Goal: Task Accomplishment & Management: Manage account settings

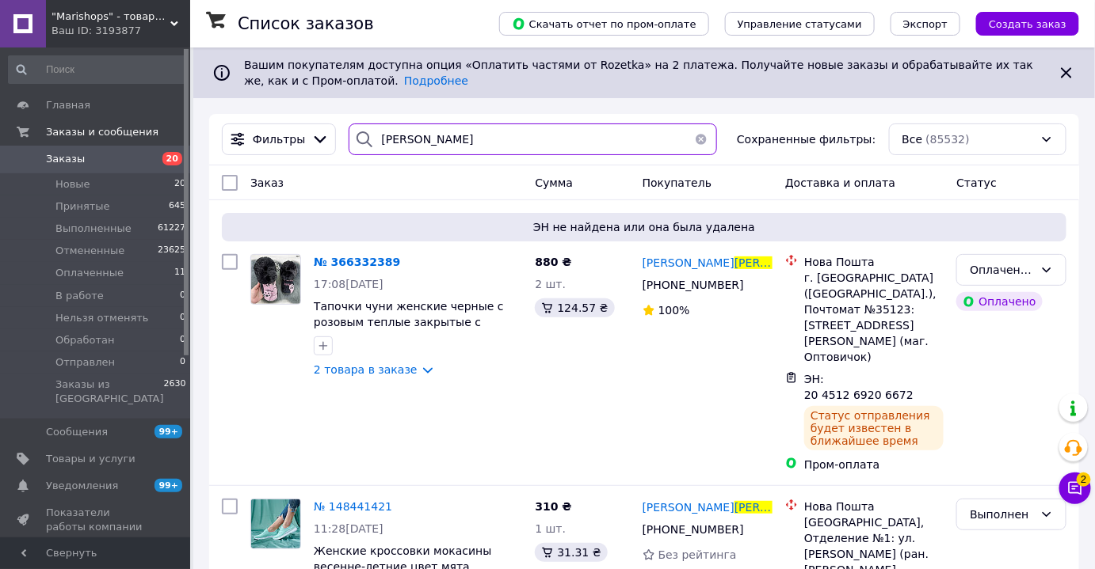
drag, startPoint x: 444, startPoint y: 150, endPoint x: 264, endPoint y: 166, distance: 180.4
click at [269, 164] on div "Фильтры бибикова Сохраненные фильтры: Все (85532)" at bounding box center [644, 139] width 870 height 51
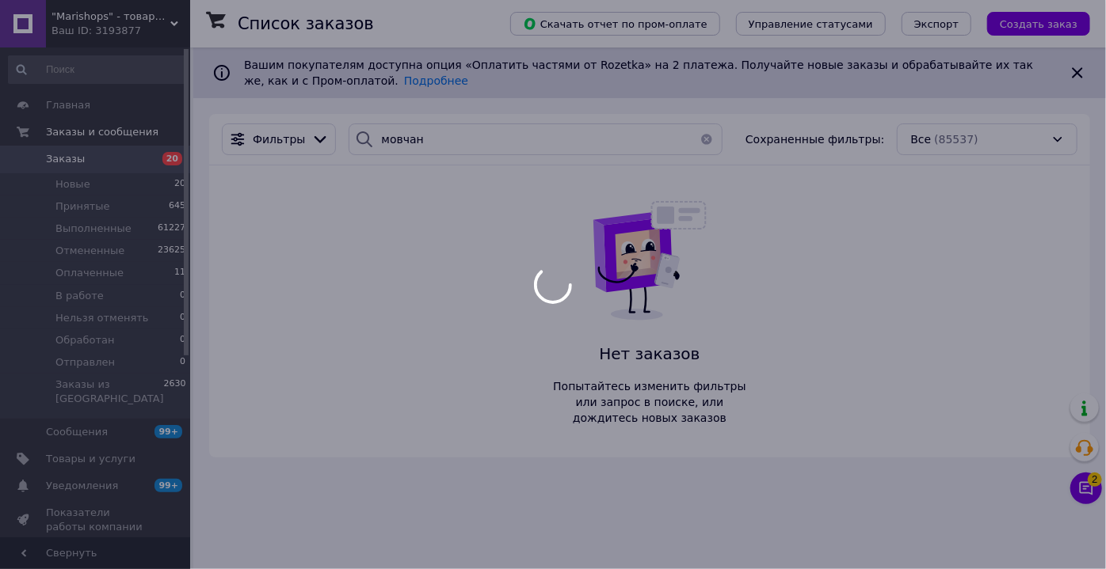
click at [1086, 486] on div at bounding box center [553, 284] width 1106 height 569
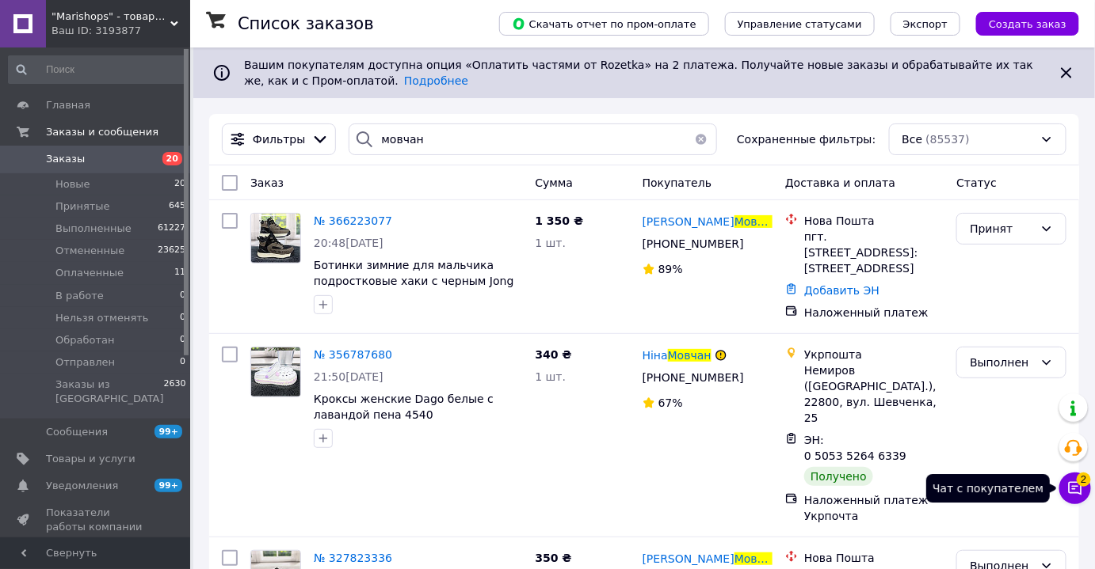
click at [1081, 482] on span "2" at bounding box center [1083, 480] width 14 height 14
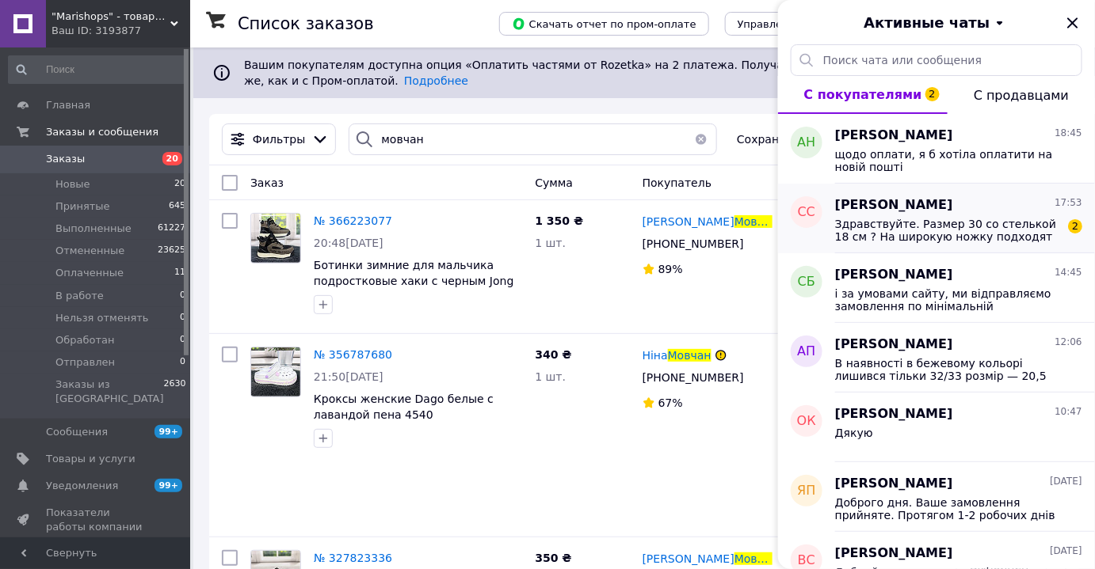
click at [968, 227] on span "Здравствуйте. Размер 30 со стелькой 18 см ? На широкую ножку подходят ?" at bounding box center [947, 230] width 225 height 25
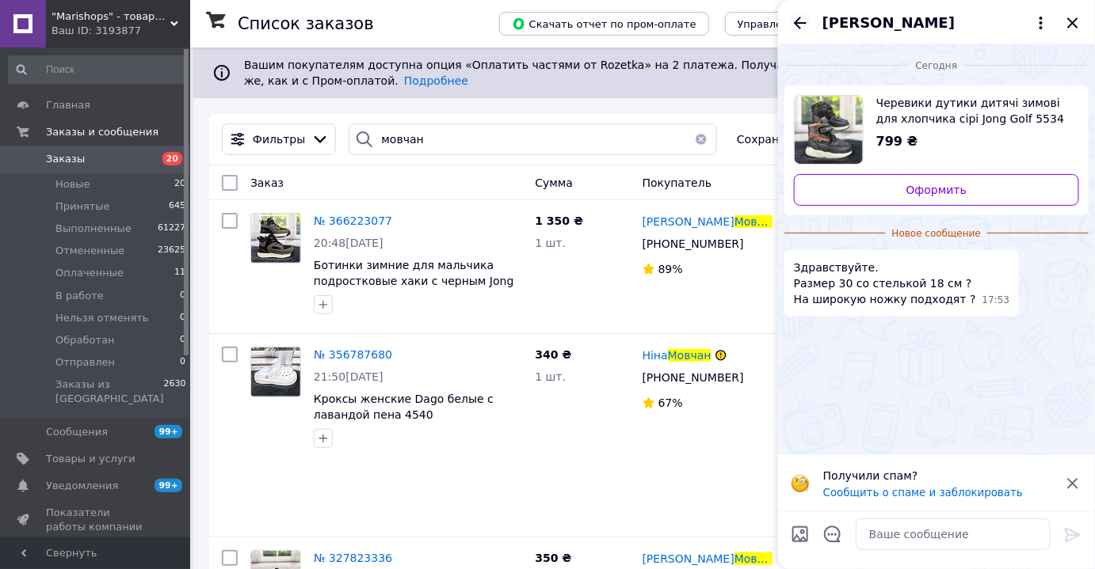
click at [802, 21] on icon "Назад" at bounding box center [799, 22] width 19 height 19
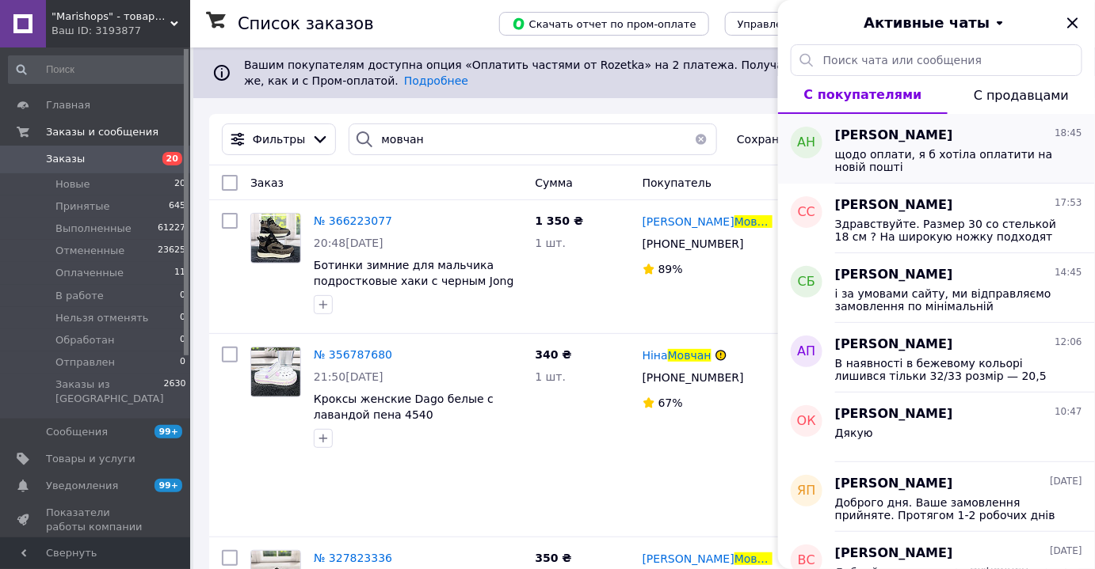
click at [914, 148] on span "щодо оплати, я б хотіла оплатити на новій пошті" at bounding box center [947, 160] width 225 height 25
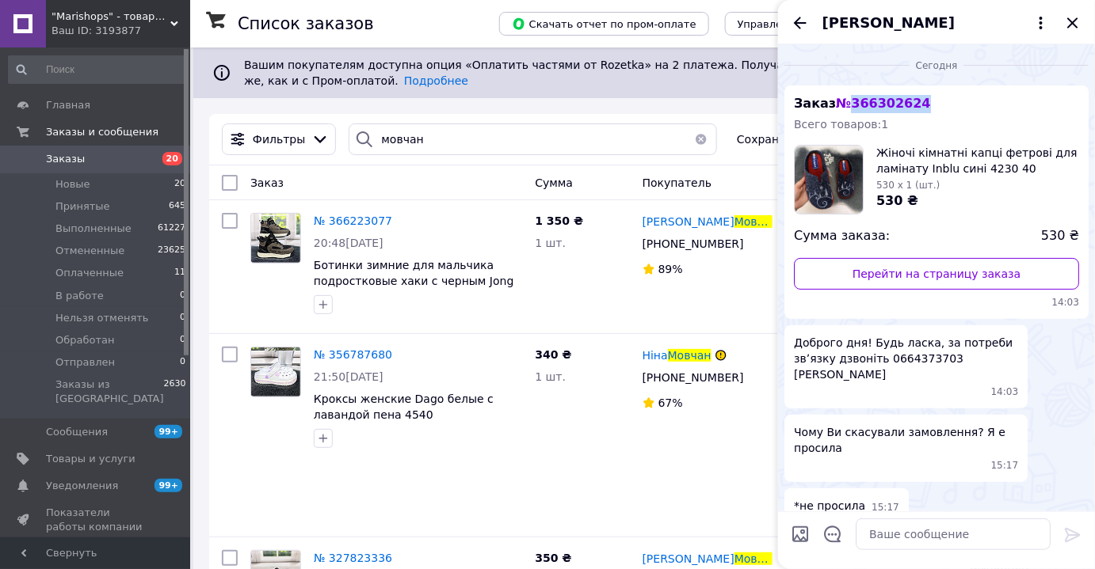
drag, startPoint x: 847, startPoint y: 102, endPoint x: 916, endPoint y: 94, distance: 69.4
click at [916, 94] on div "Заказ № 366302624 Всего товаров: 1 Жіночі кімнатні капці фетрові для ламінату I…" at bounding box center [936, 203] width 304 height 234
copy span "366302624"
drag, startPoint x: 428, startPoint y: 135, endPoint x: 214, endPoint y: 130, distance: 213.9
click at [215, 130] on div "Фильтры мовчан Сохраненные фильтры: Все (85537)" at bounding box center [643, 140] width 857 height 32
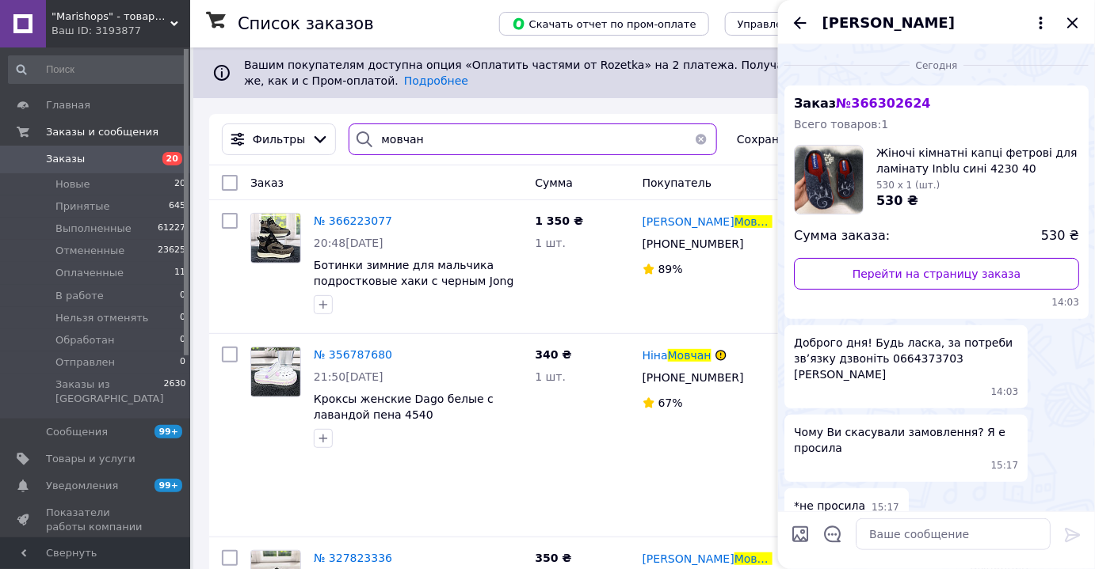
paste input "366302624"
type input "366302624"
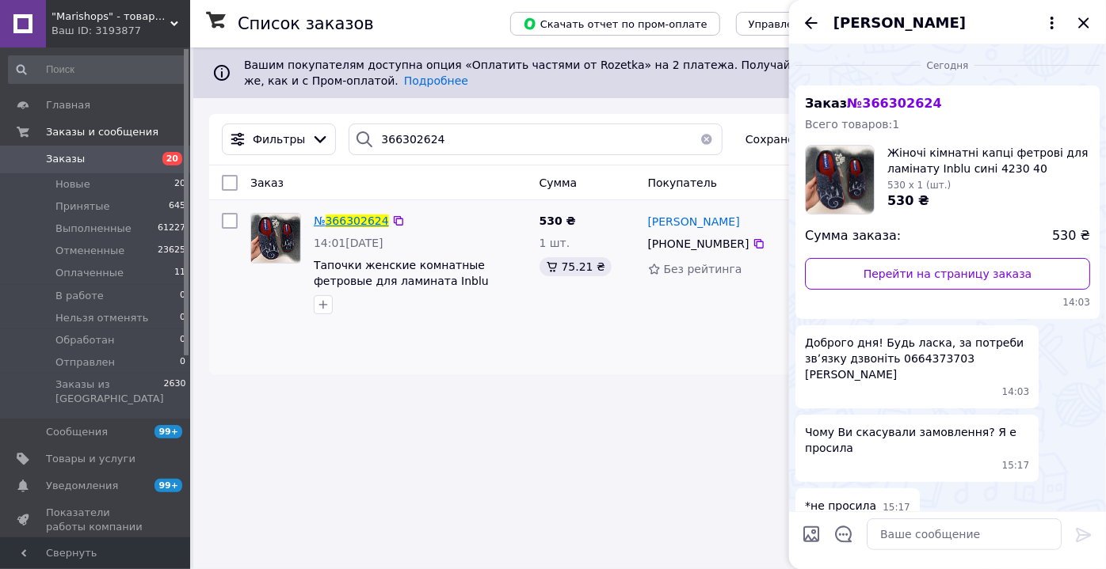
click at [349, 220] on span "366302624" at bounding box center [357, 221] width 63 height 13
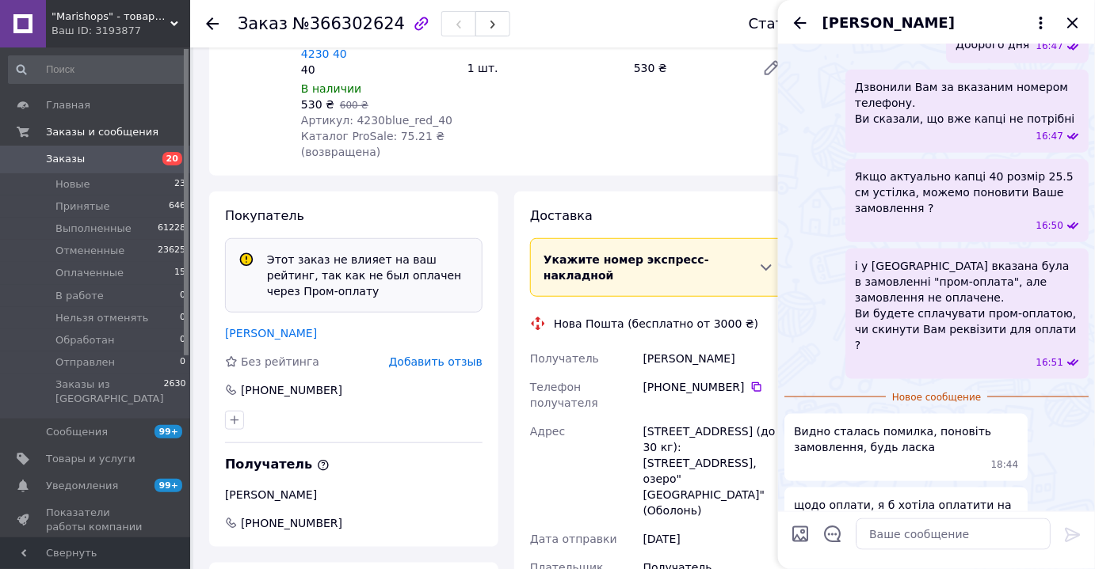
scroll to position [505, 0]
click at [1072, 26] on icon "Закрыть" at bounding box center [1072, 22] width 19 height 19
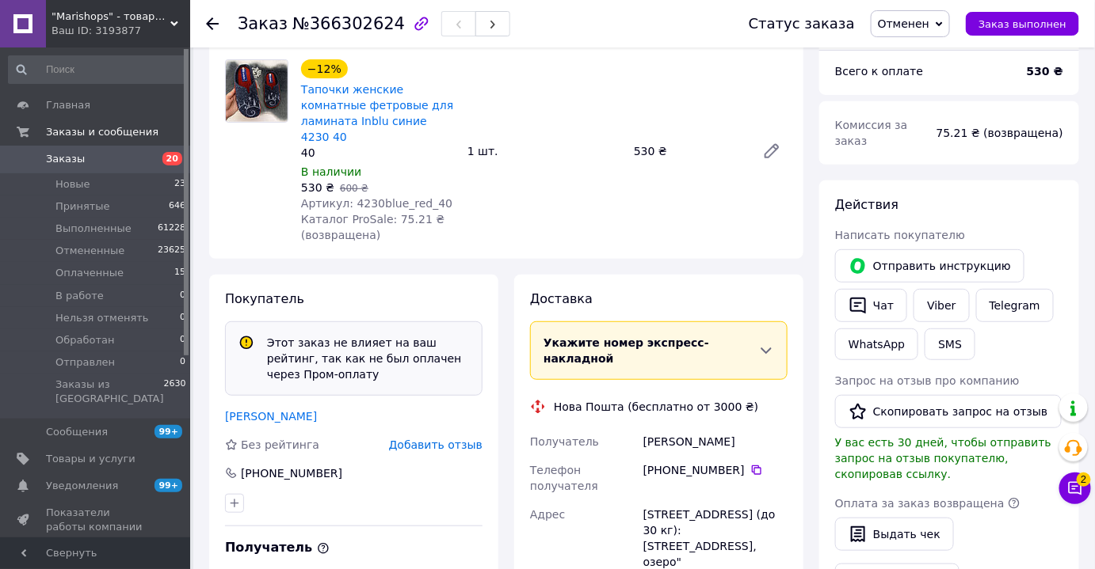
scroll to position [0, 0]
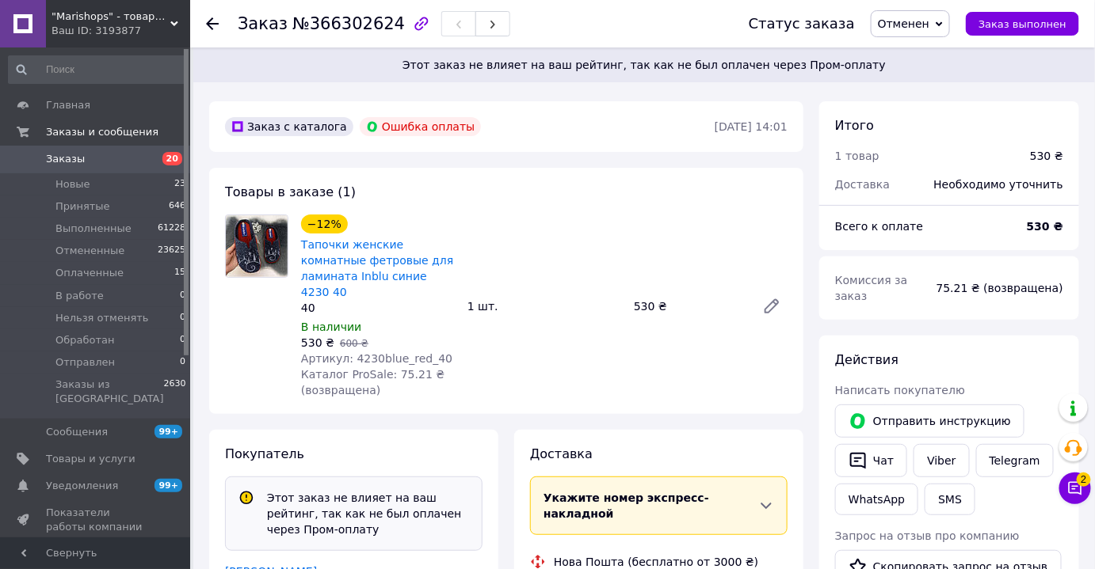
click at [917, 23] on span "Отменен" at bounding box center [903, 23] width 51 height 13
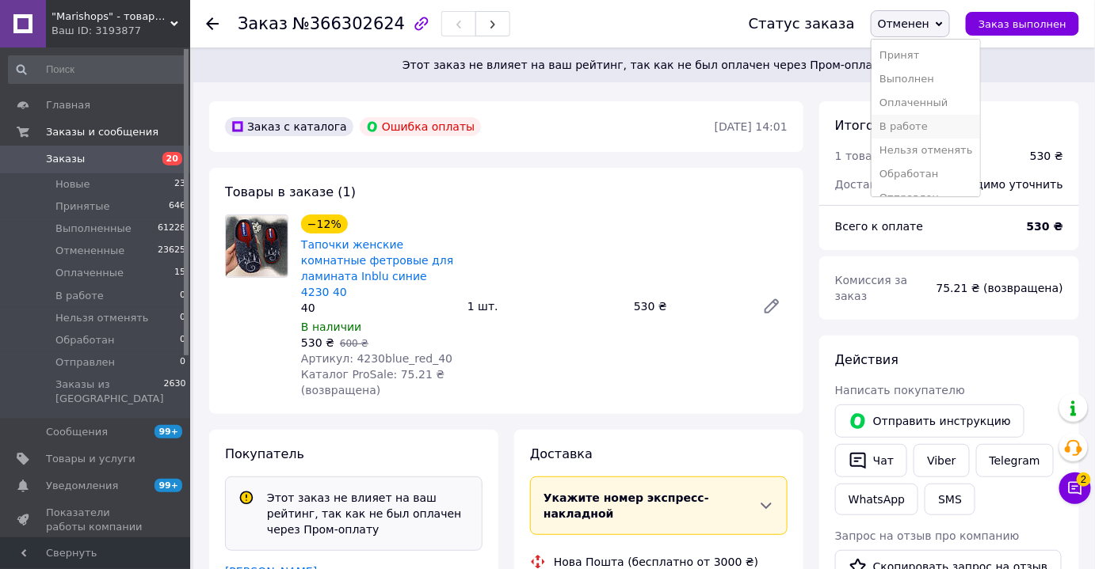
click at [920, 124] on li "В работе" at bounding box center [925, 127] width 109 height 24
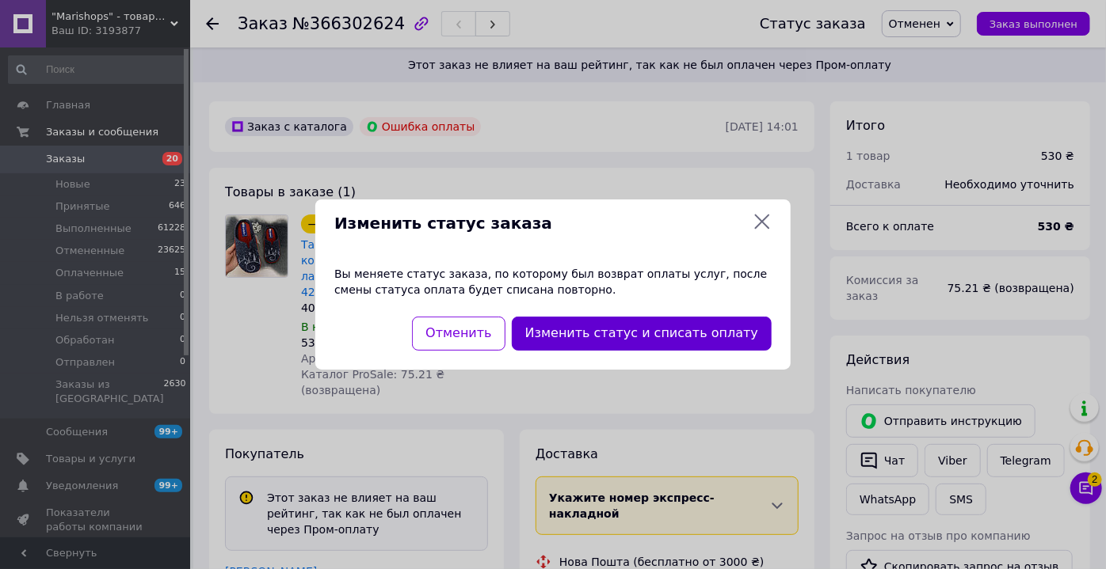
click at [657, 331] on button "Изменить статус и списать оплату" at bounding box center [642, 334] width 260 height 34
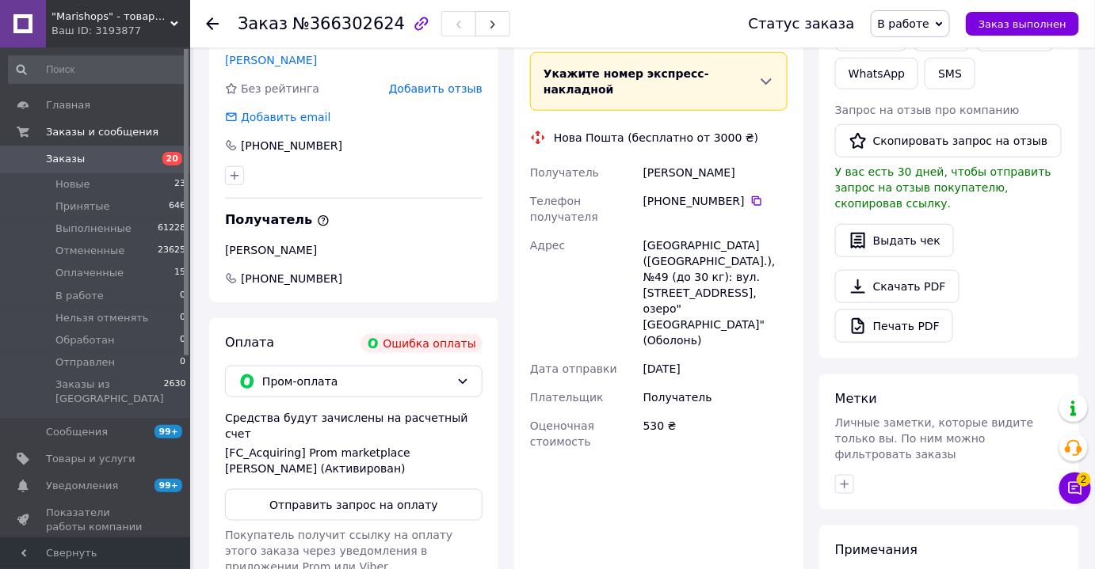
scroll to position [410, 0]
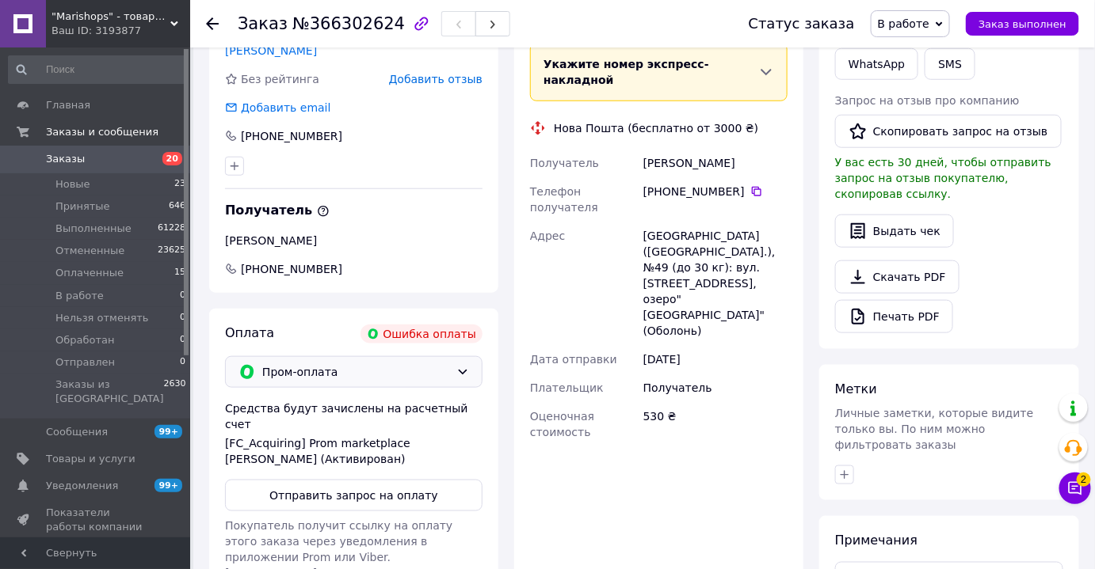
click at [375, 364] on span "Пром-оплата" at bounding box center [356, 372] width 188 height 17
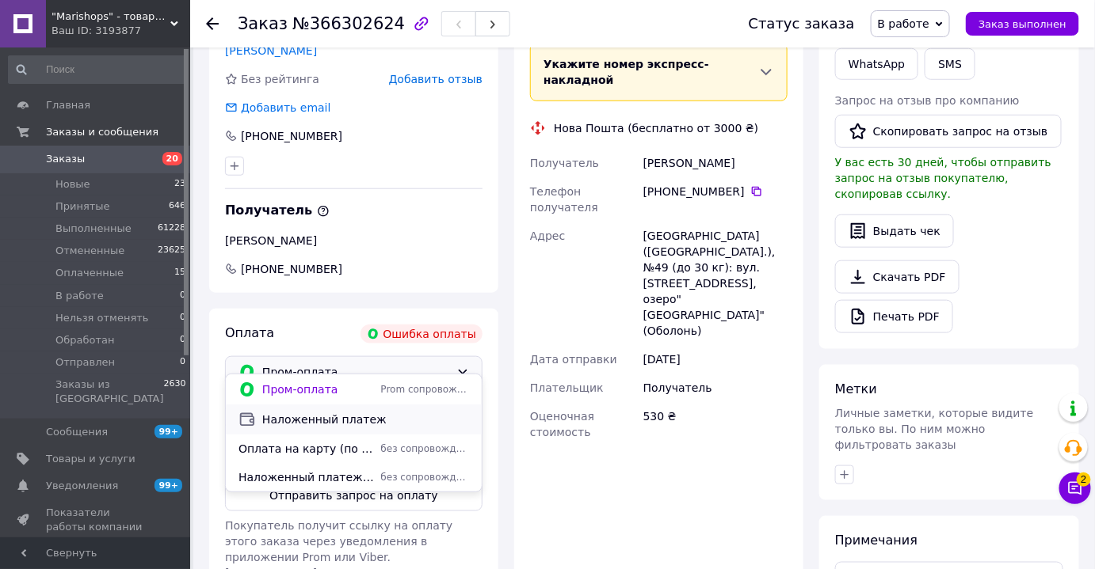
click at [324, 418] on span "Наложенный платеж" at bounding box center [365, 420] width 207 height 16
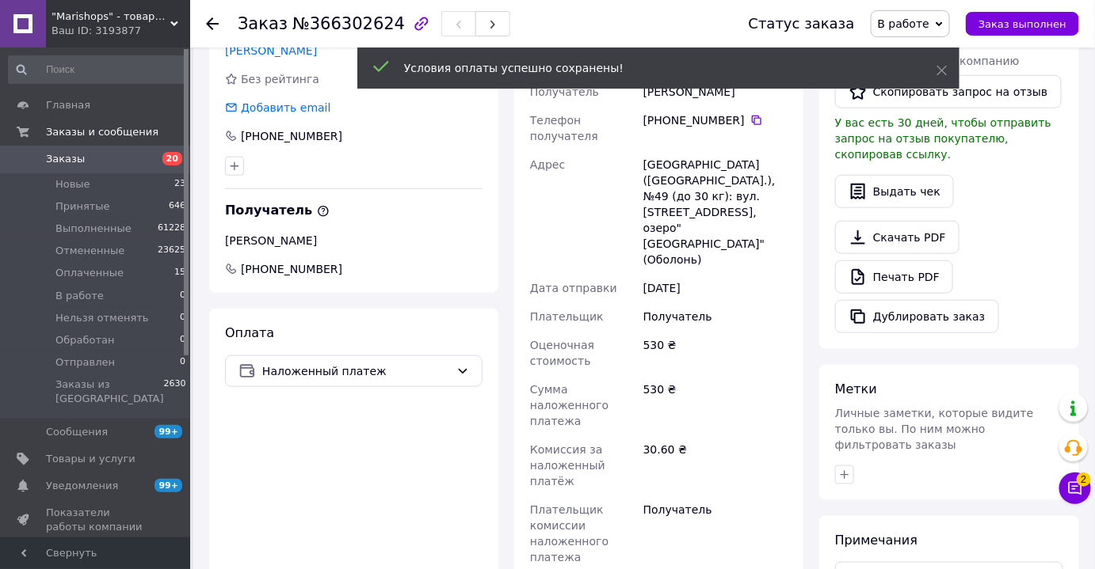
click at [310, 429] on div "Оплата Наложенный платеж" at bounding box center [353, 454] width 289 height 291
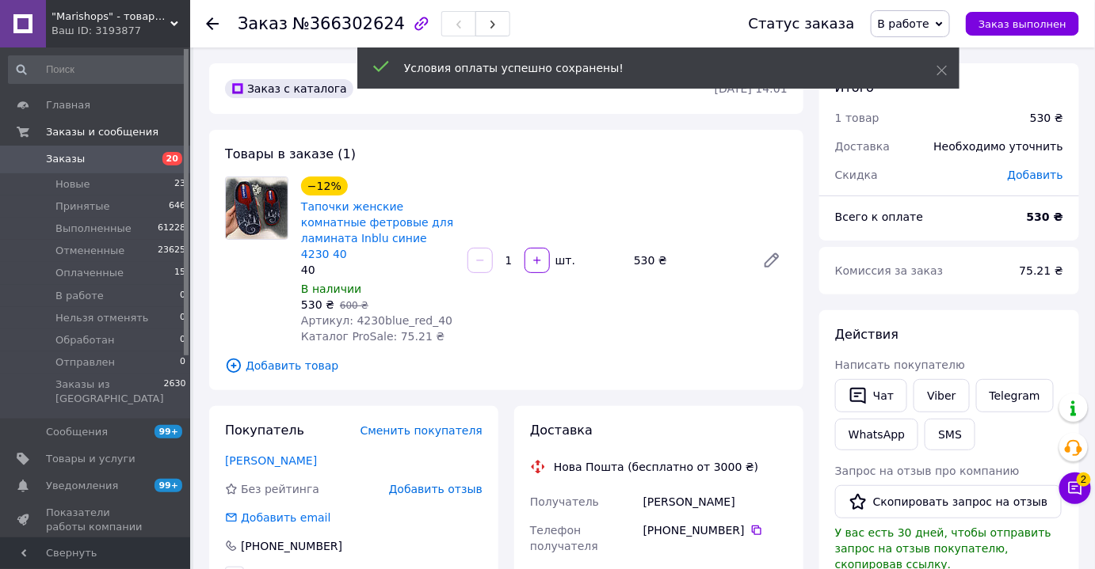
scroll to position [0, 0]
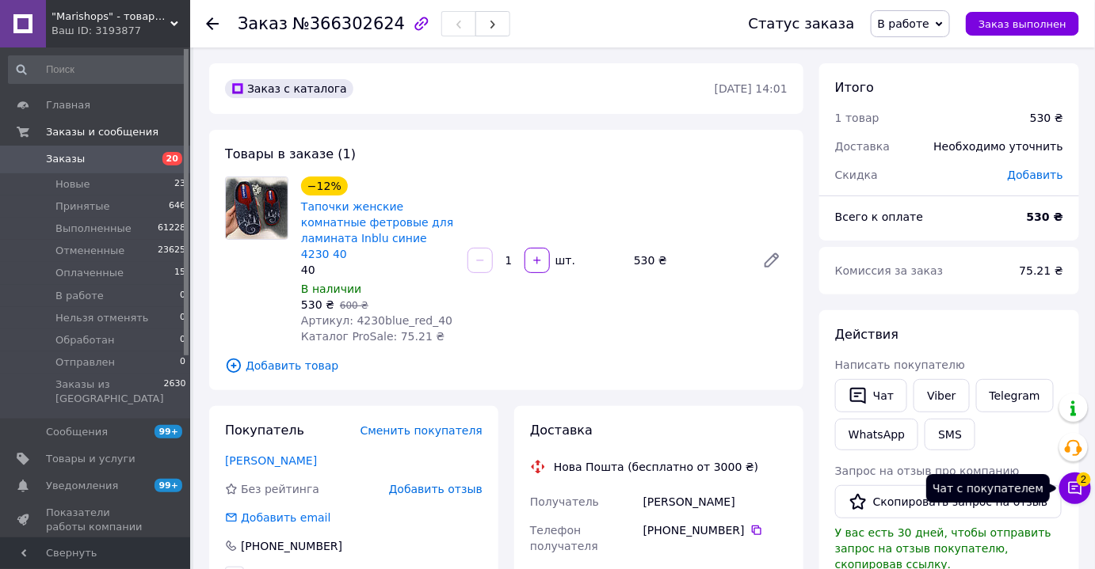
click at [1065, 482] on button "Чат с покупателем 2" at bounding box center [1075, 489] width 32 height 32
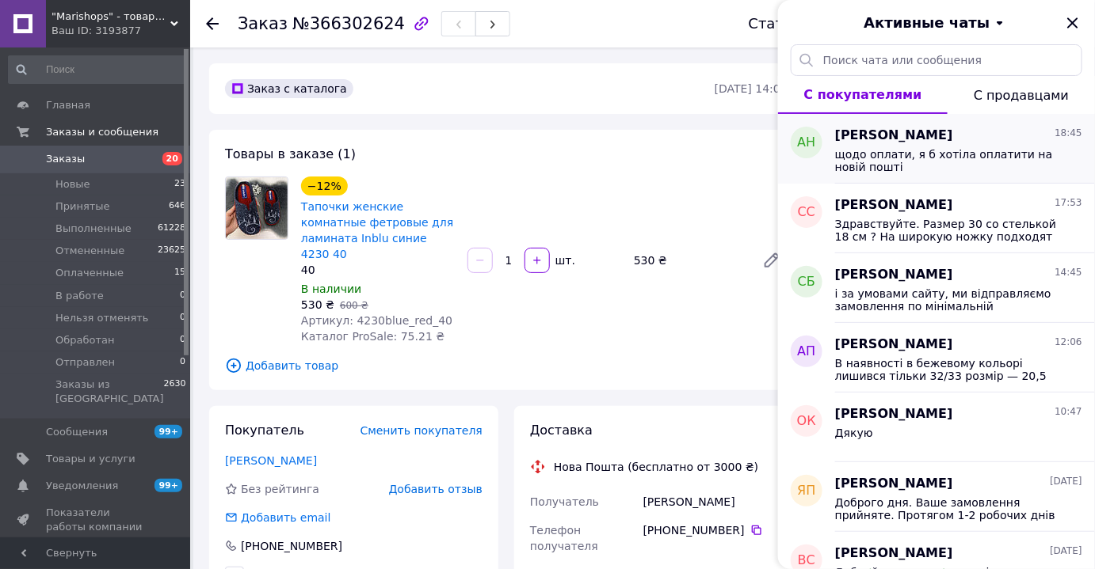
click at [898, 143] on span "Анна Навроцкая" at bounding box center [894, 136] width 118 height 18
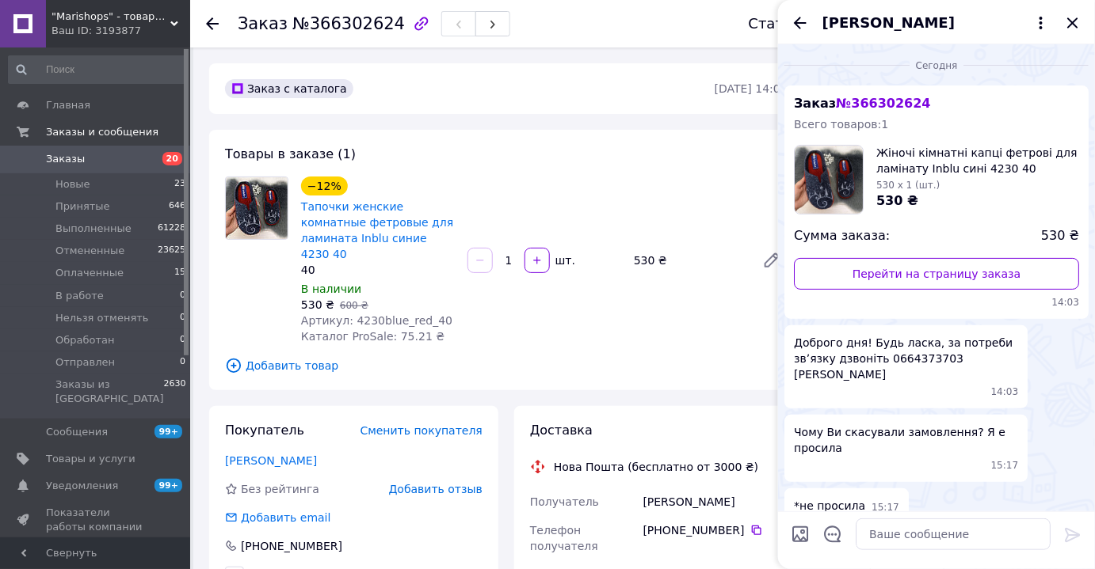
scroll to position [477, 0]
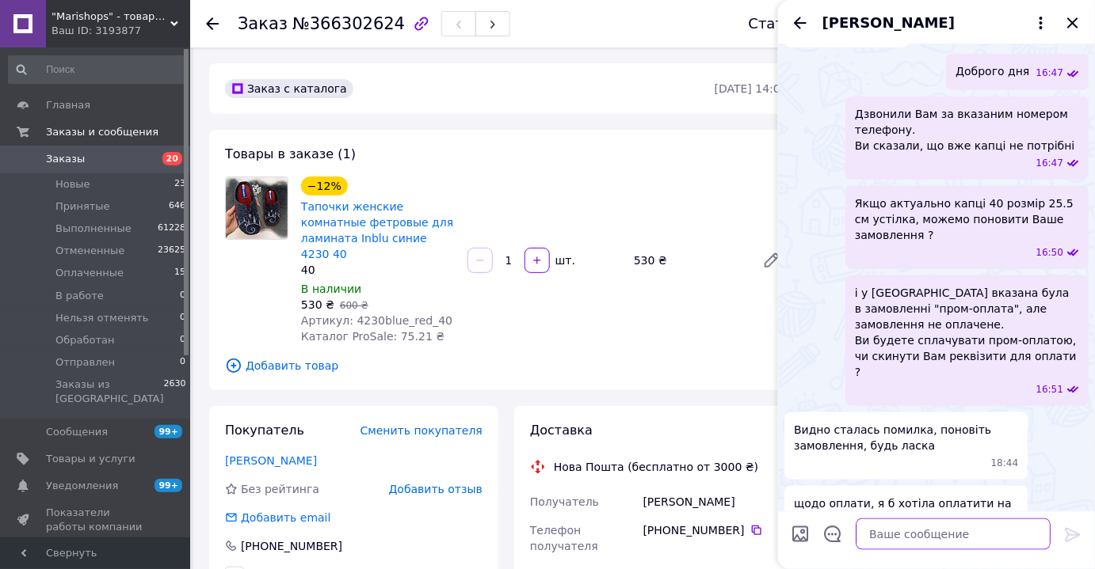
click at [895, 534] on textarea at bounding box center [952, 535] width 195 height 32
paste textarea "Нова Пошта Київ (Київська обл.), №49 (до 30 кг): вул. Йорданська, 1"
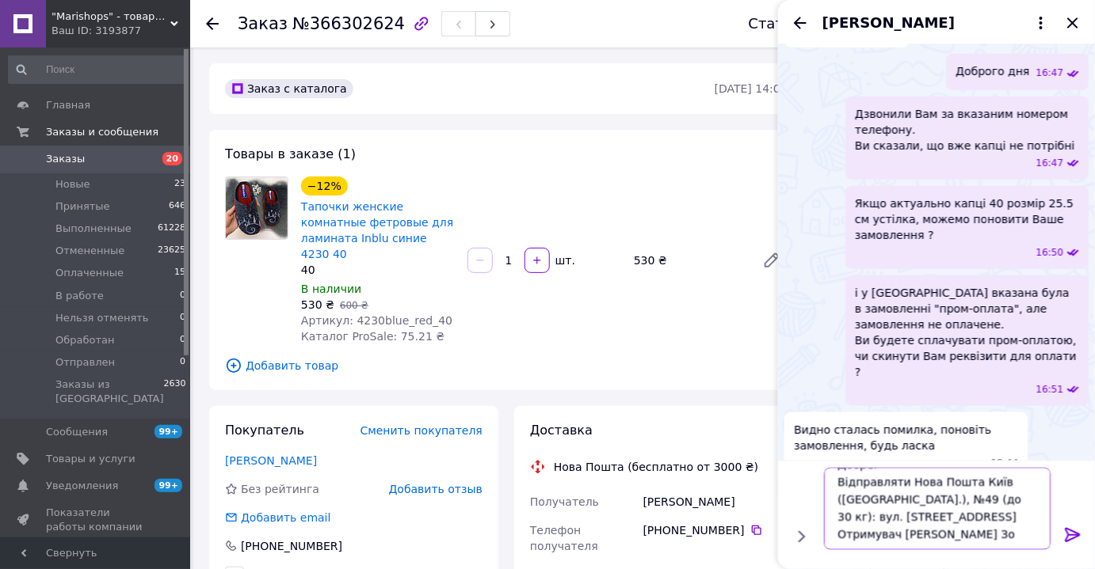
scroll to position [18, 0]
paste textarea "380664373703"
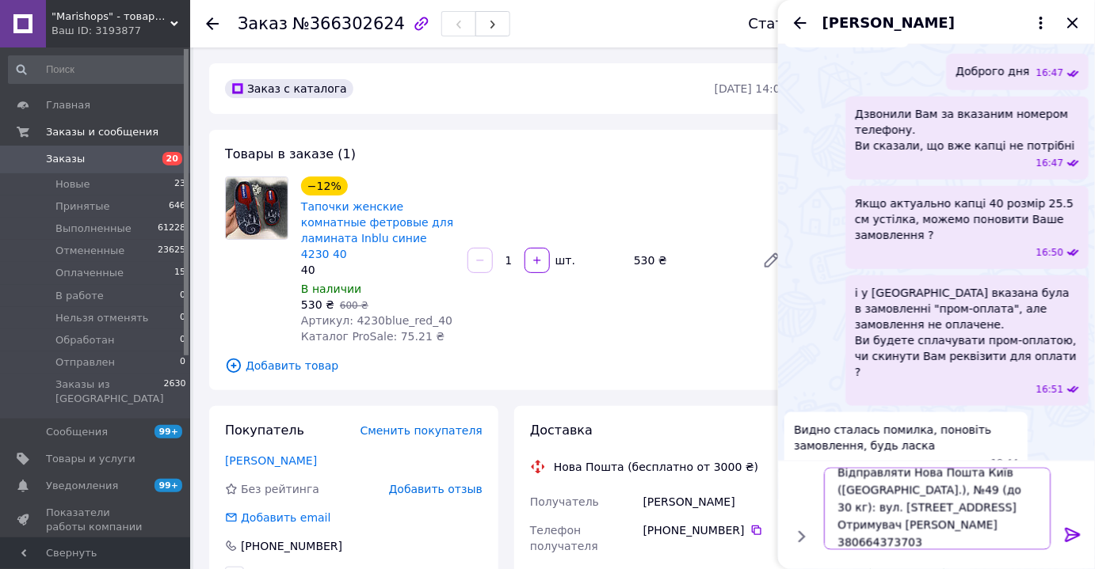
scroll to position [46, 0]
type textarea "Добре. Відправляти Нова Пошта Київ (Київська обл.), №49 (до 30 кг): вул. Йордан…"
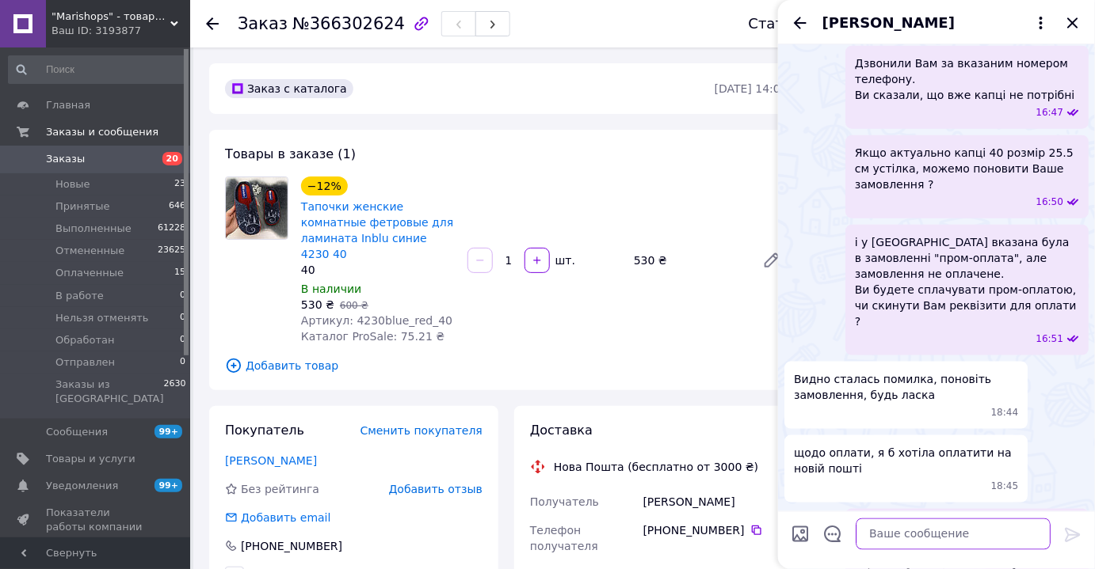
scroll to position [598, 0]
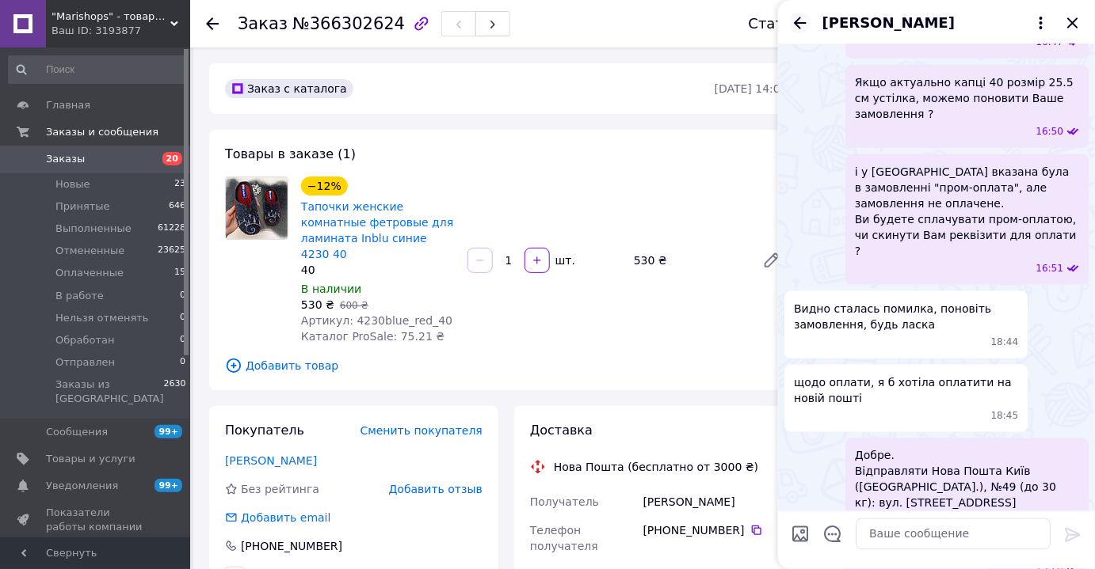
click at [802, 25] on icon "Назад" at bounding box center [799, 22] width 19 height 19
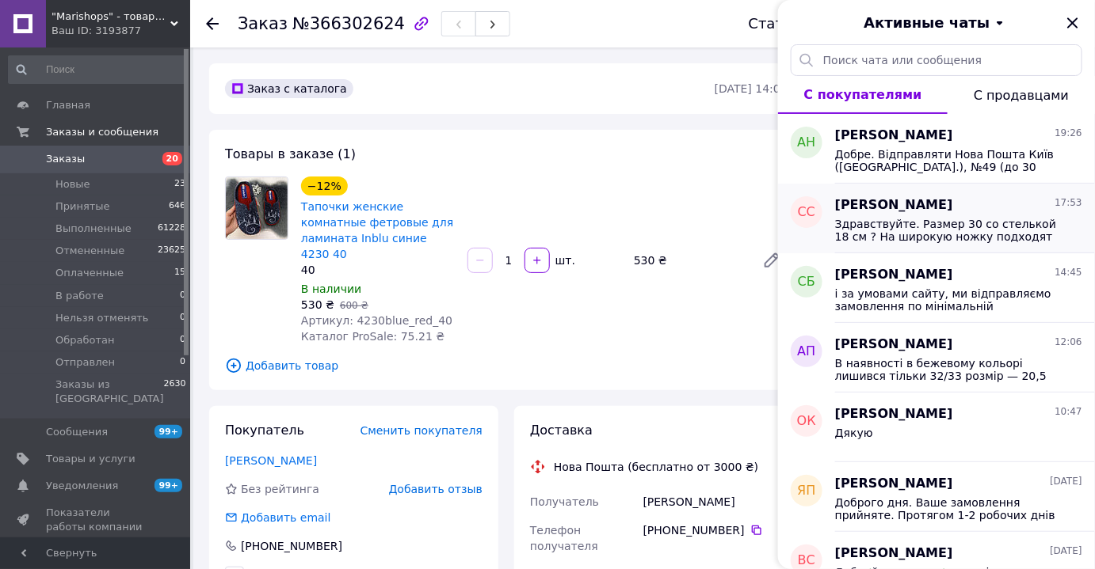
click at [885, 227] on span "Здравствуйте. Размер 30 со стелькой 18 см ? На широкую ножку подходят ?" at bounding box center [947, 230] width 225 height 25
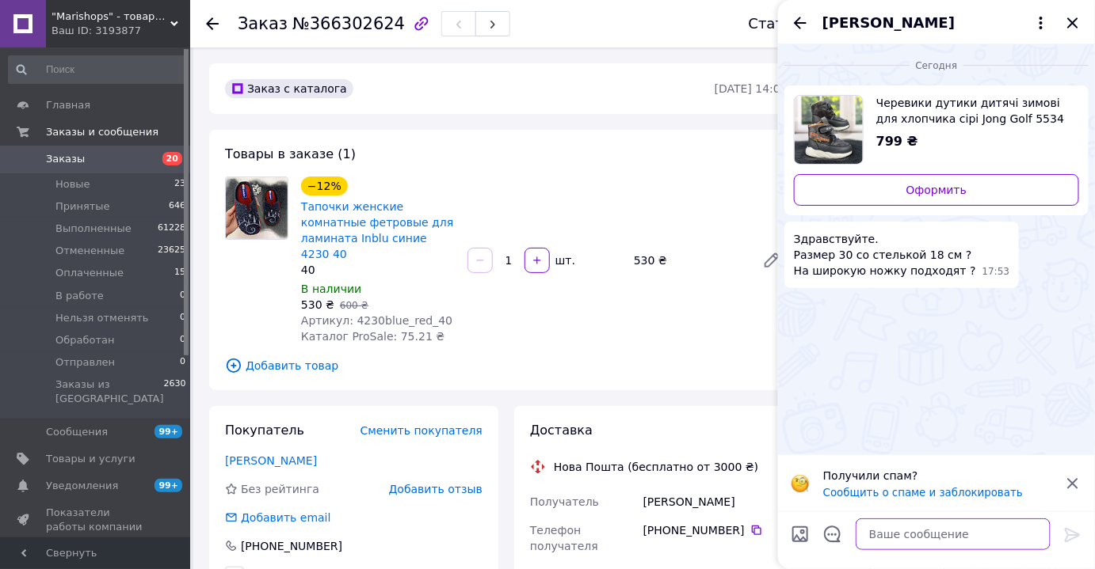
click at [887, 524] on textarea at bounding box center [952, 535] width 195 height 32
type textarea "Доброго дня. На середню повноту йдуть"
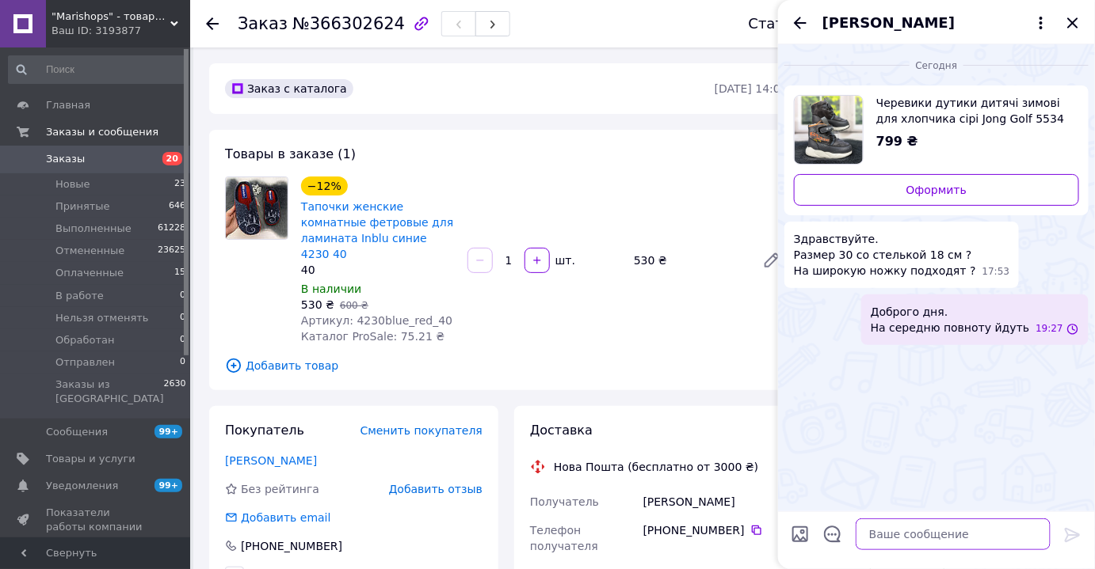
scroll to position [0, 0]
click at [798, 18] on icon "Назад" at bounding box center [800, 23] width 13 height 12
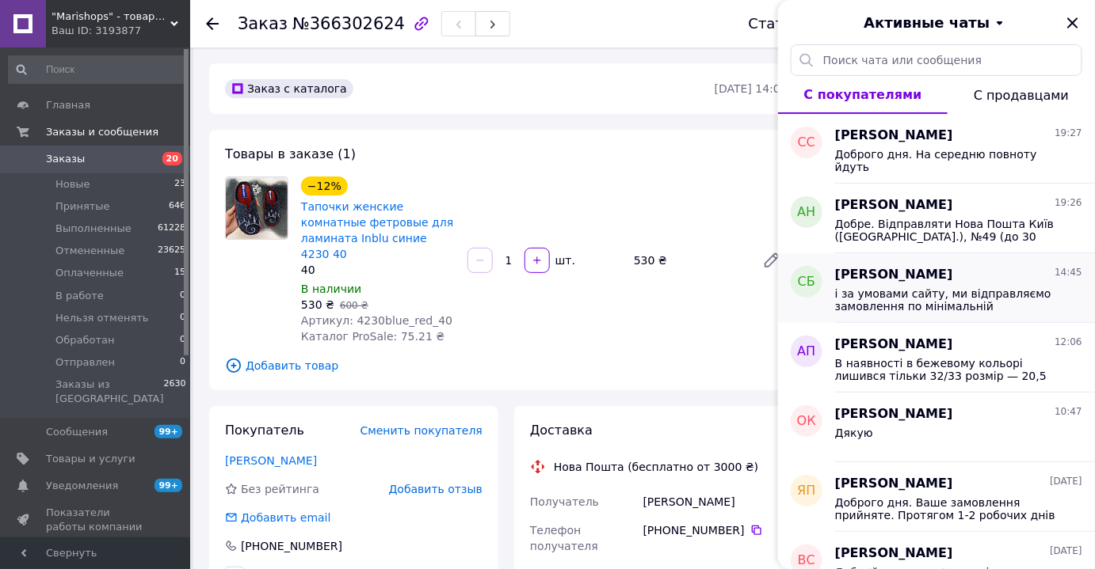
click at [921, 285] on div "і за умовами сайту, ми відправляємо замовлення по мінімальній передопллаті 100 …" at bounding box center [958, 298] width 247 height 29
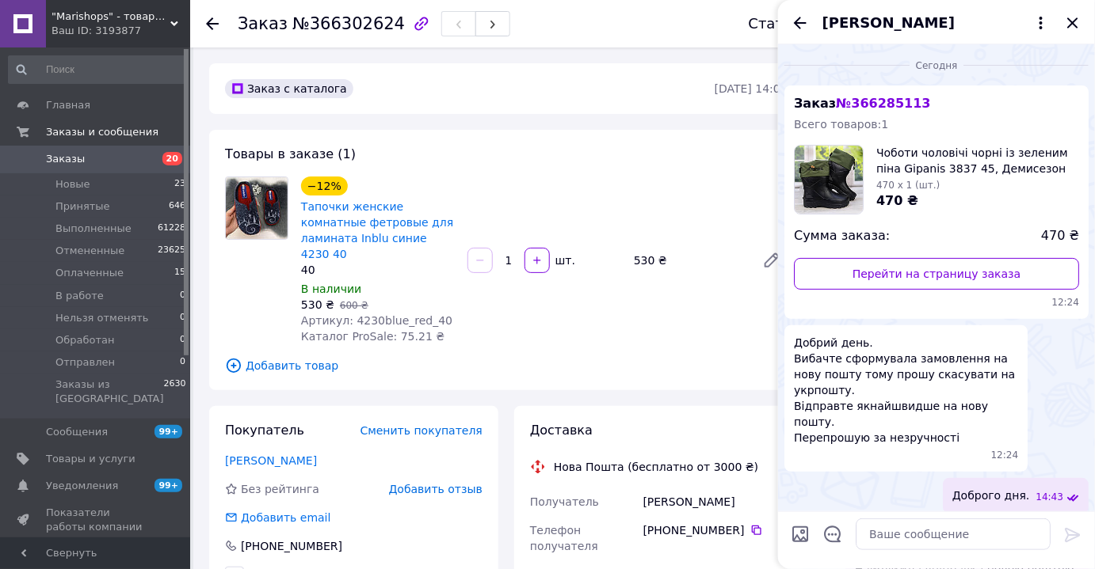
scroll to position [203, 0]
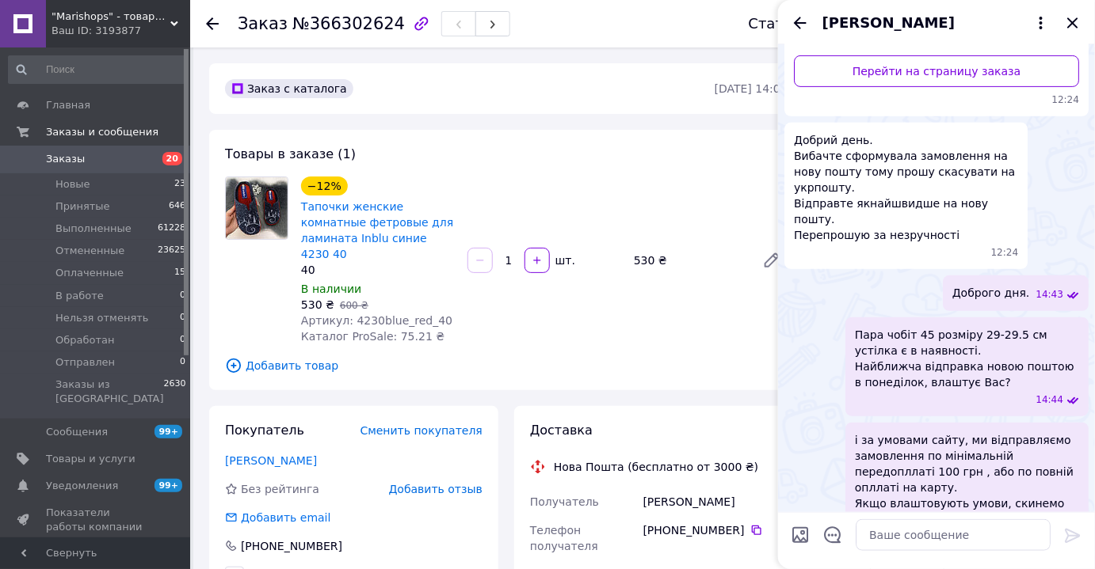
click at [125, 159] on span "Заказы" at bounding box center [96, 159] width 101 height 14
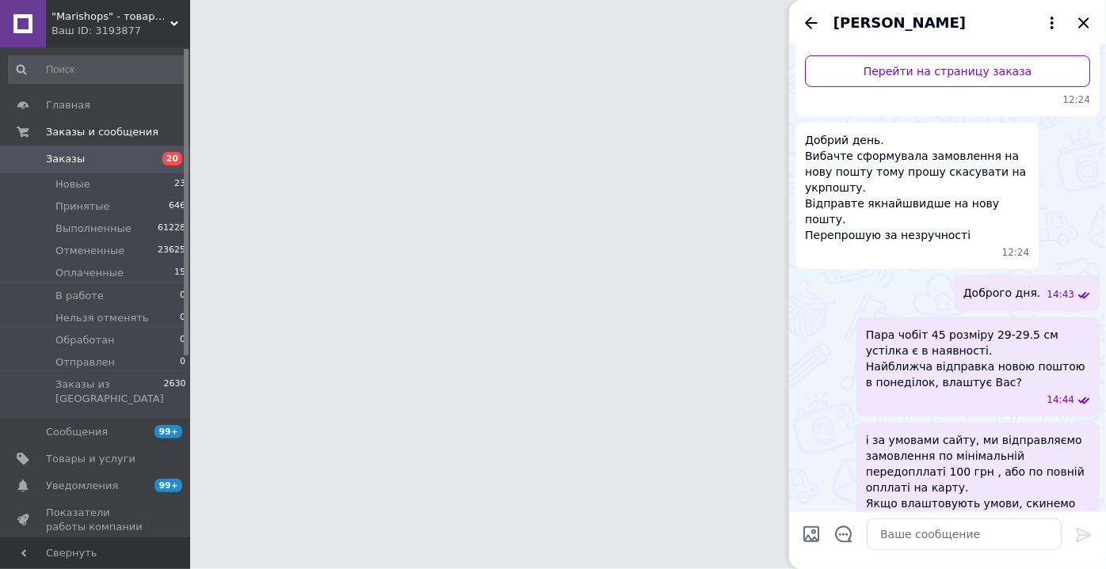
click at [1084, 22] on icon "Закрыть" at bounding box center [1083, 22] width 10 height 10
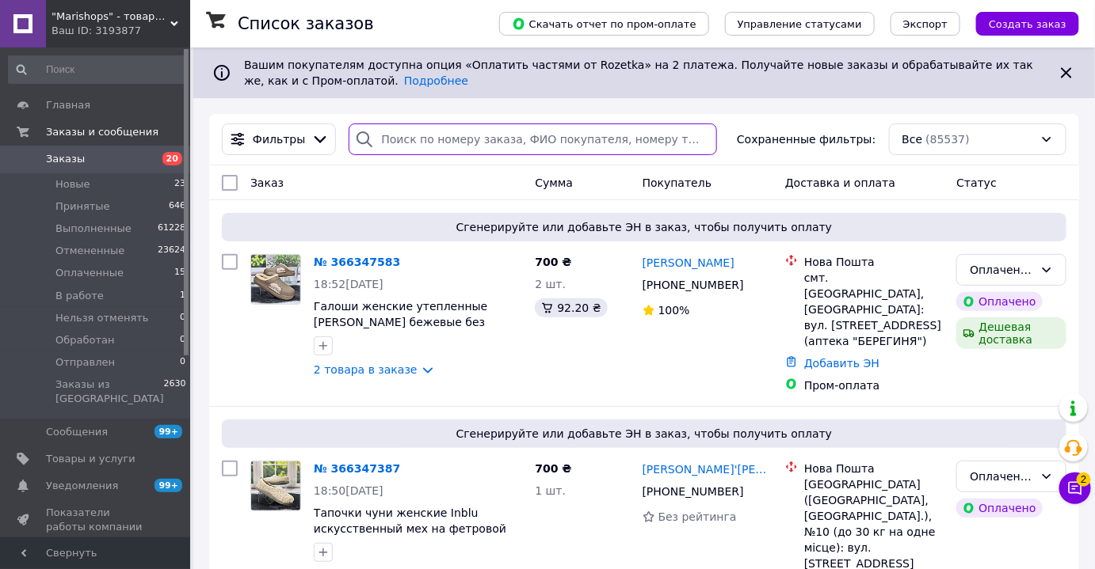
click at [402, 148] on input "search" at bounding box center [533, 140] width 368 height 32
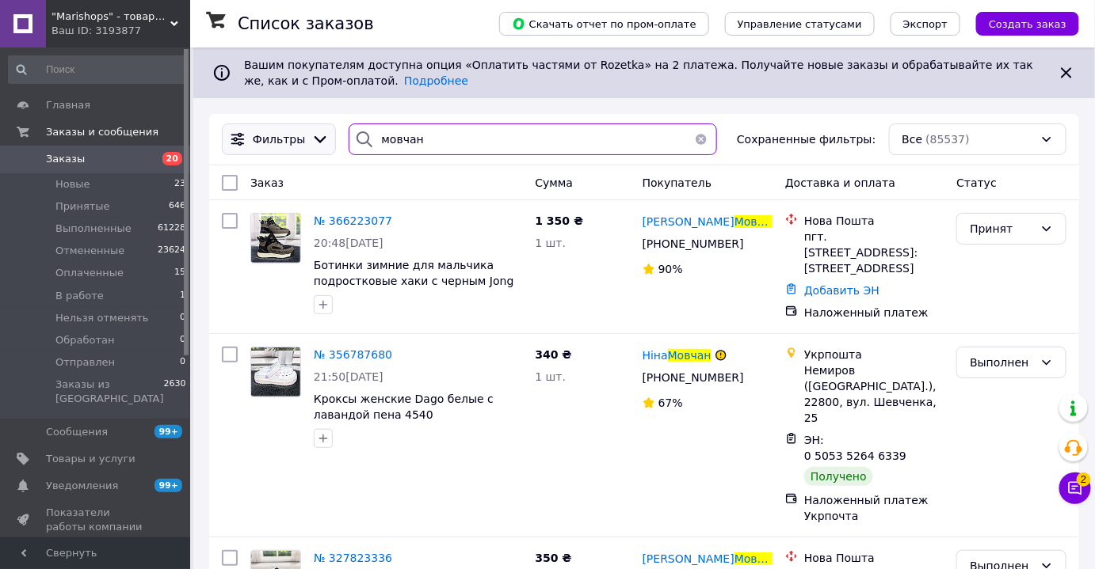
click at [286, 154] on div "Фильтры мовчан Сохраненные фильтры: Все (85537)" at bounding box center [643, 140] width 857 height 32
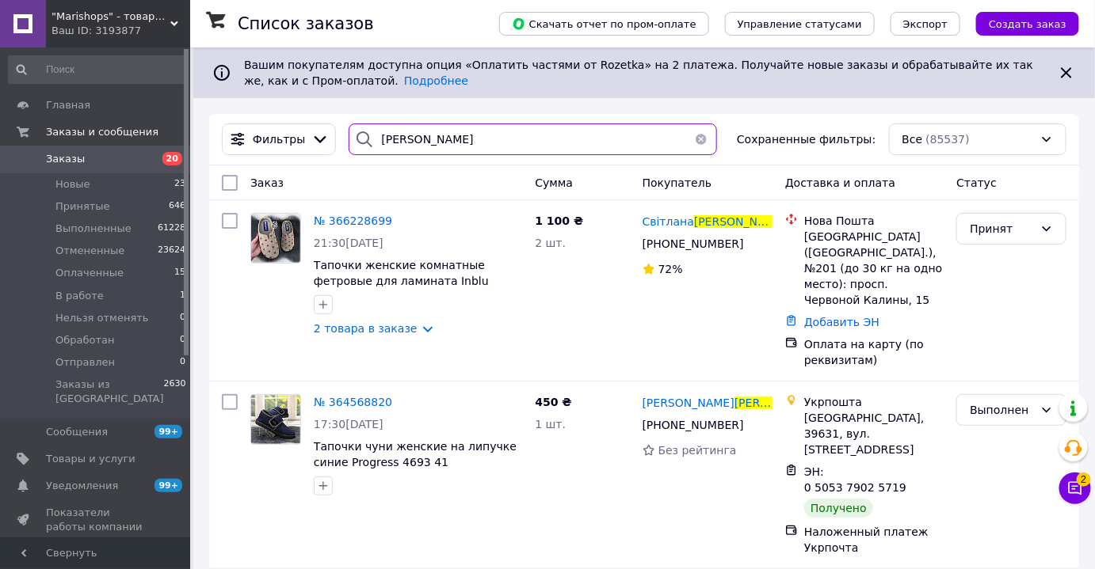
type input "шевченко"
click at [341, 219] on span "№ 366228699" at bounding box center [353, 221] width 78 height 13
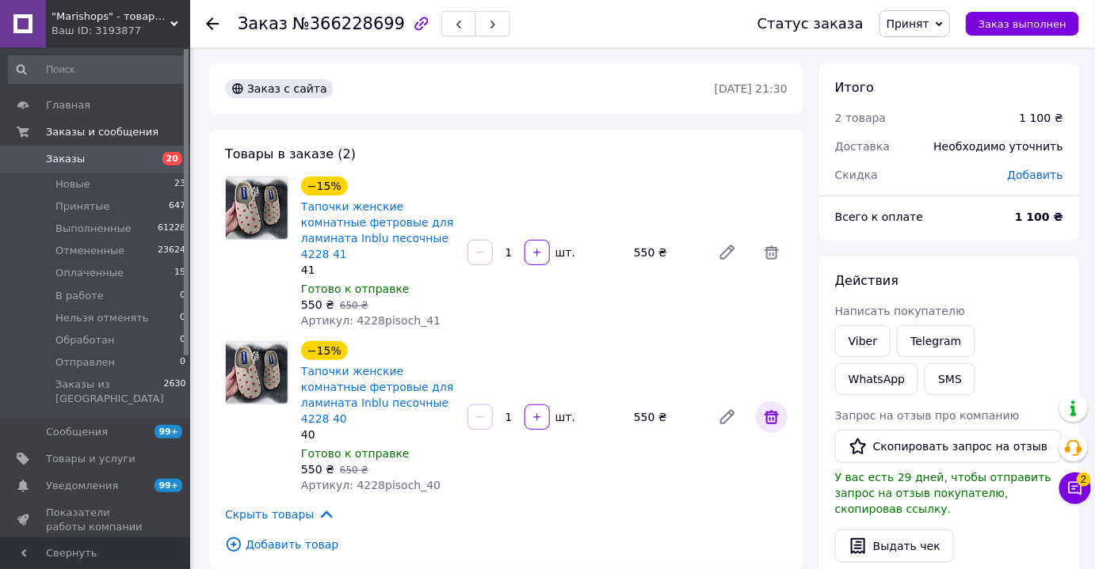
click at [771, 408] on icon at bounding box center [771, 417] width 19 height 19
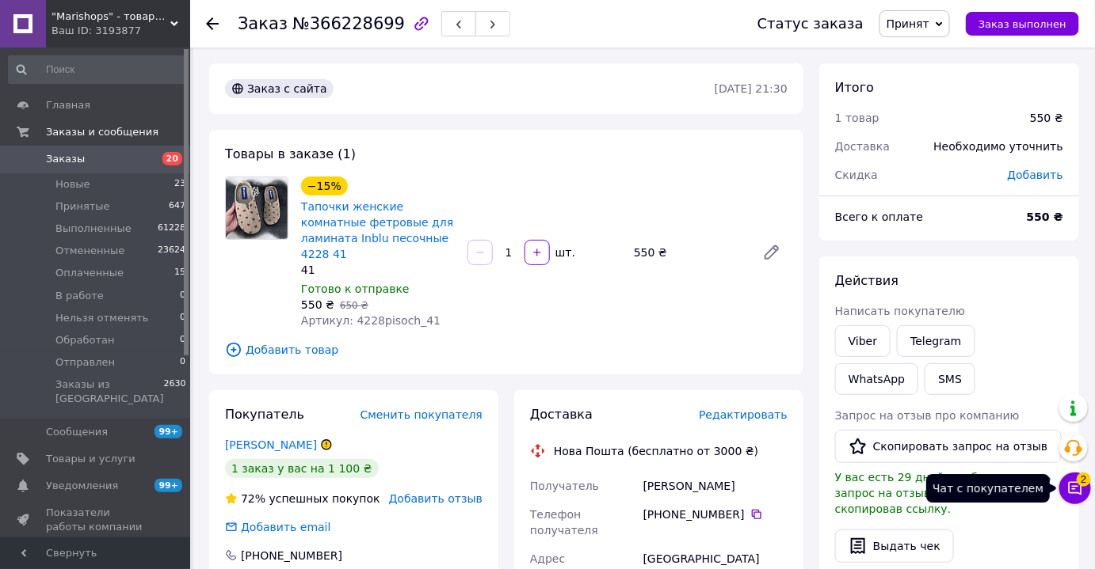
click at [1073, 482] on icon at bounding box center [1074, 488] width 13 height 13
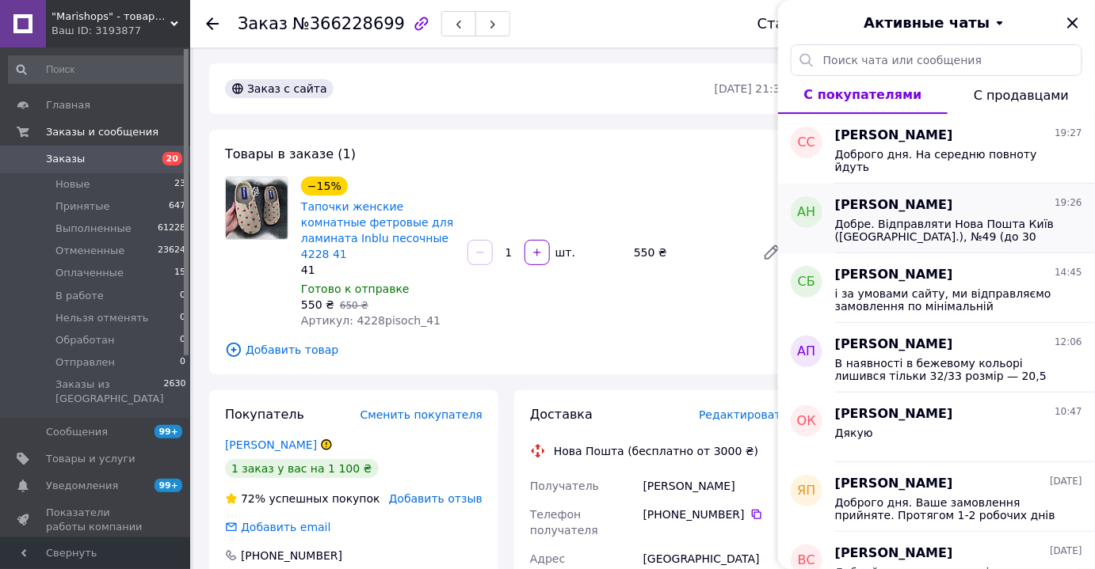
click at [944, 225] on span "Добре. Відправляти Нова Пошта Київ (Київська обл.), №49 (до 30 кг): вул. Йордан…" at bounding box center [947, 230] width 225 height 25
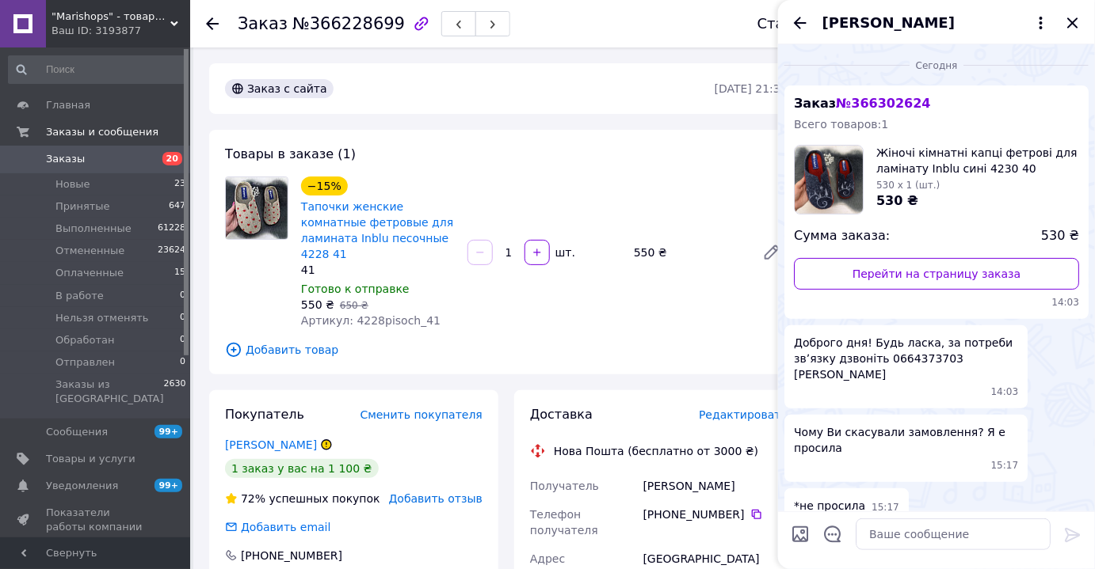
scroll to position [598, 0]
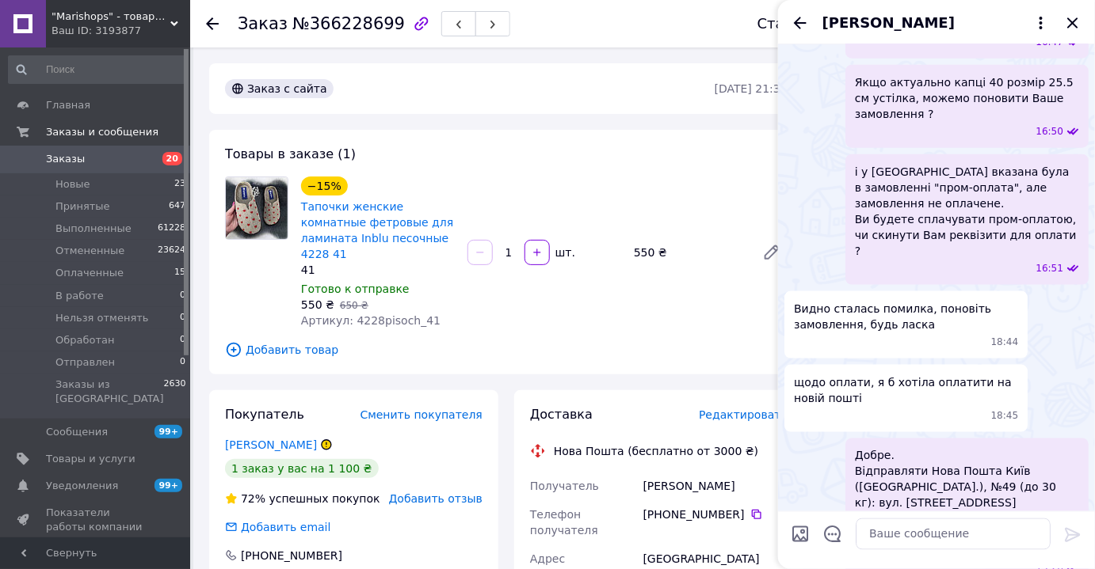
click at [133, 163] on span "Заказы" at bounding box center [96, 159] width 101 height 14
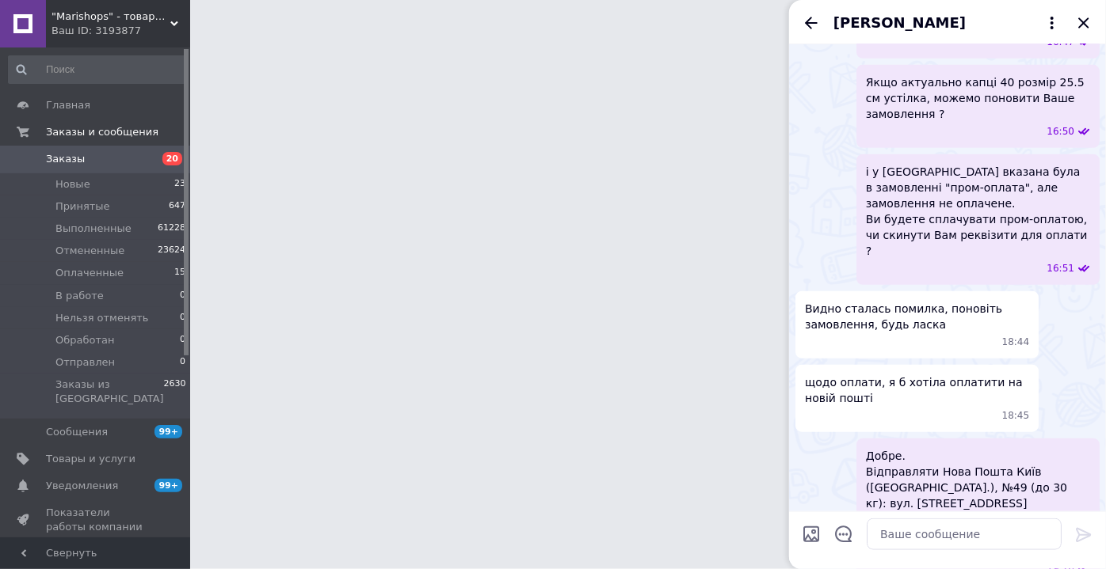
click at [1085, 25] on icon "Закрыть" at bounding box center [1083, 22] width 10 height 10
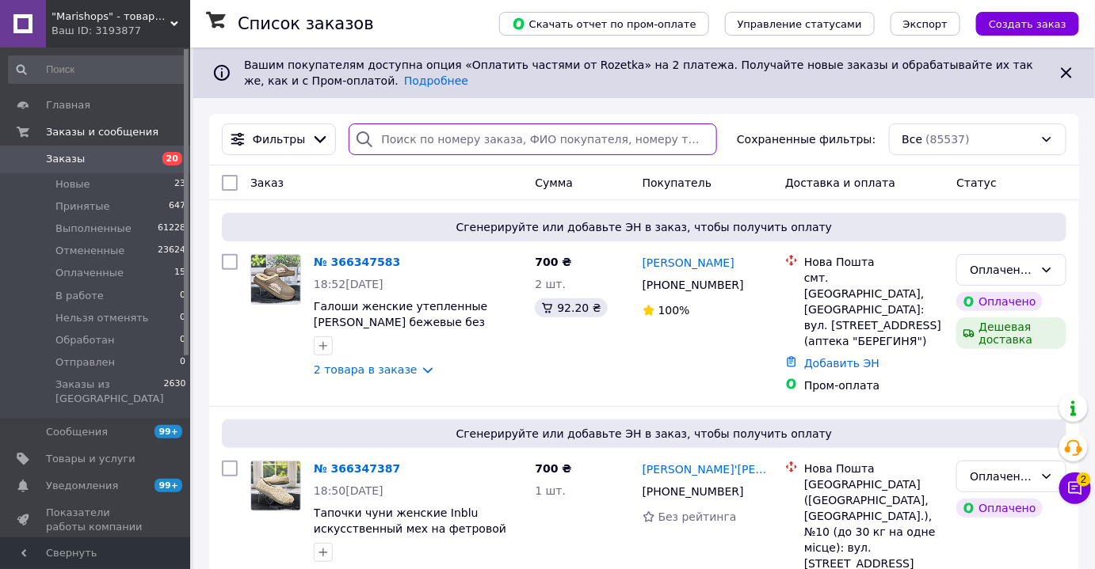
click at [429, 144] on input "search" at bounding box center [533, 140] width 368 height 32
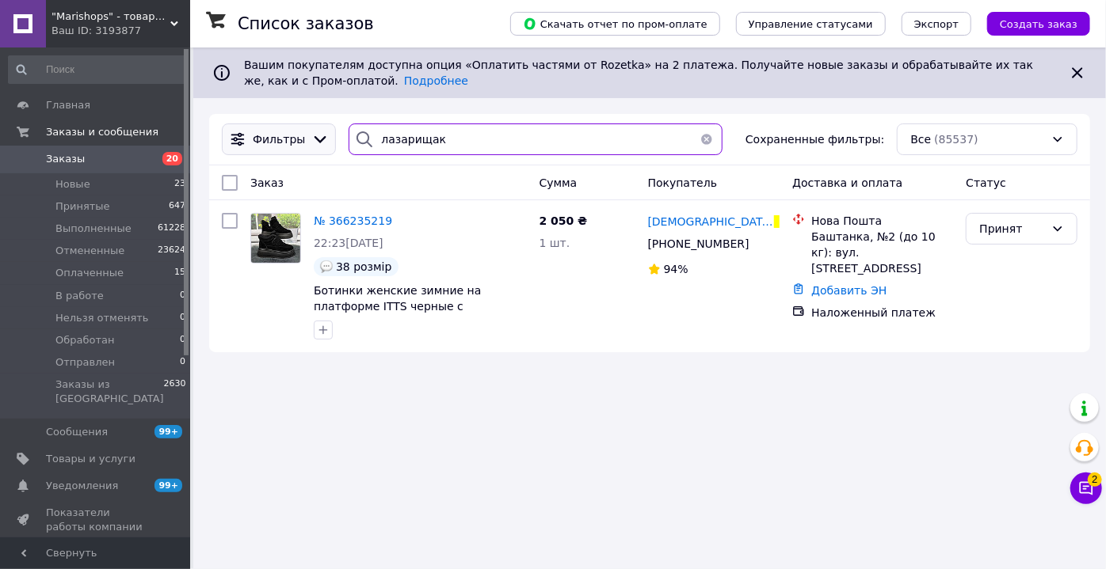
drag, startPoint x: 412, startPoint y: 141, endPoint x: 293, endPoint y: 150, distance: 119.1
click at [293, 150] on div "Фильтры лазарищак Сохраненные фильтры: Все (85537)" at bounding box center [649, 140] width 868 height 32
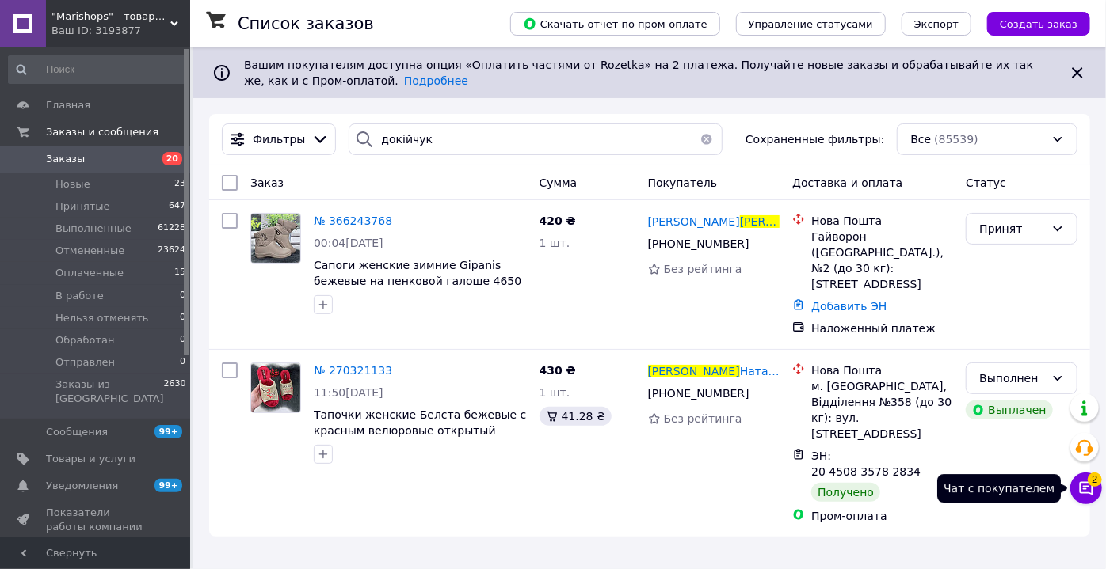
click at [1080, 493] on icon at bounding box center [1086, 489] width 16 height 16
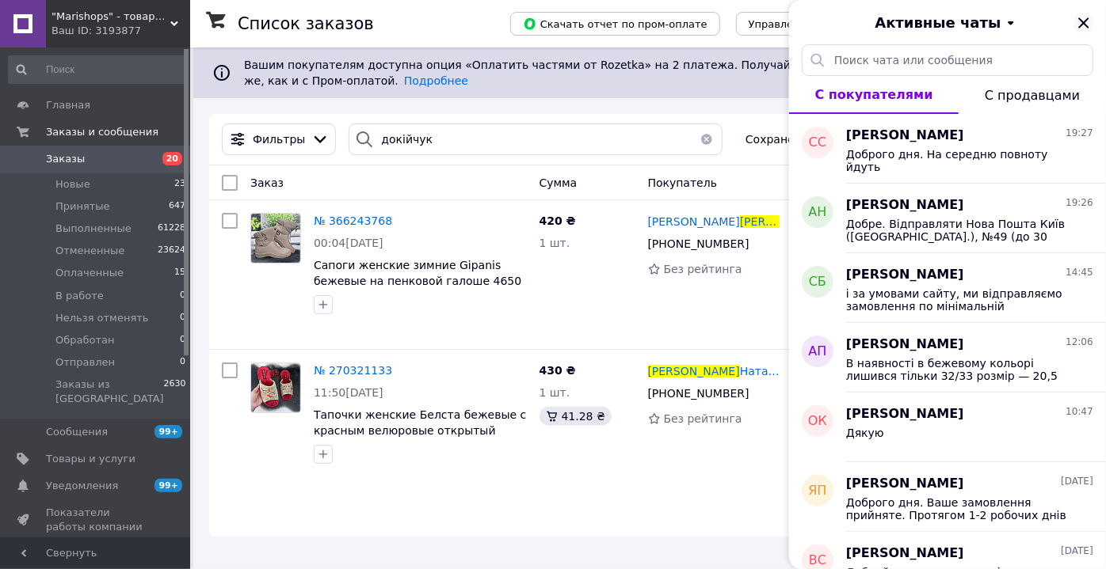
click at [1087, 21] on icon "Закрыть" at bounding box center [1083, 22] width 19 height 19
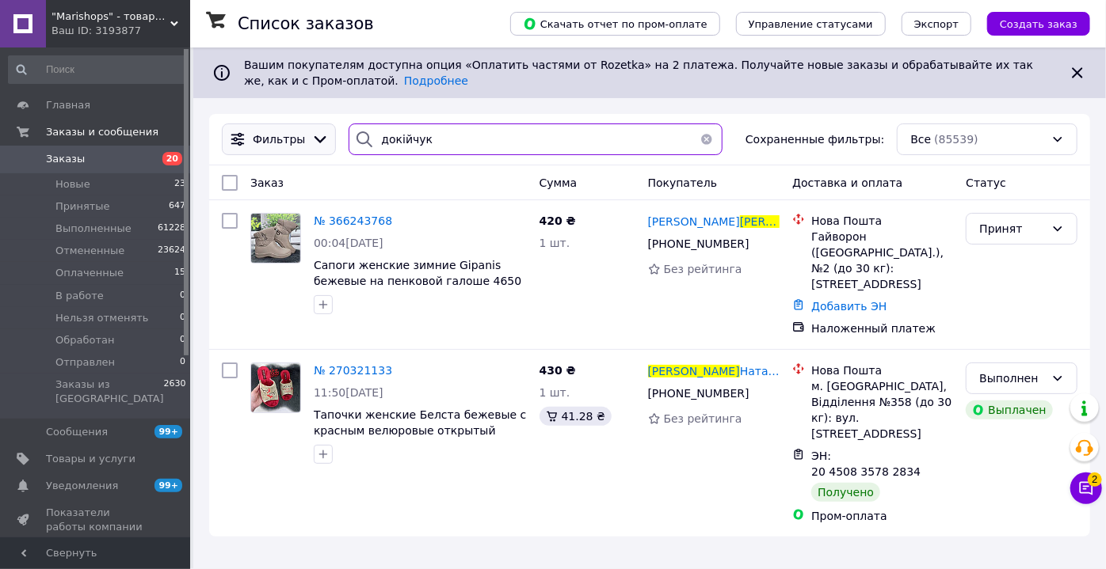
drag, startPoint x: 429, startPoint y: 143, endPoint x: 310, endPoint y: 137, distance: 118.9
click at [316, 136] on div "Фильтры докійчук Сохраненные фильтры: Все (85539)" at bounding box center [649, 140] width 868 height 32
paste input "авгородняя"
type input "Завгородняя"
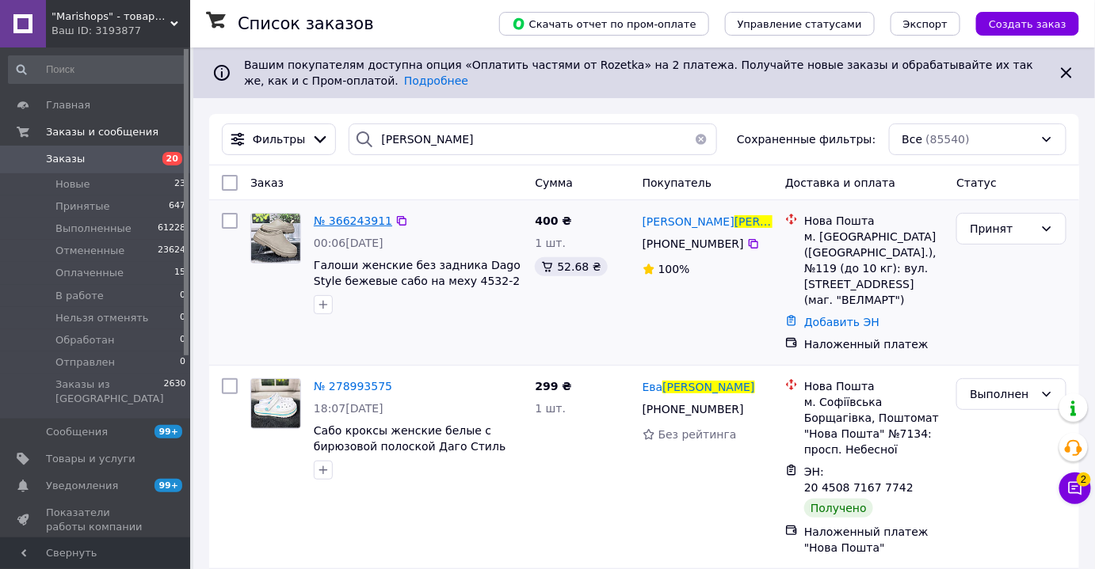
click at [329, 220] on span "№ 366243911" at bounding box center [353, 221] width 78 height 13
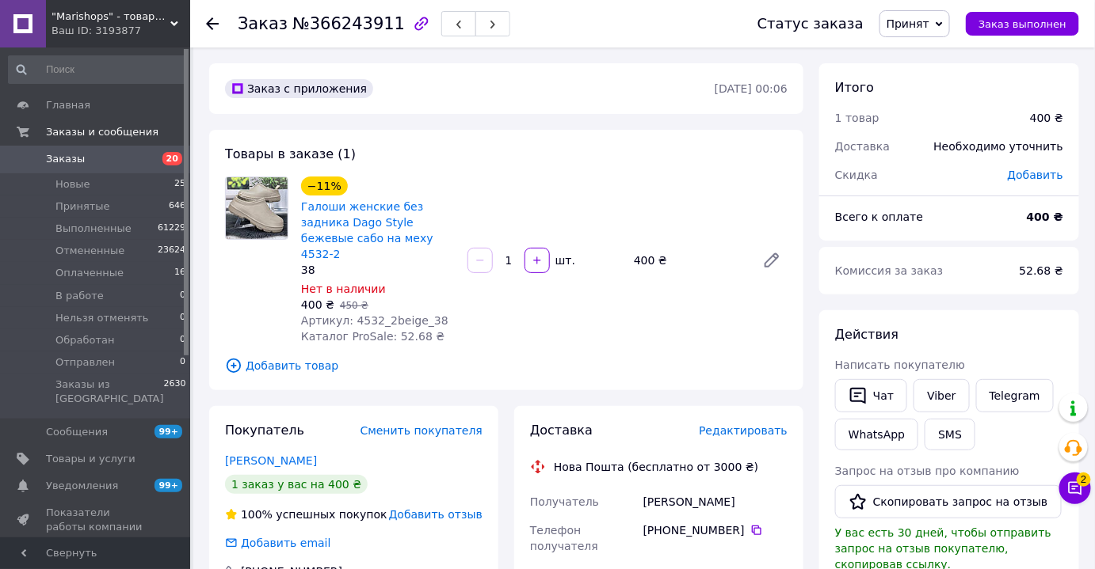
click at [122, 166] on link "Заказы 20" at bounding box center [97, 159] width 195 height 27
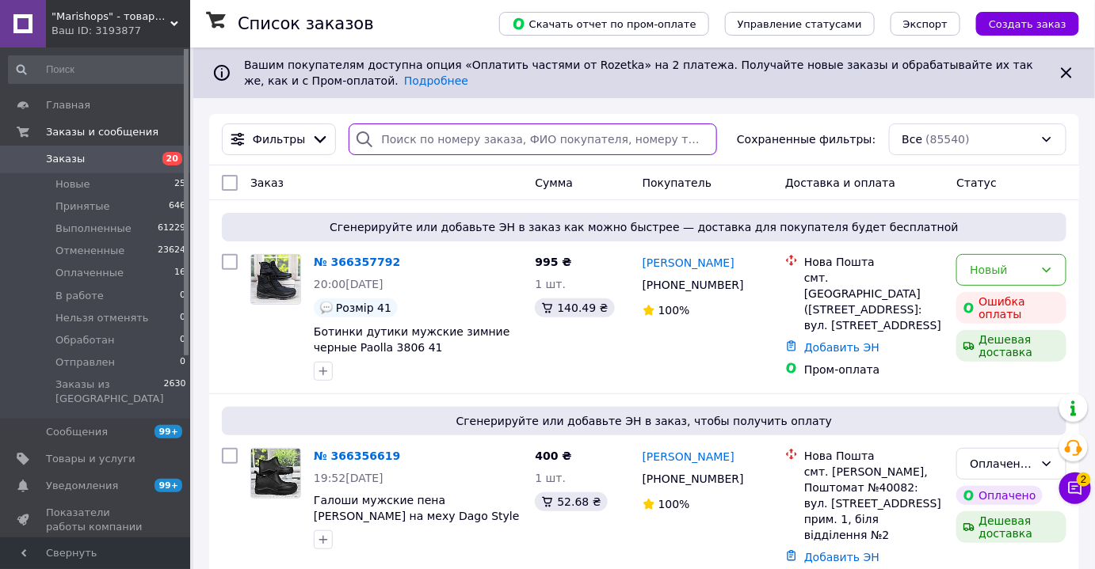
click at [407, 143] on input "search" at bounding box center [533, 140] width 368 height 32
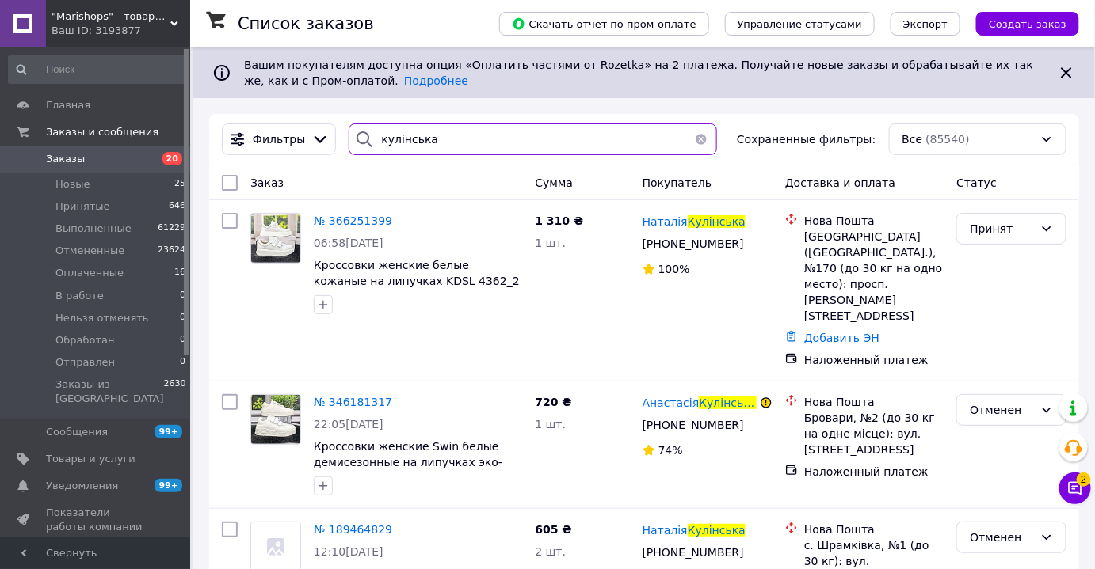
drag, startPoint x: 420, startPoint y: 145, endPoint x: 334, endPoint y: 138, distance: 85.8
click at [342, 138] on div "кулінська" at bounding box center [532, 140] width 381 height 32
paste input "андригось"
type input "Шандригось"
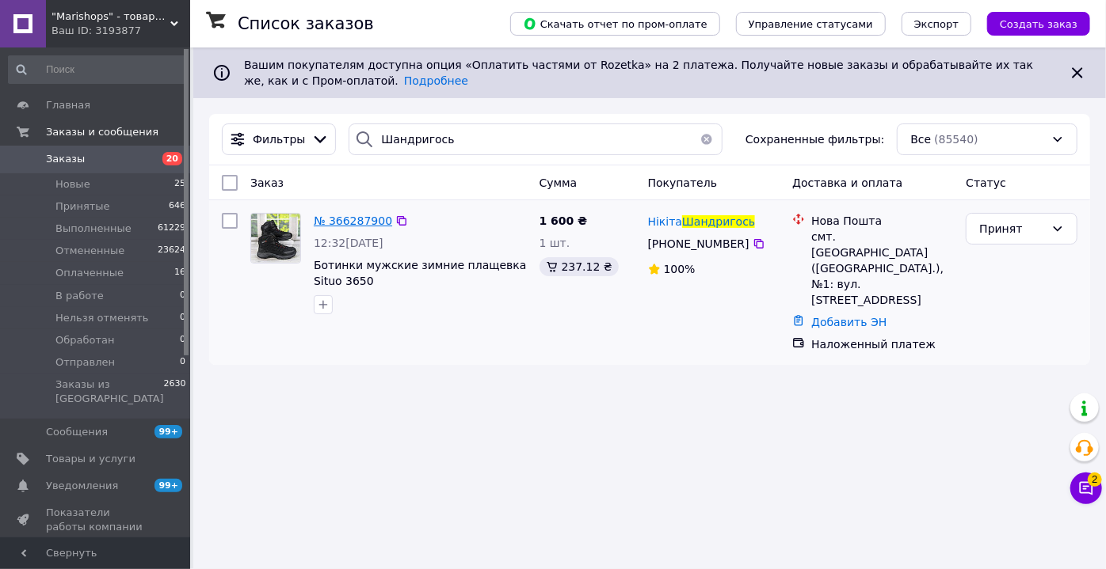
click at [345, 225] on span "№ 366287900" at bounding box center [353, 221] width 78 height 13
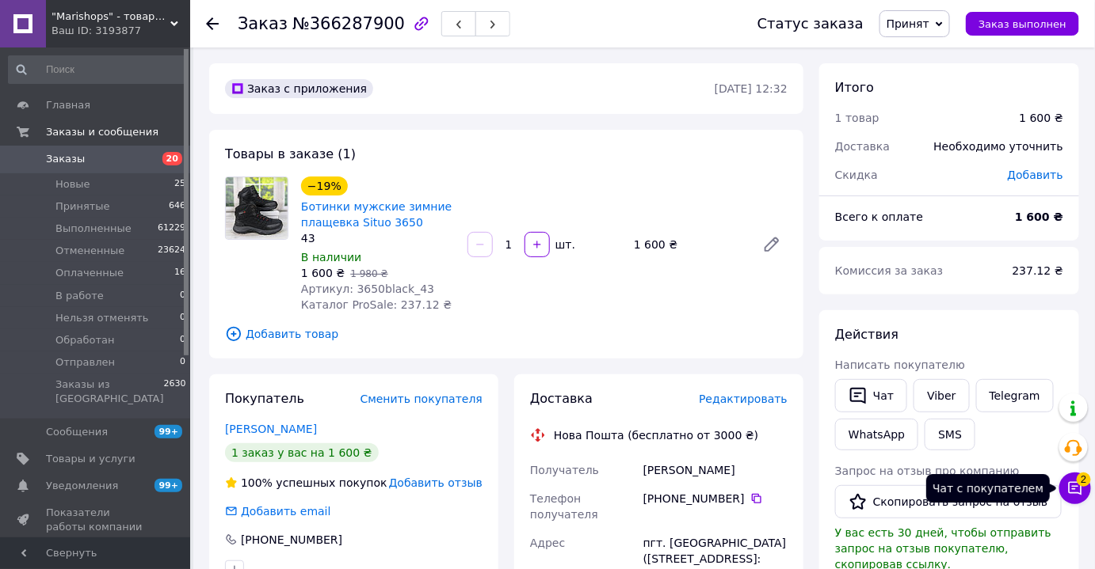
click at [1080, 489] on icon at bounding box center [1075, 489] width 16 height 16
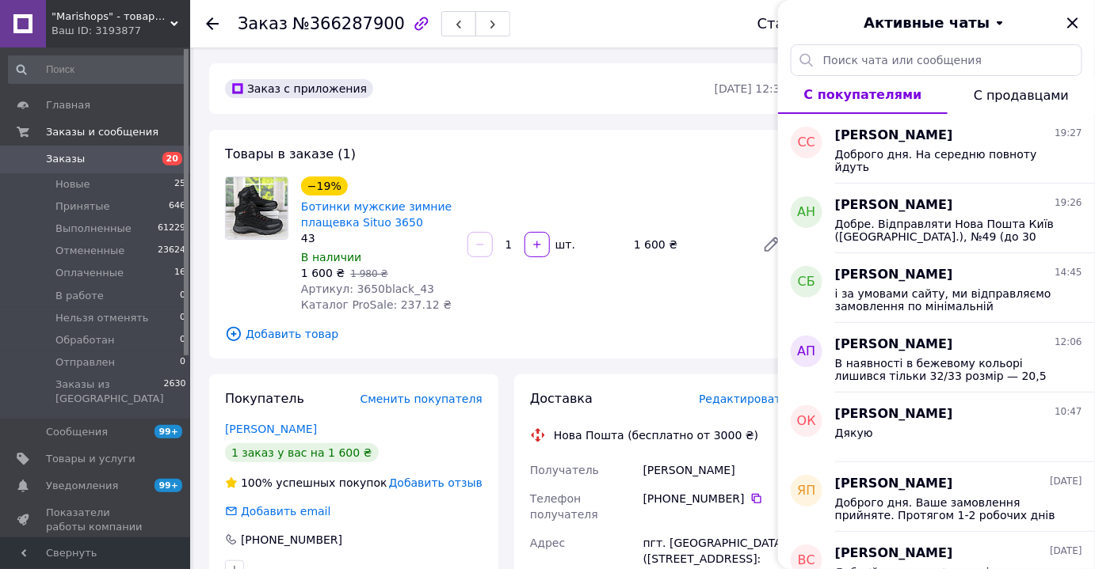
drag, startPoint x: 128, startPoint y: 16, endPoint x: 105, endPoint y: 86, distance: 74.1
click at [128, 16] on span ""Marishops" - товары для всей семьи." at bounding box center [110, 17] width 119 height 14
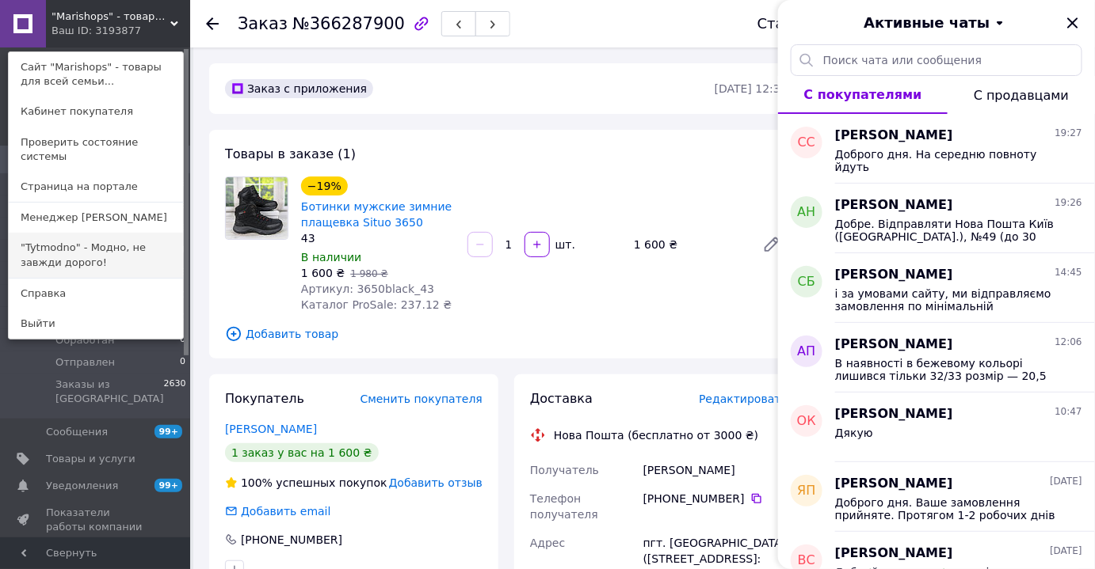
click at [52, 248] on link ""Tytmodno" - Модно, не завжди дорого!" at bounding box center [96, 255] width 174 height 44
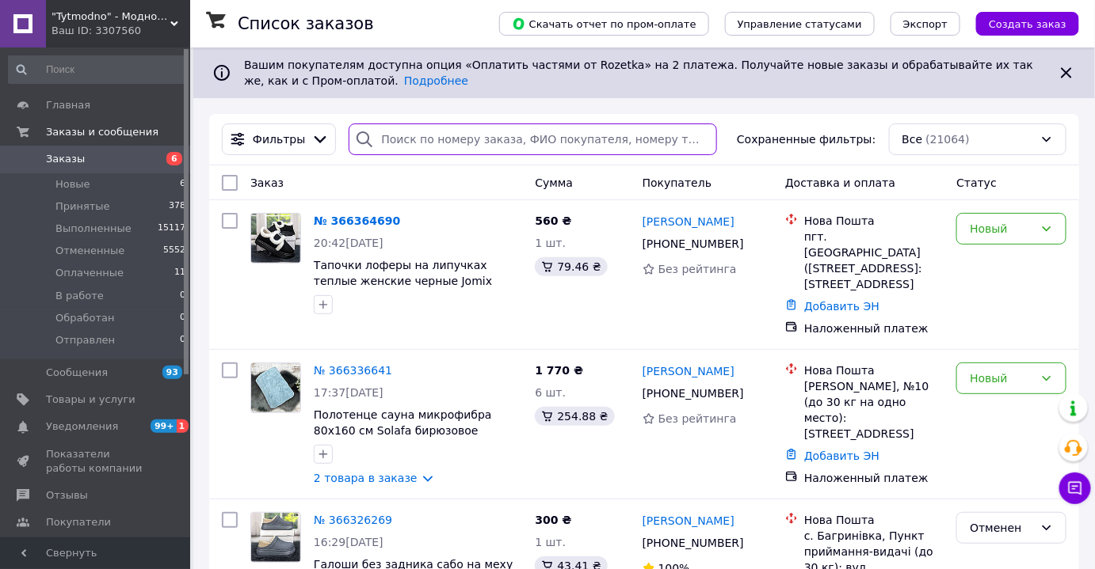
click at [444, 143] on input "search" at bounding box center [533, 140] width 368 height 32
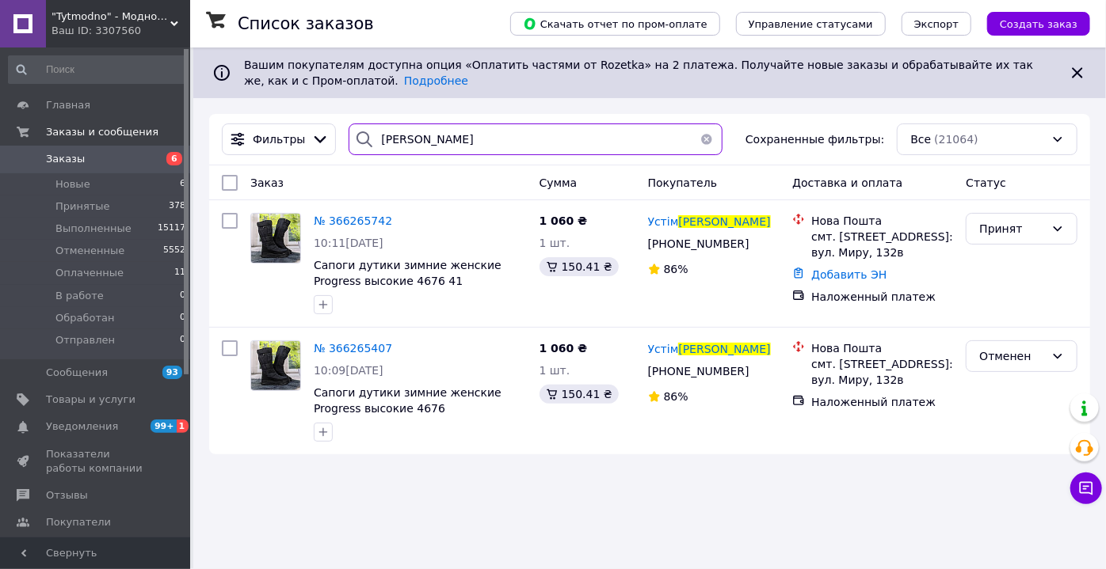
type input "лісняк"
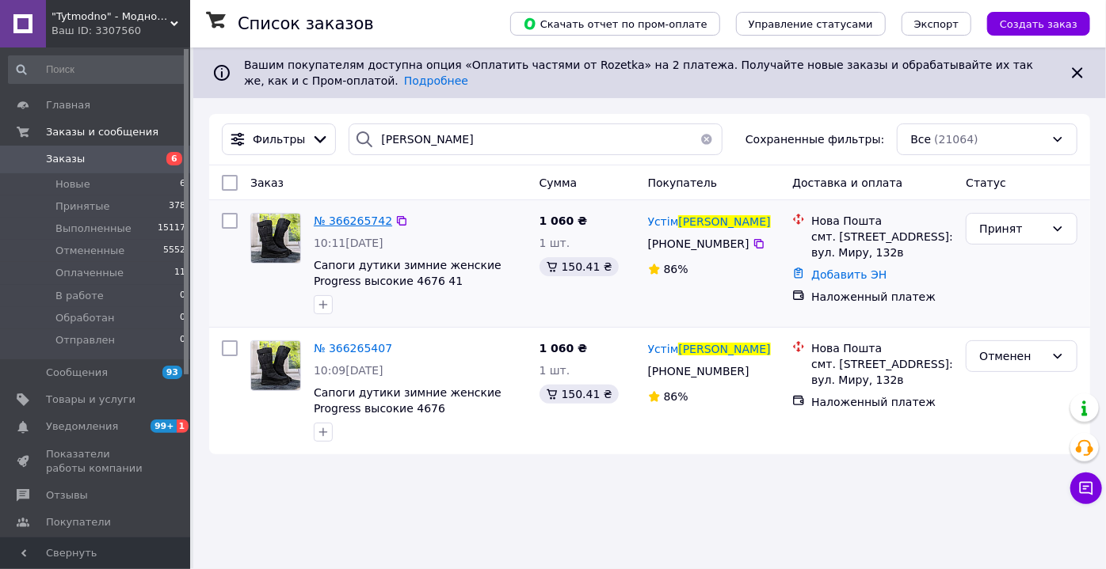
click at [361, 216] on span "№ 366265742" at bounding box center [353, 221] width 78 height 13
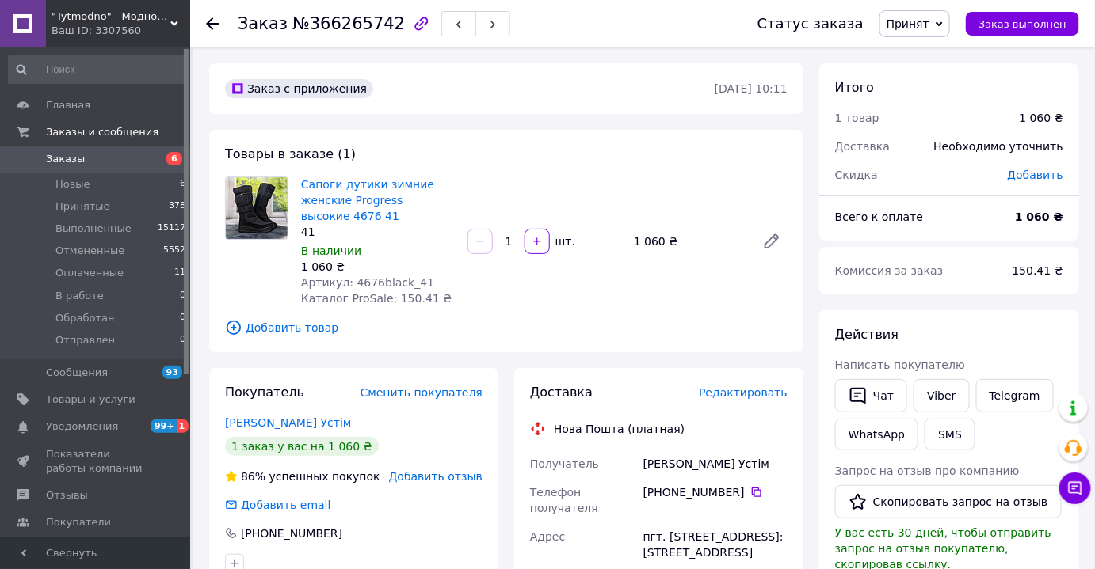
click at [119, 154] on span "Заказы" at bounding box center [96, 159] width 101 height 14
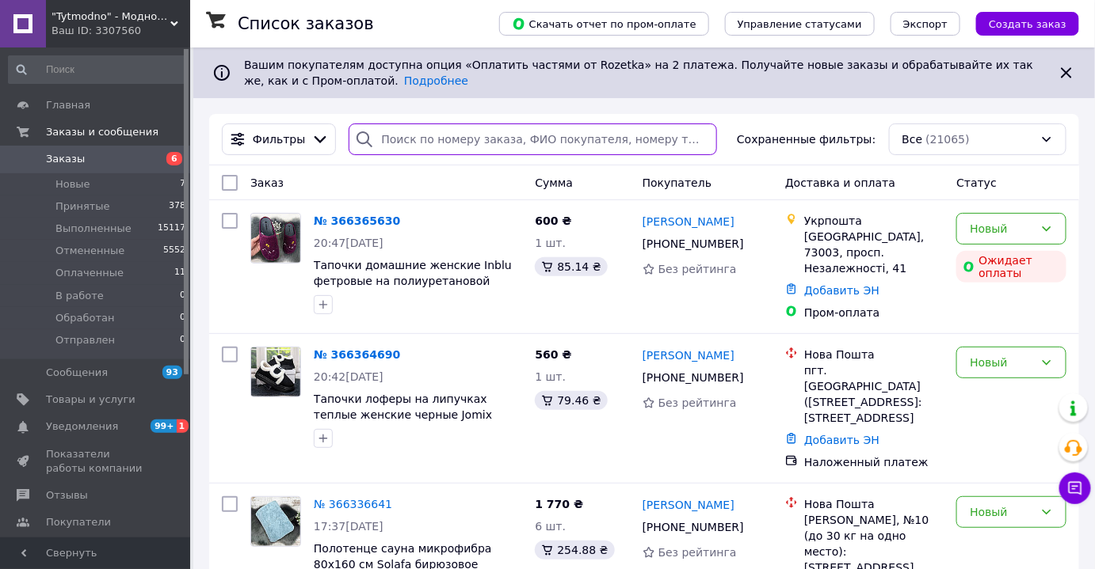
click at [411, 141] on input "search" at bounding box center [533, 140] width 368 height 32
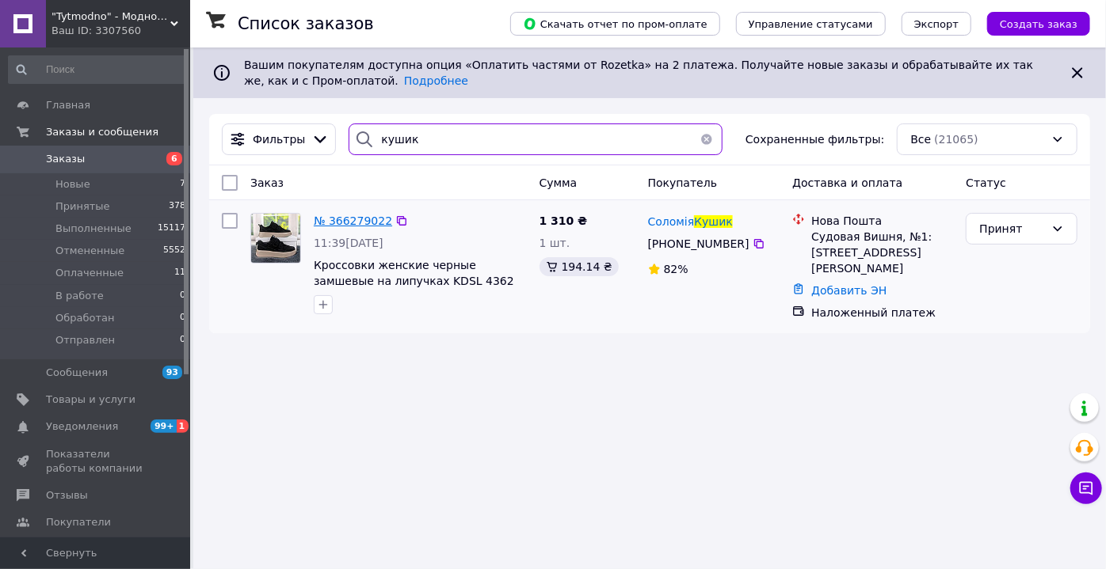
type input "кушик"
click at [348, 225] on span "№ 366279022" at bounding box center [353, 221] width 78 height 13
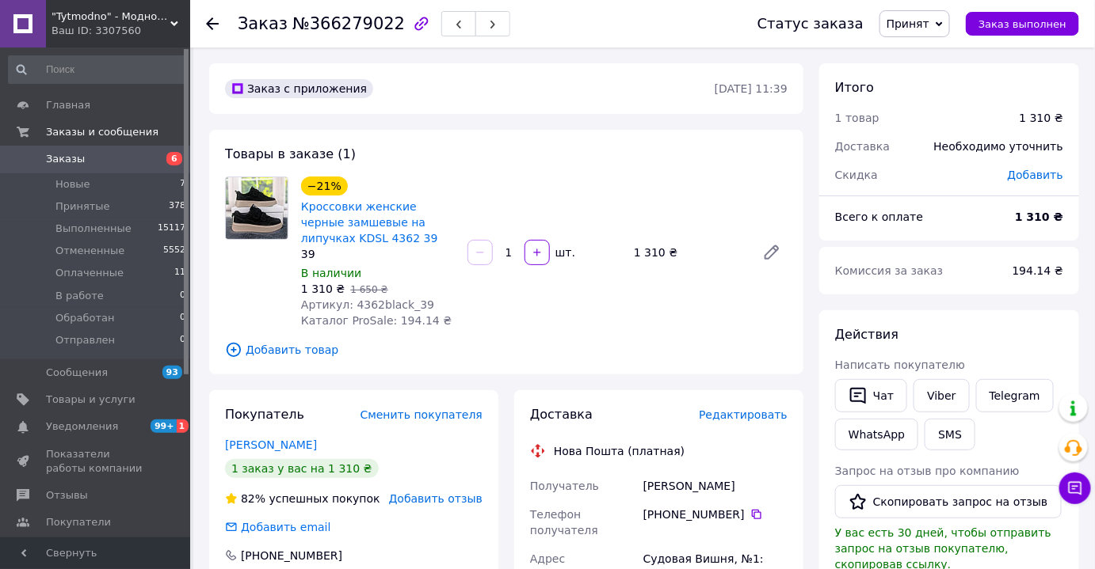
click at [82, 161] on span "Заказы" at bounding box center [96, 159] width 101 height 14
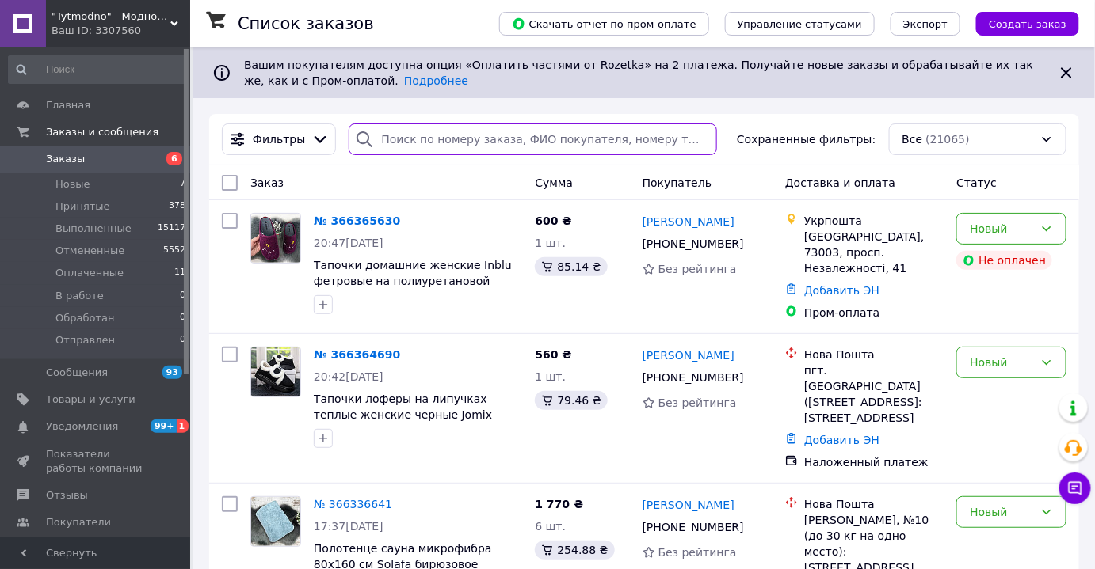
click at [416, 146] on input "search" at bounding box center [533, 140] width 368 height 32
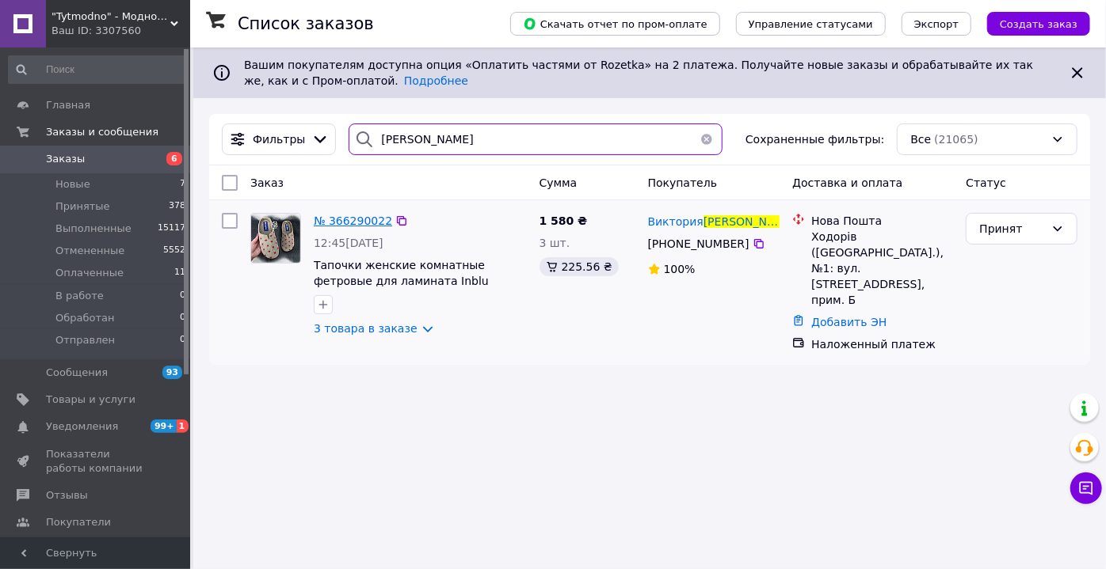
type input "дребот"
click at [348, 215] on span "№ 366290022" at bounding box center [353, 221] width 78 height 13
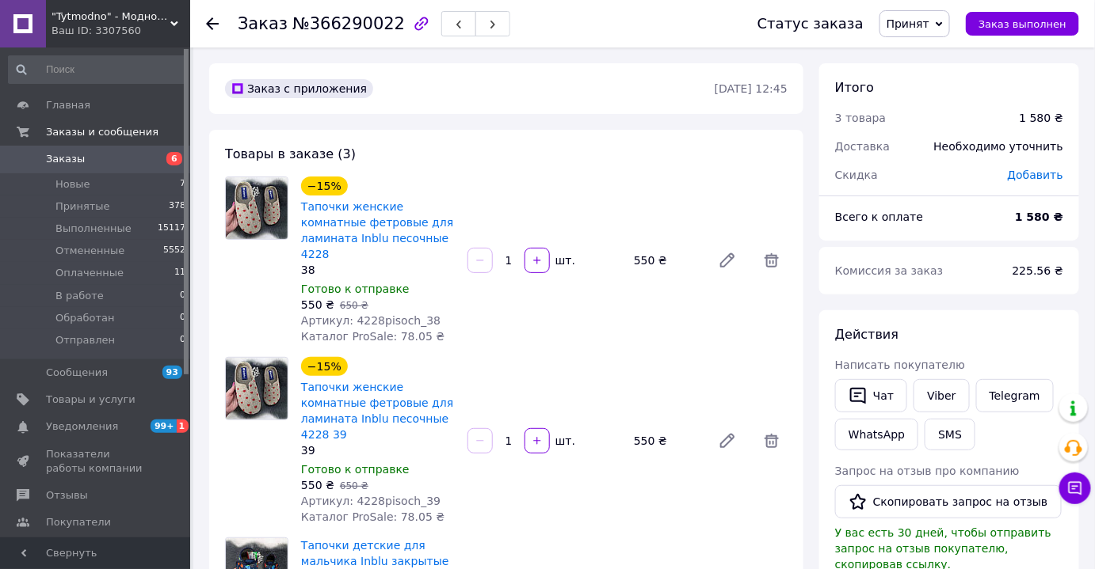
scroll to position [288, 0]
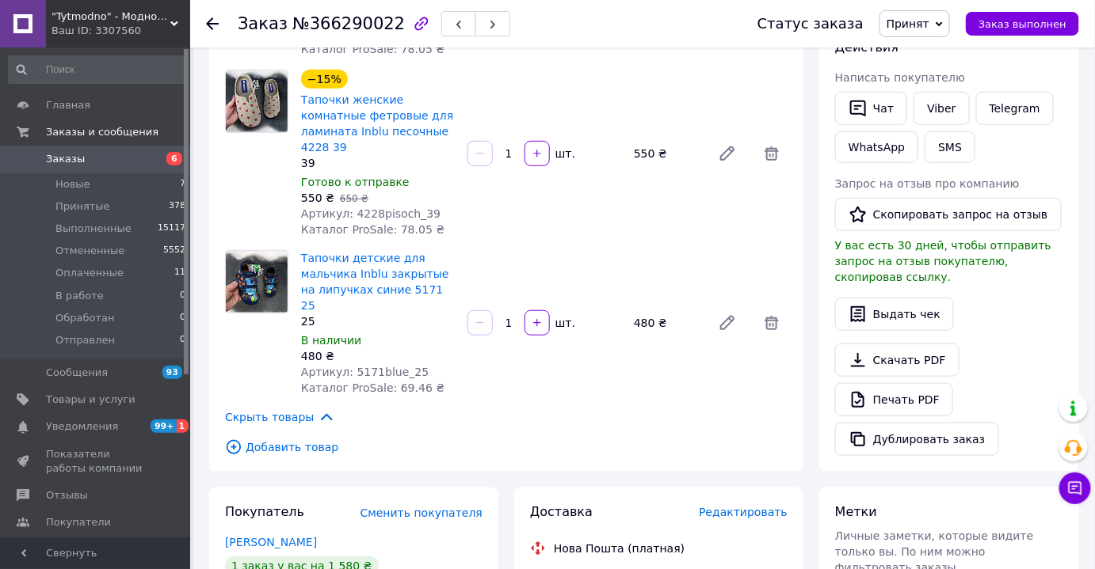
drag, startPoint x: 137, startPoint y: 12, endPoint x: 103, endPoint y: 132, distance: 125.1
click at [137, 12] on span ""Tytmodno" - Модно, не завжди дорого!" at bounding box center [110, 17] width 119 height 14
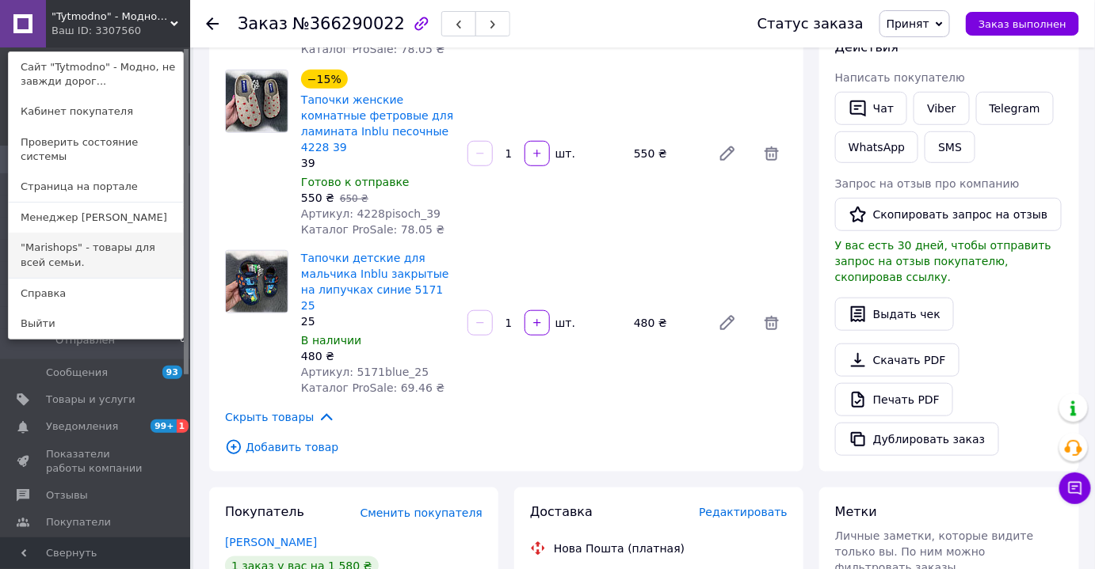
click at [63, 234] on link ""Marishops" - товары для всей семьи." at bounding box center [96, 255] width 174 height 44
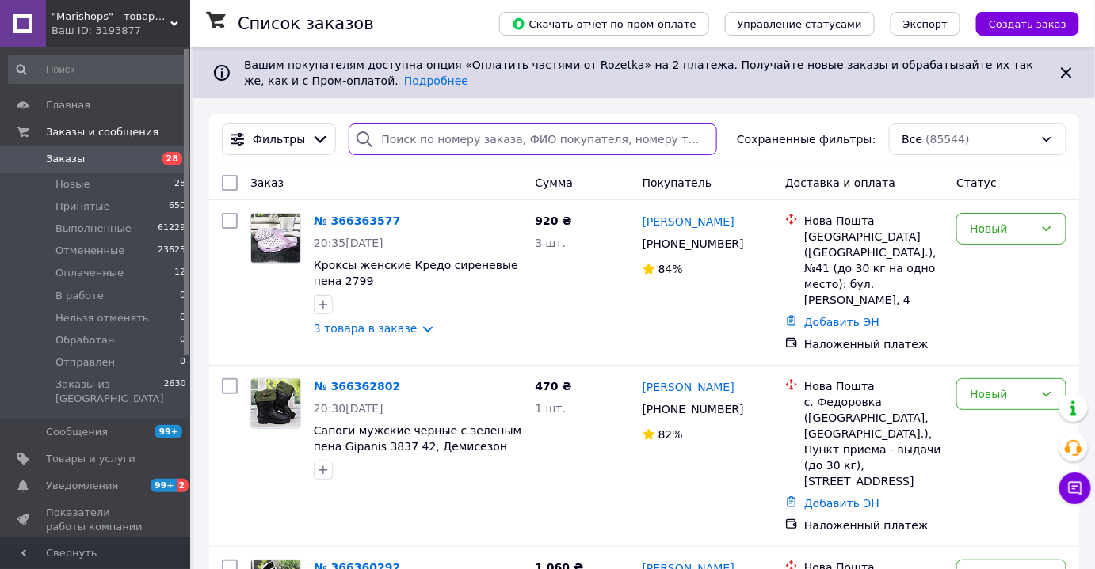
click at [464, 141] on input "search" at bounding box center [533, 140] width 368 height 32
paste input "[PERSON_NAME]"
type input "[PERSON_NAME]"
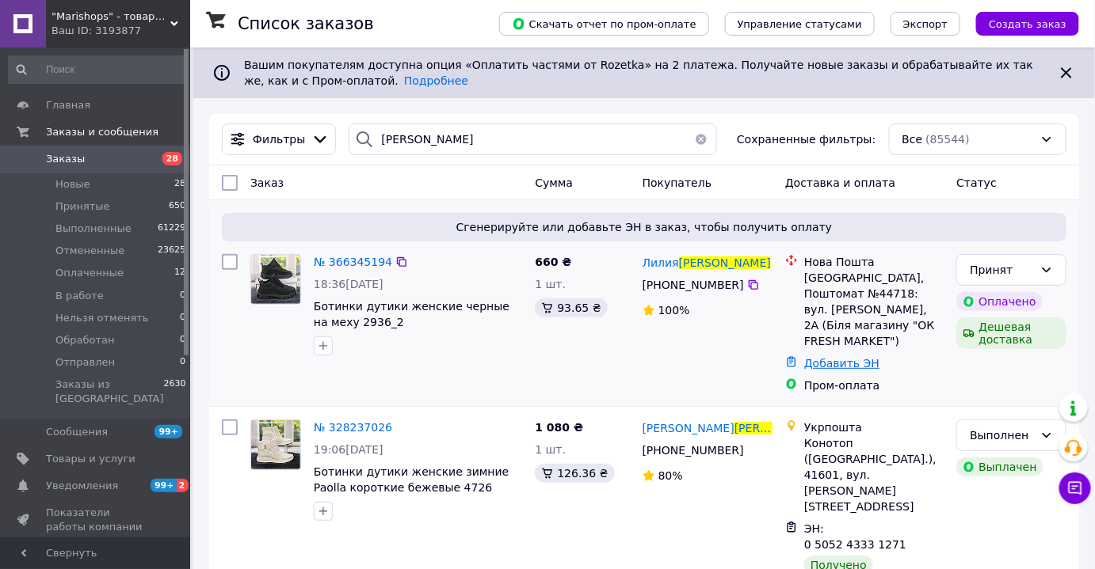
click at [832, 360] on link "Добавить ЭН" at bounding box center [841, 363] width 75 height 13
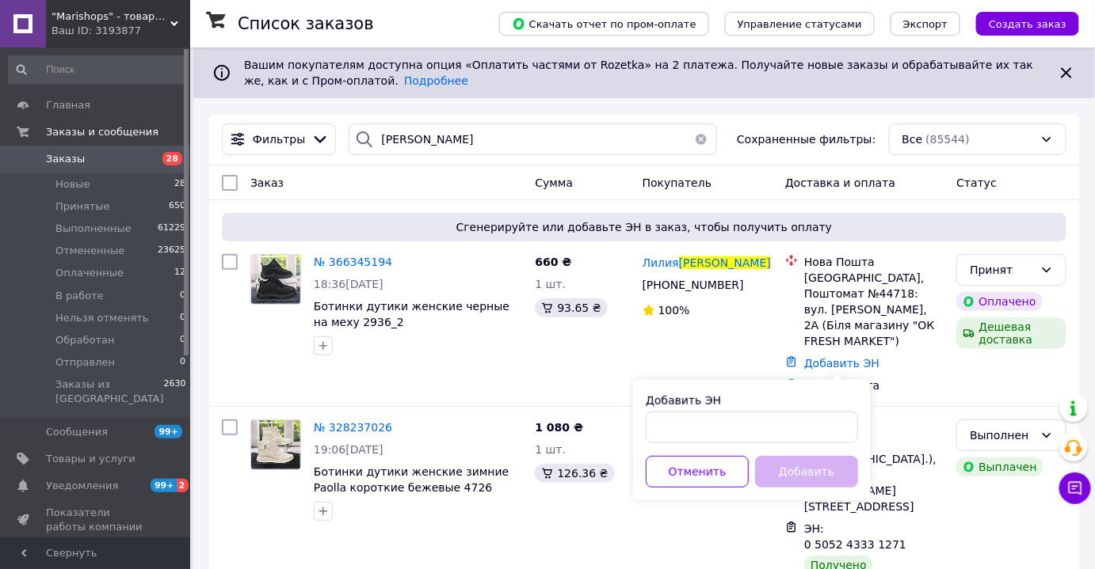
drag, startPoint x: 738, startPoint y: 447, endPoint x: 738, endPoint y: 437, distance: 9.5
click at [738, 445] on div "Добавить ЭН Отменить Добавить" at bounding box center [752, 440] width 238 height 120
click at [738, 436] on input "Добавить ЭН" at bounding box center [752, 428] width 212 height 32
paste input "20451269265500"
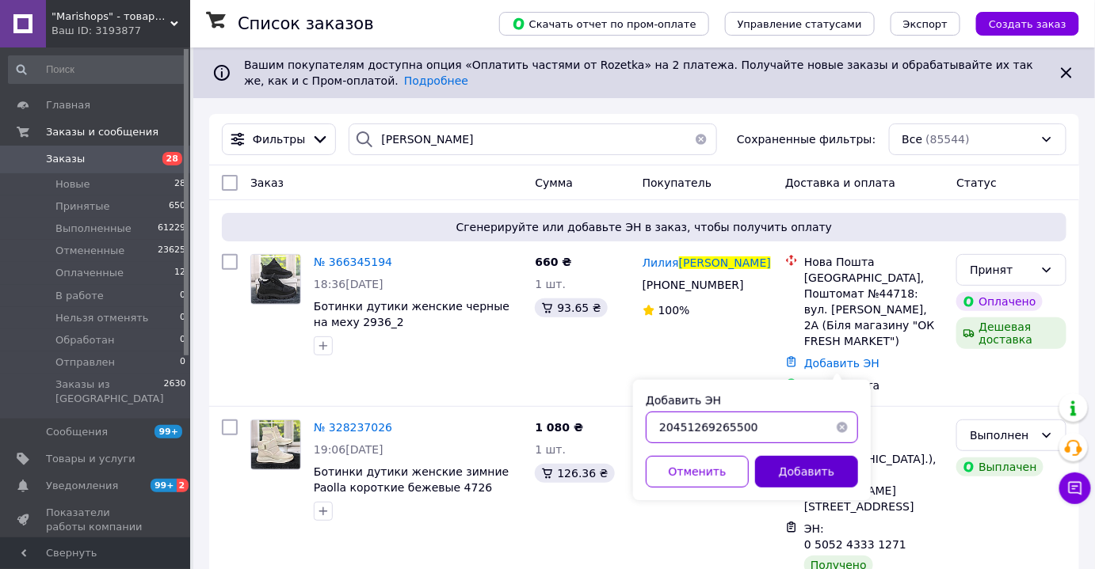
type input "20451269265500"
click at [813, 468] on button "Добавить" at bounding box center [806, 472] width 103 height 32
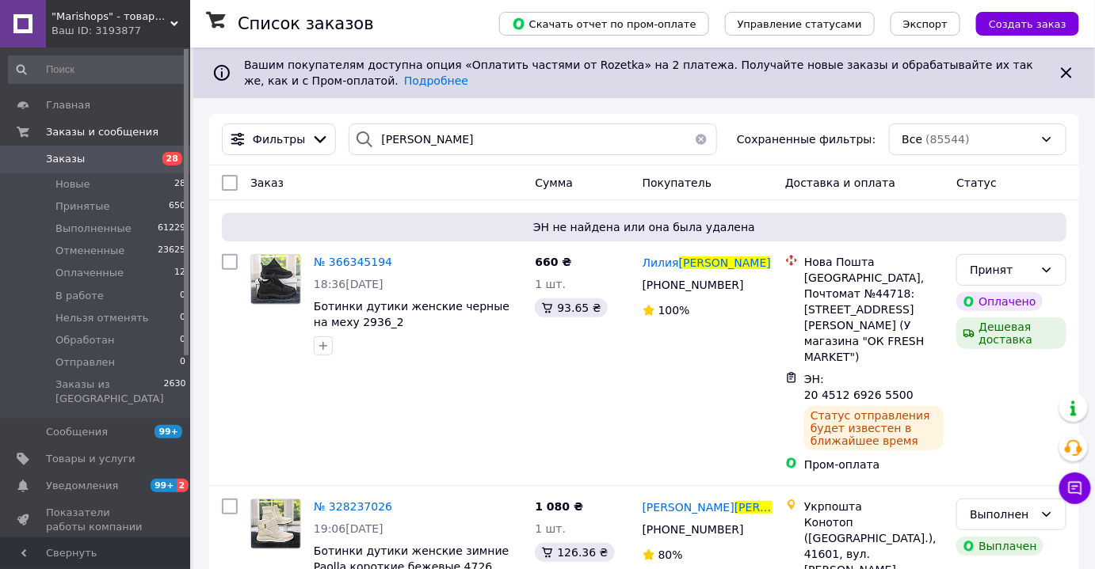
click at [85, 14] on span ""Marishops" - товары для всей семьи." at bounding box center [110, 17] width 119 height 14
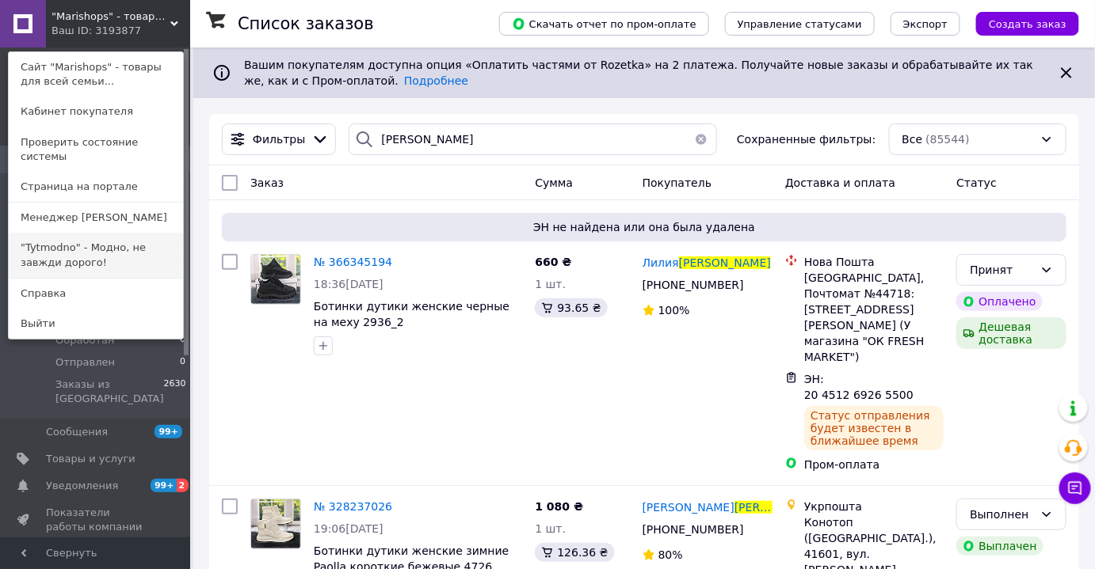
click at [93, 240] on link ""Tytmodno" - Модно, не завжди дорого!" at bounding box center [96, 255] width 174 height 44
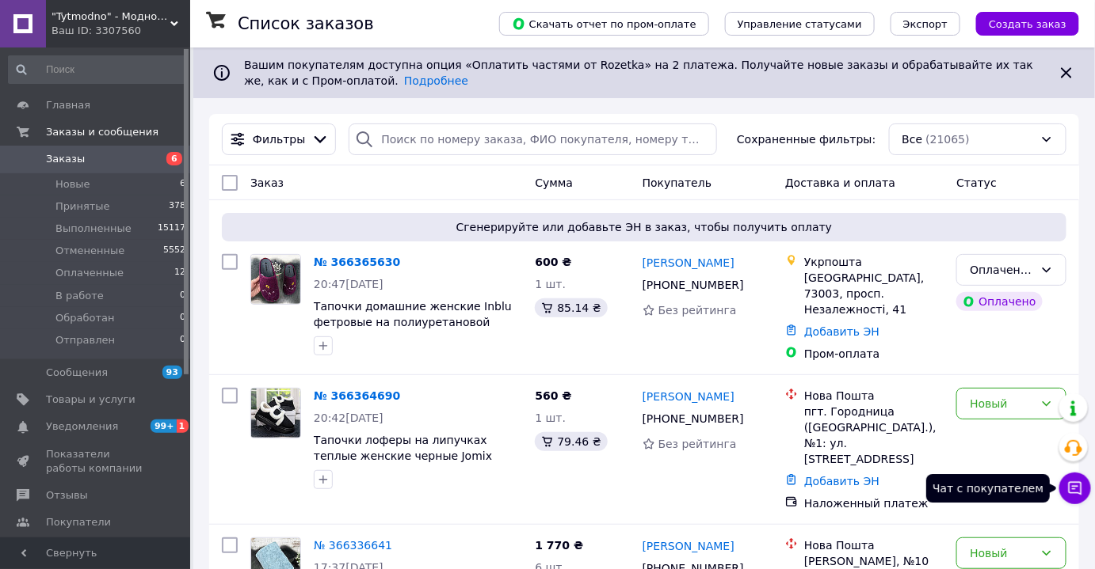
click at [1086, 486] on button "Чат с покупателем" at bounding box center [1075, 489] width 32 height 32
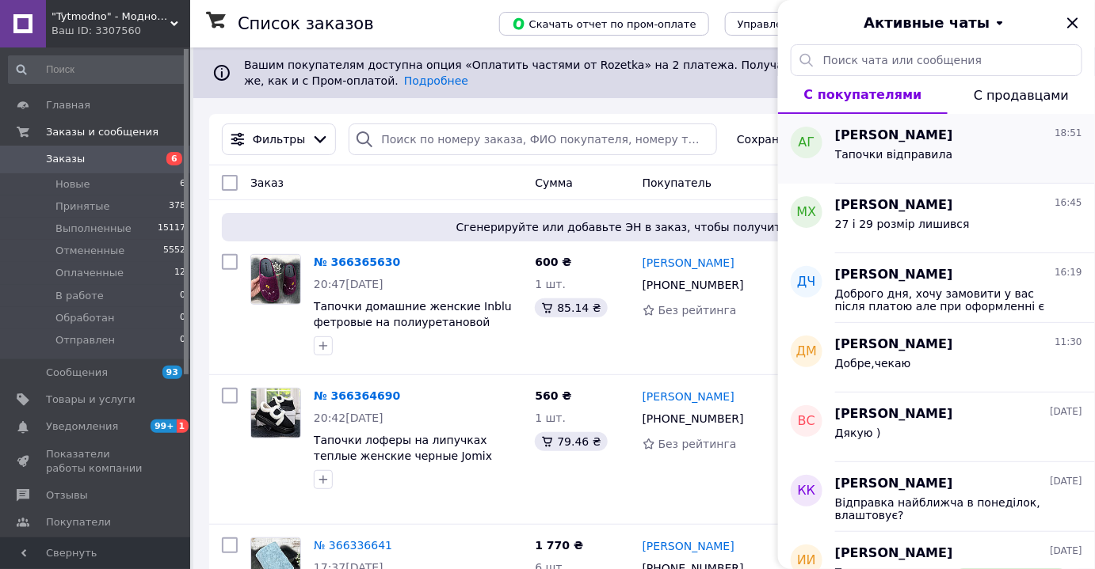
click at [927, 149] on span "Тапочки відправила" at bounding box center [893, 154] width 117 height 13
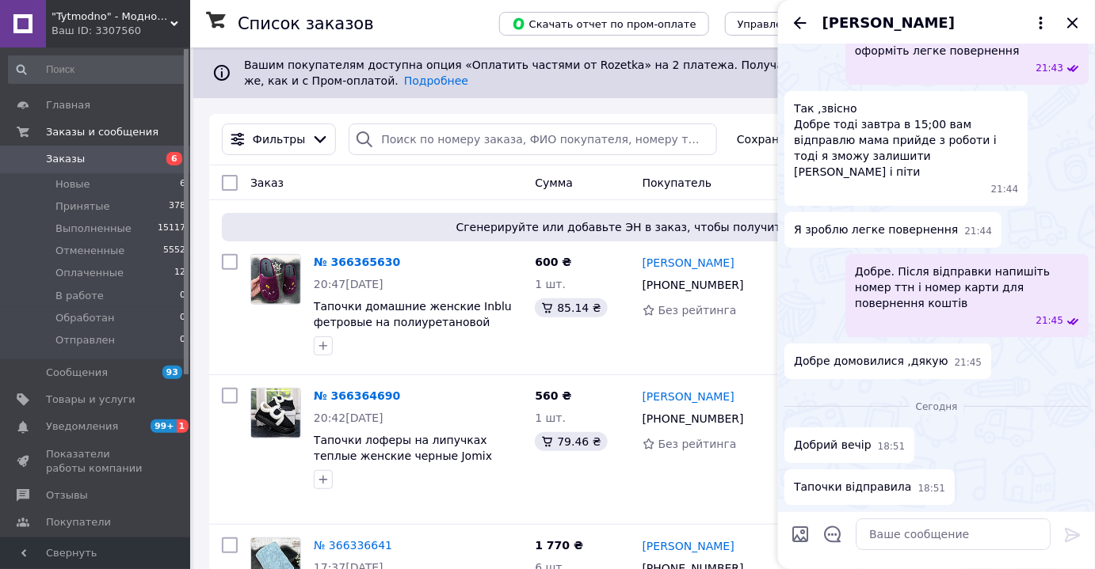
scroll to position [2729, 0]
click at [805, 16] on icon "Назад" at bounding box center [799, 22] width 19 height 19
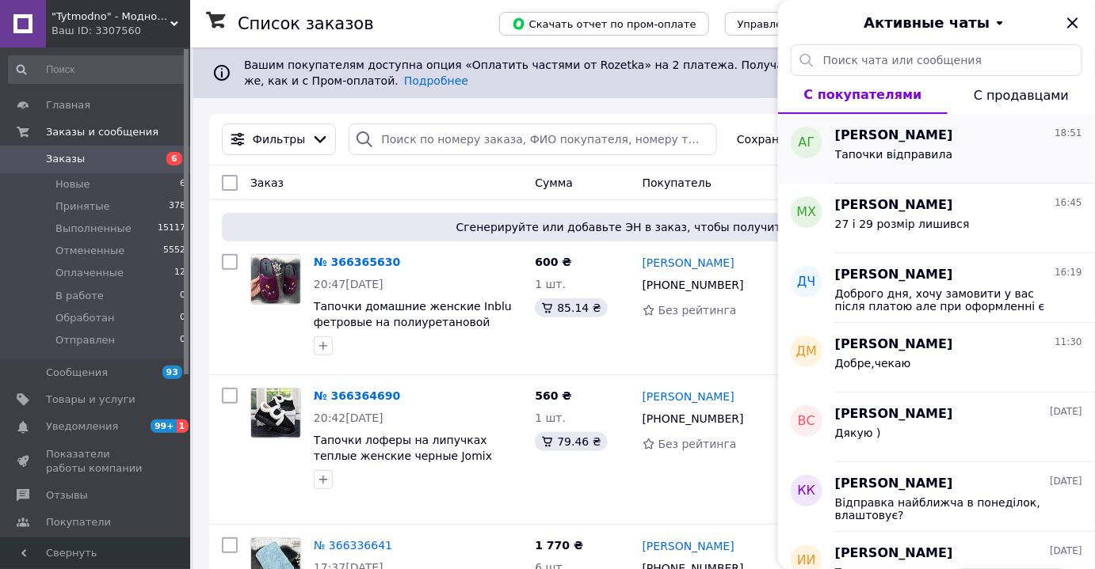
click at [933, 146] on div "Тапочки відправила" at bounding box center [958, 157] width 247 height 25
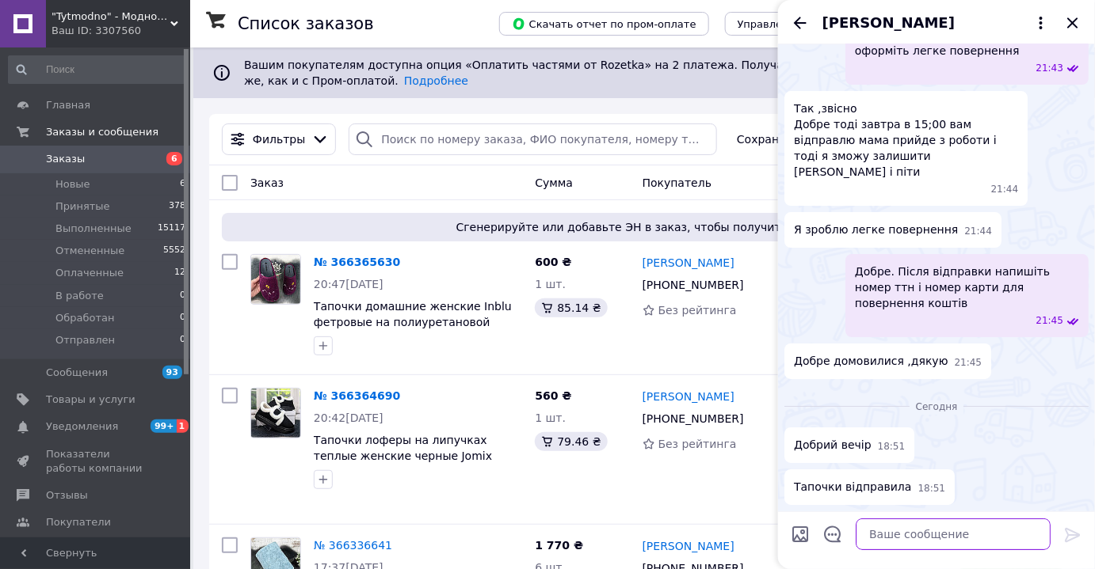
click at [916, 540] on textarea at bounding box center [952, 535] width 195 height 32
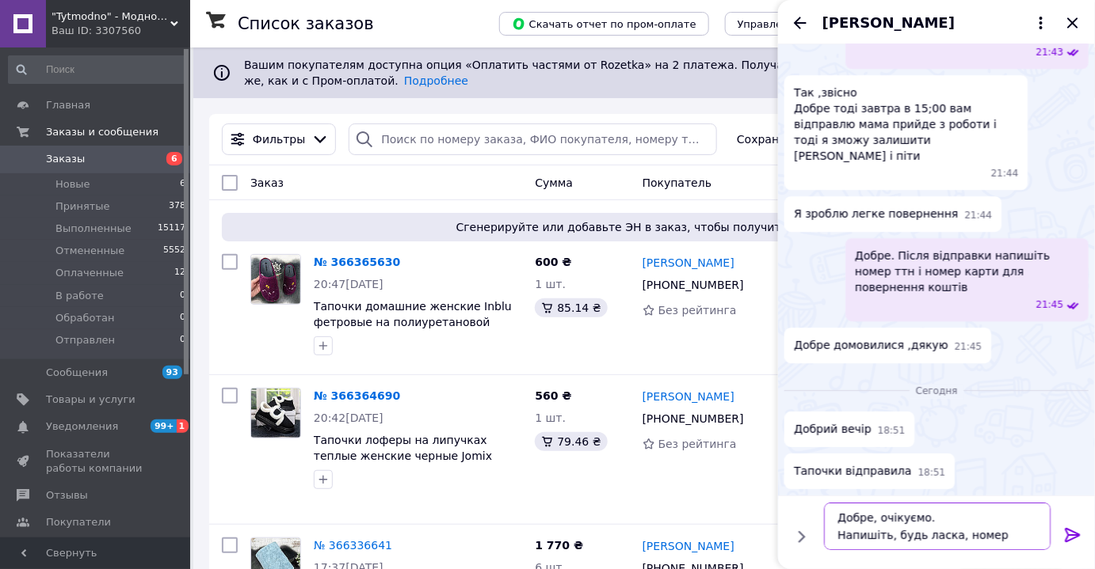
scroll to position [11, 0]
type textarea "Добре, очікуємо. Напишіть, будь ласка, номер карти для повернення коштів."
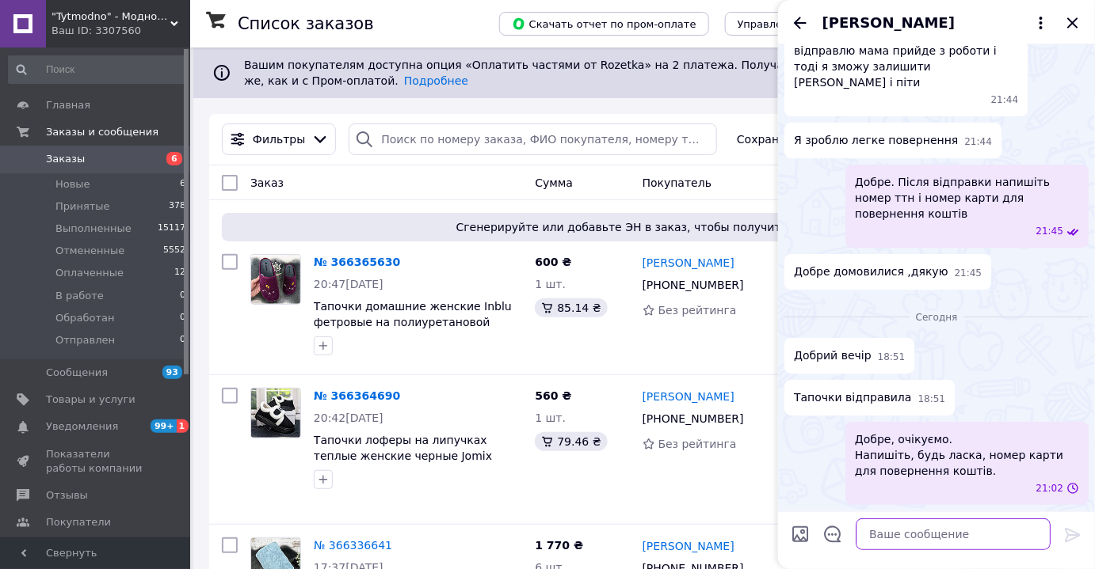
scroll to position [2819, 0]
click at [1072, 27] on icon "Закрыть" at bounding box center [1072, 22] width 19 height 19
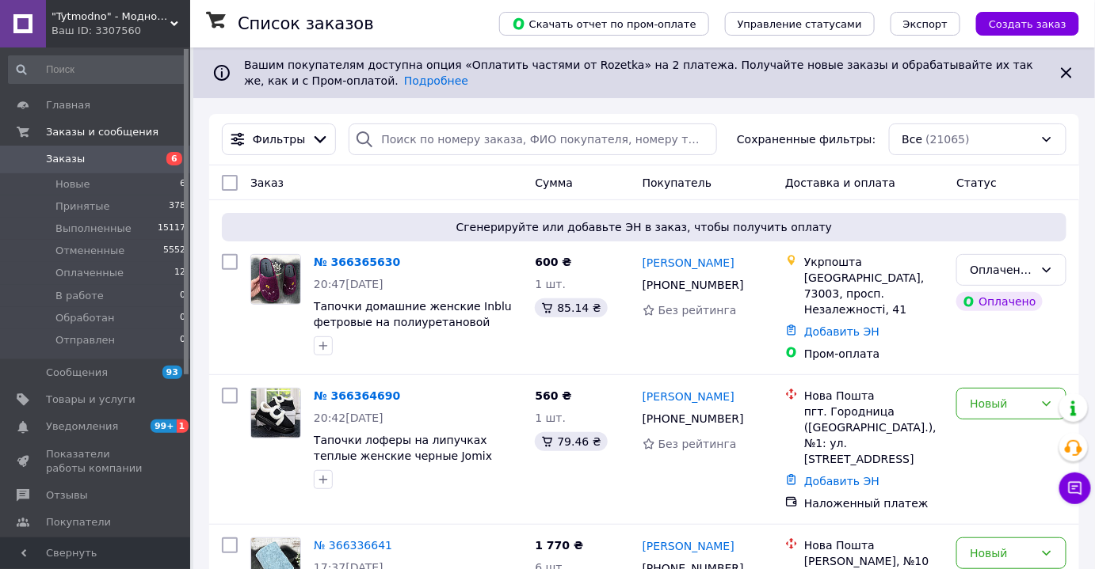
click at [97, 27] on div "Ваш ID: 3307560" at bounding box center [120, 31] width 139 height 14
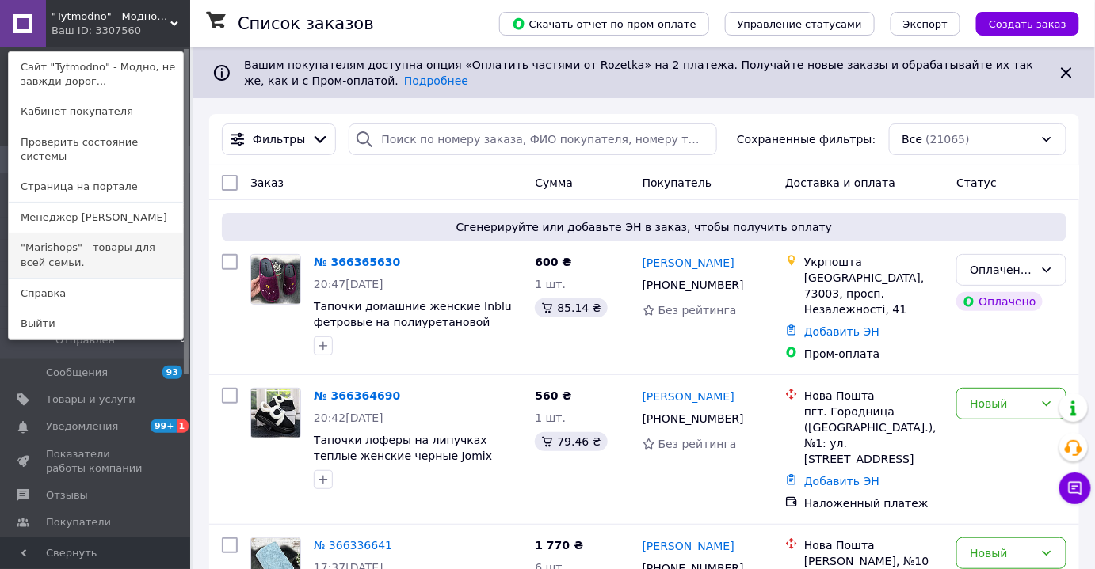
click at [65, 234] on link ""Marishops" - товары для всей семьи." at bounding box center [96, 255] width 174 height 44
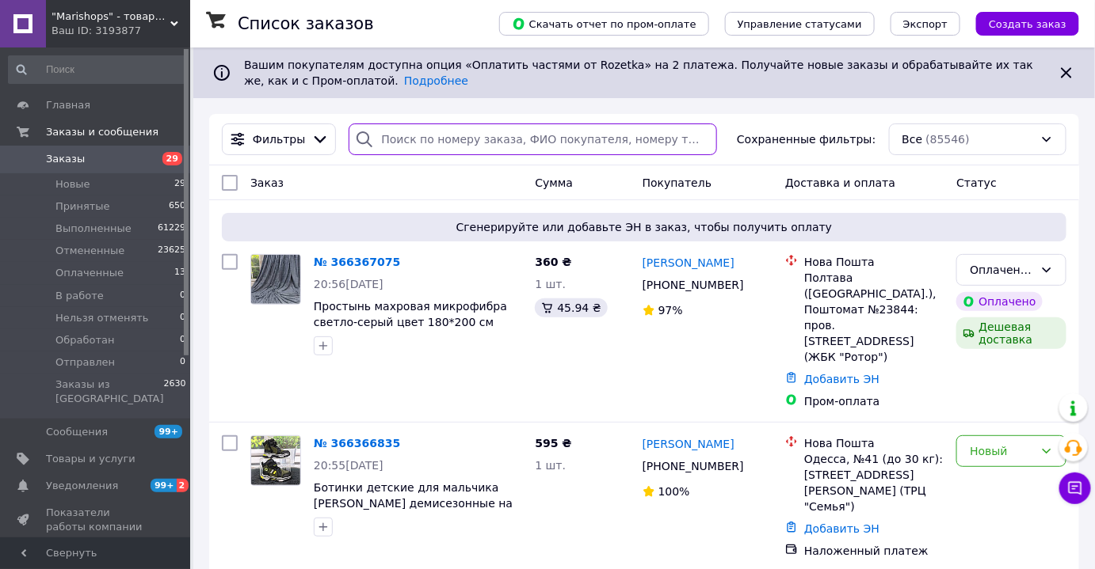
click at [389, 136] on input "search" at bounding box center [533, 140] width 368 height 32
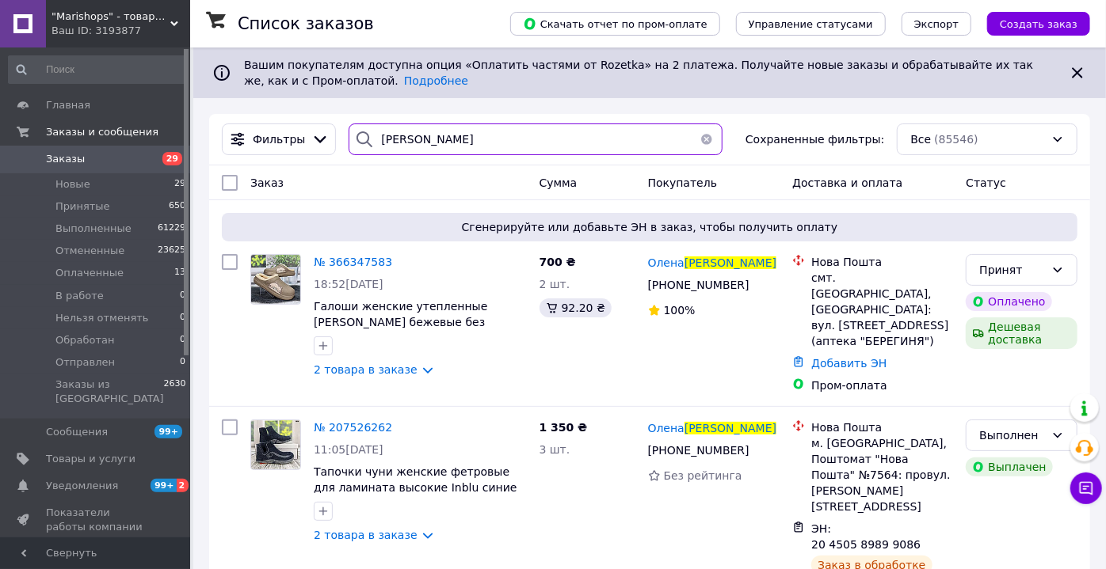
type input "березенко"
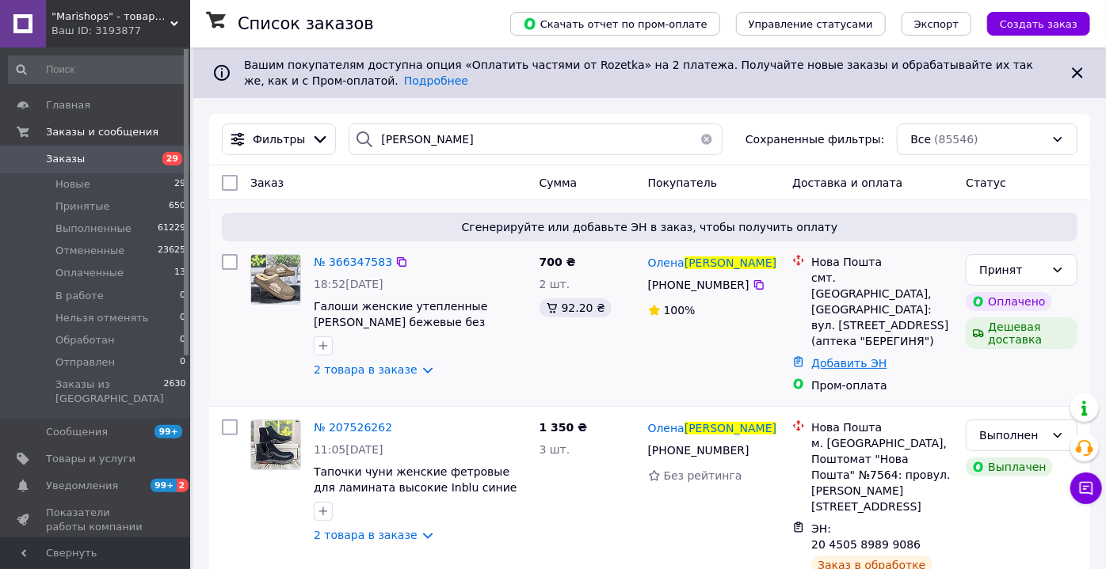
click at [847, 357] on link "Добавить ЭН" at bounding box center [848, 363] width 75 height 13
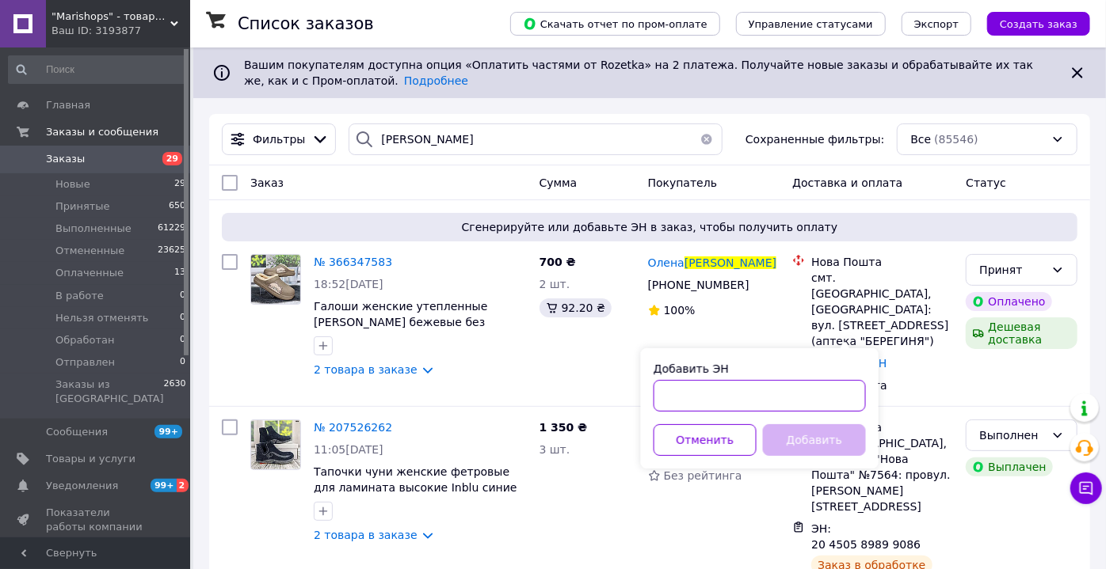
click at [729, 394] on input "Добавить ЭН" at bounding box center [759, 396] width 212 height 32
paste input "20451269268223"
type input "20451269268223"
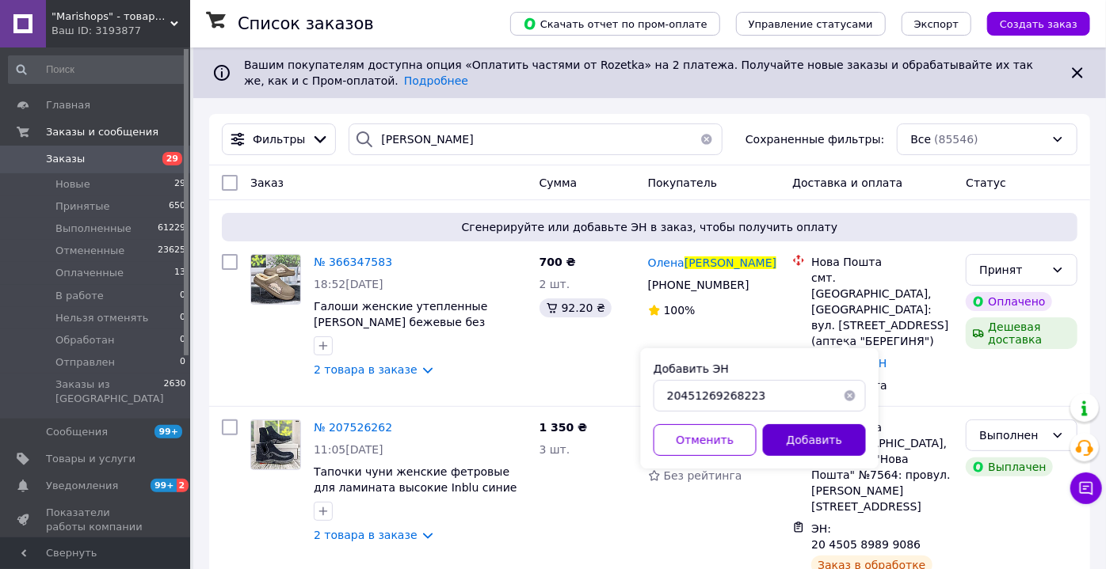
click at [835, 439] on button "Добавить" at bounding box center [814, 441] width 103 height 32
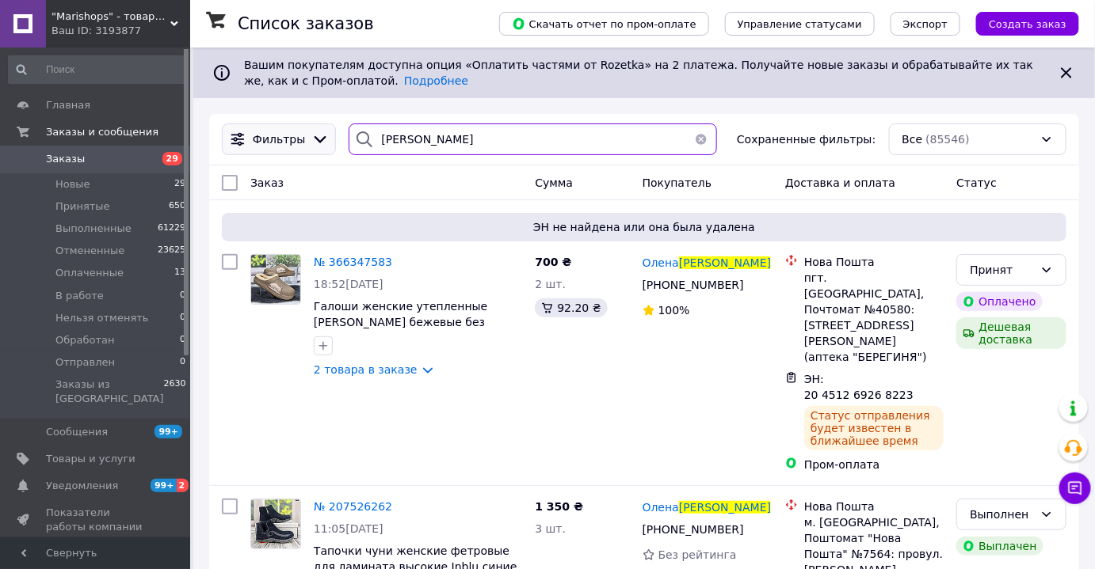
drag, startPoint x: 460, startPoint y: 141, endPoint x: 245, endPoint y: 150, distance: 215.6
click at [246, 150] on div "Фильтры березенко Сохраненные фильтры: Все (85546)" at bounding box center [643, 140] width 857 height 32
paste input "вксент'єва"
type input "Авксент'єва"
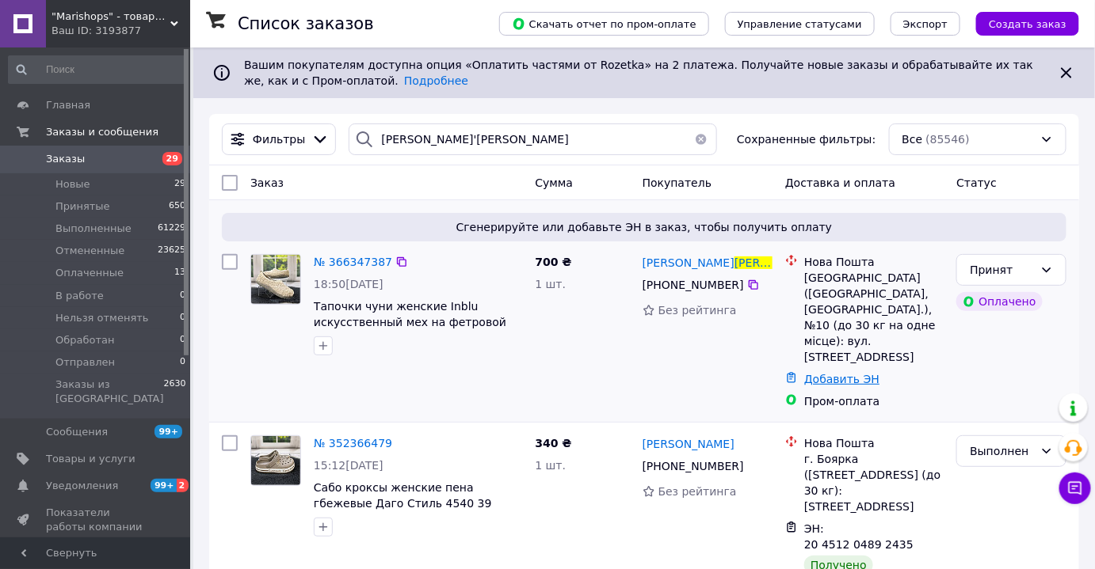
click at [836, 373] on link "Добавить ЭН" at bounding box center [841, 379] width 75 height 13
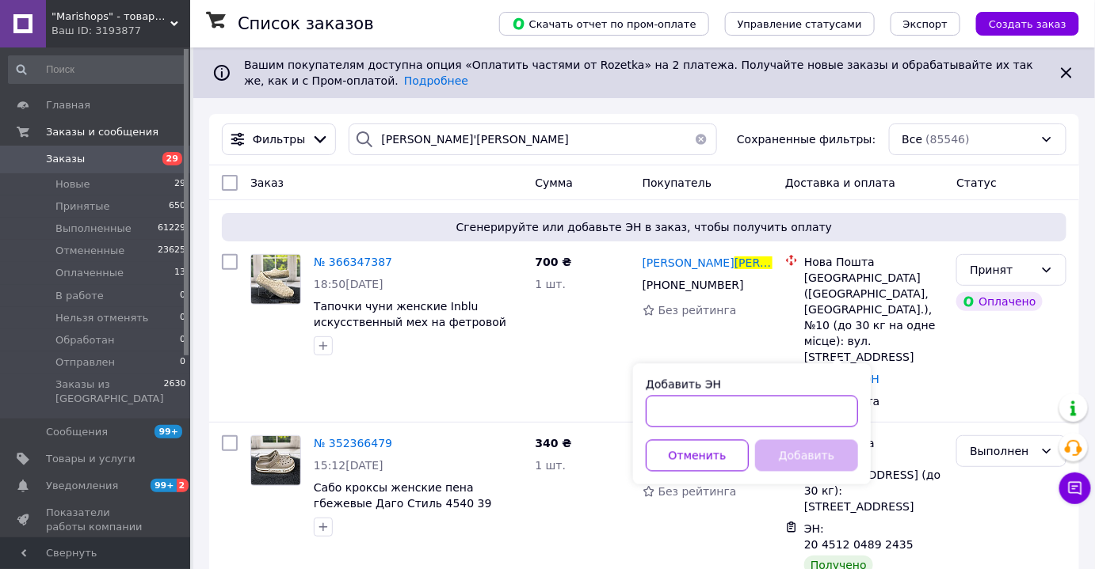
click at [691, 415] on input "Добавить ЭН" at bounding box center [752, 412] width 212 height 32
paste input "20451269268669"
type input "20451269268669"
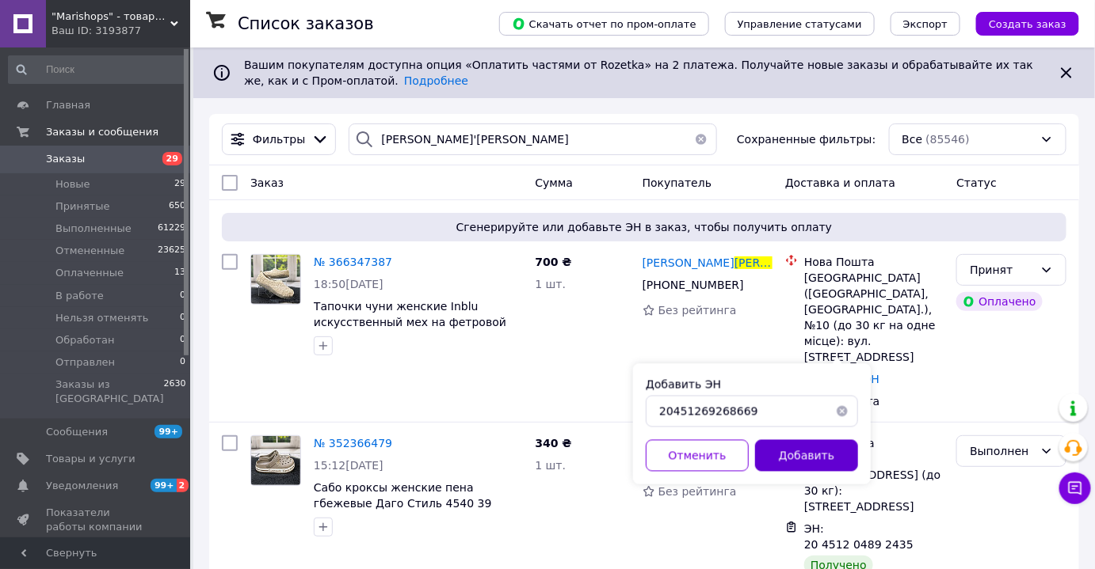
click at [785, 448] on button "Добавить" at bounding box center [806, 456] width 103 height 32
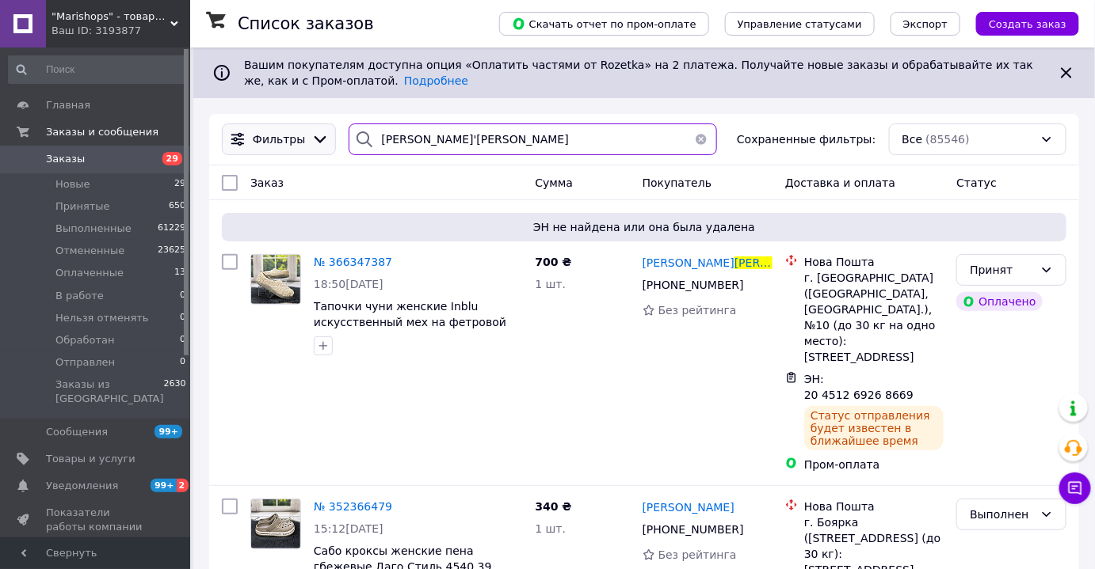
drag, startPoint x: 465, startPoint y: 158, endPoint x: 311, endPoint y: 131, distance: 156.0
click at [311, 131] on div "Фильтры Авксент'єва Сохраненные фильтры: Все (85546)" at bounding box center [644, 139] width 870 height 51
paste input "уровськ"
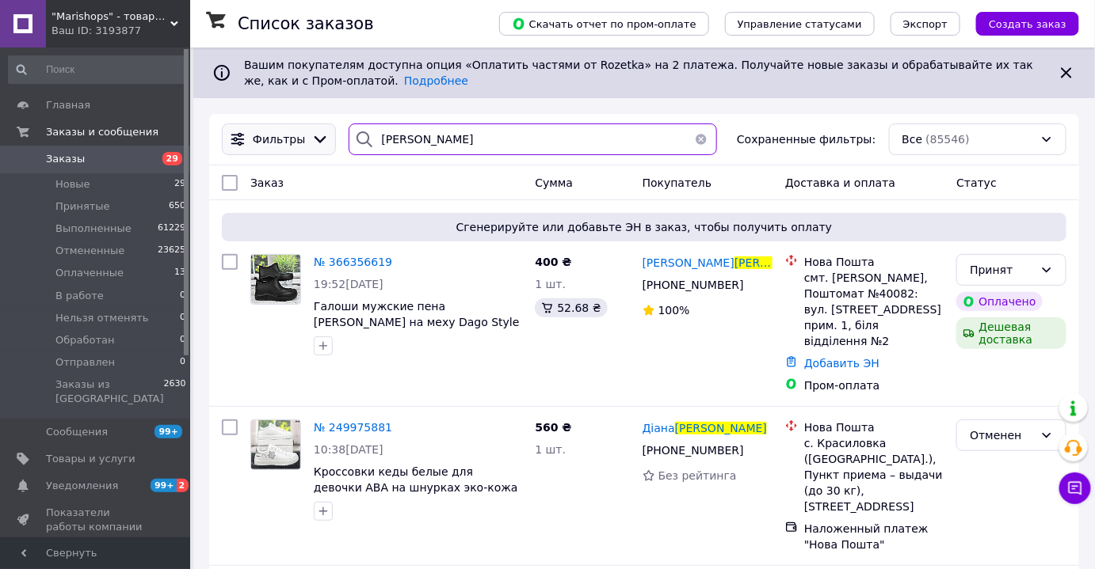
drag, startPoint x: 433, startPoint y: 148, endPoint x: 227, endPoint y: 145, distance: 206.0
click at [237, 144] on div "Фильтры Туровська Сохраненные фильтры: Все (85546)" at bounding box center [643, 140] width 857 height 32
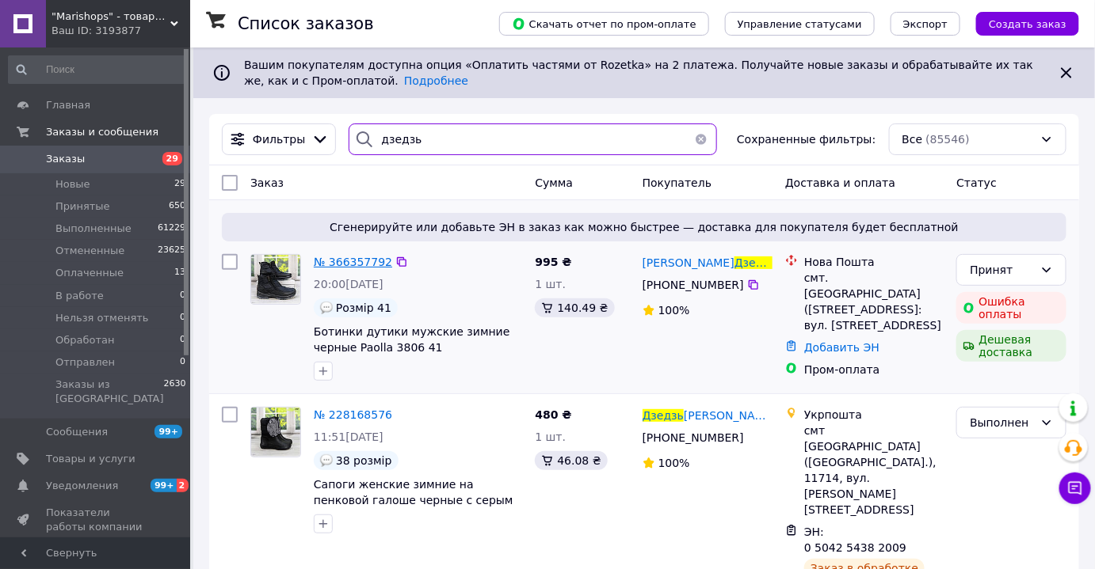
type input "дзедзь"
click at [357, 265] on span "№ 366357792" at bounding box center [353, 262] width 78 height 13
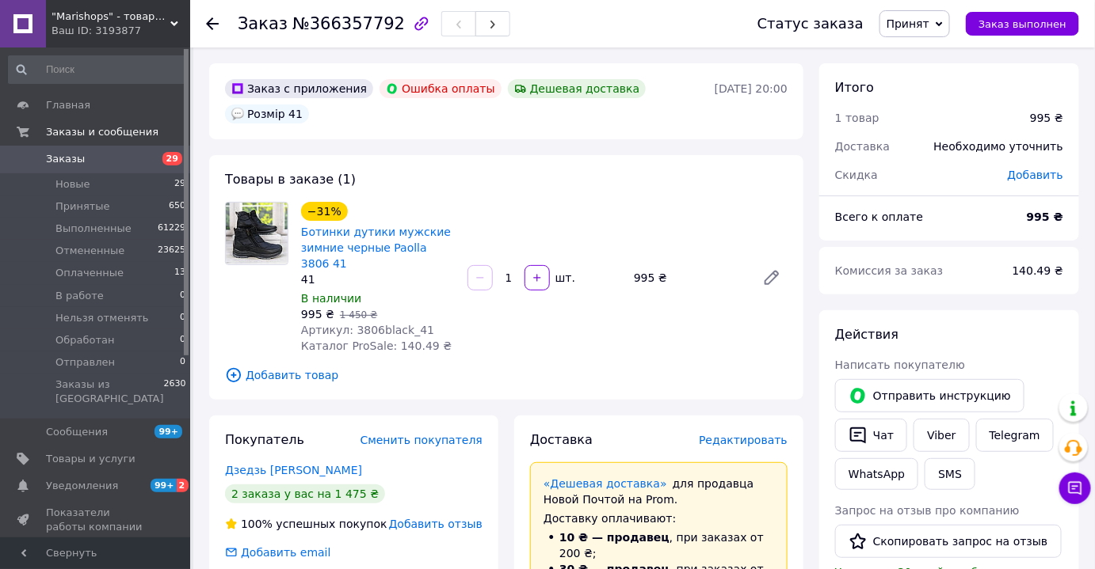
click at [211, 18] on use at bounding box center [212, 23] width 13 height 13
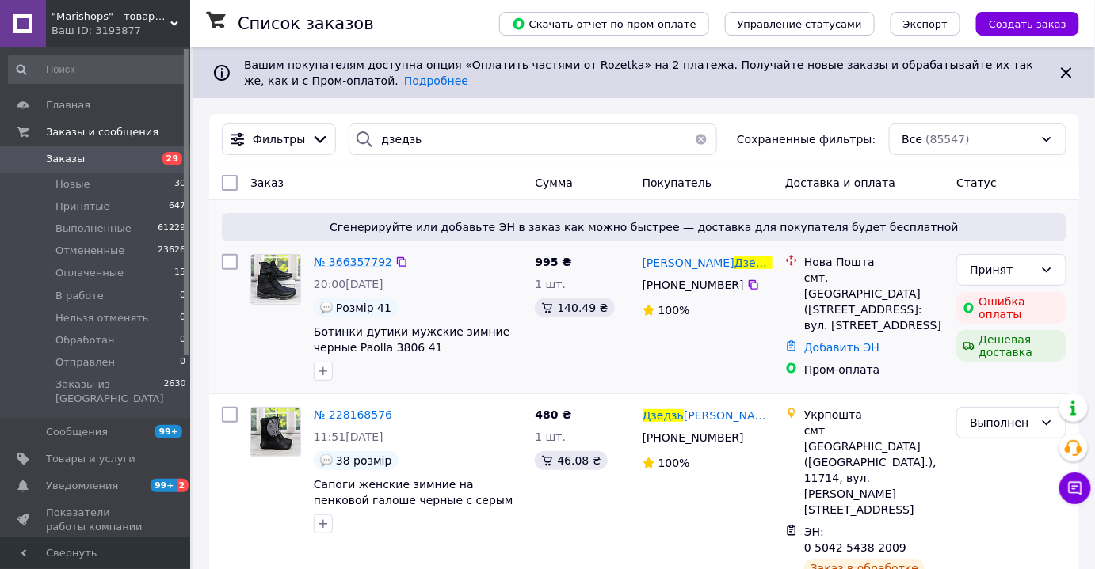
click at [341, 258] on span "№ 366357792" at bounding box center [353, 262] width 78 height 13
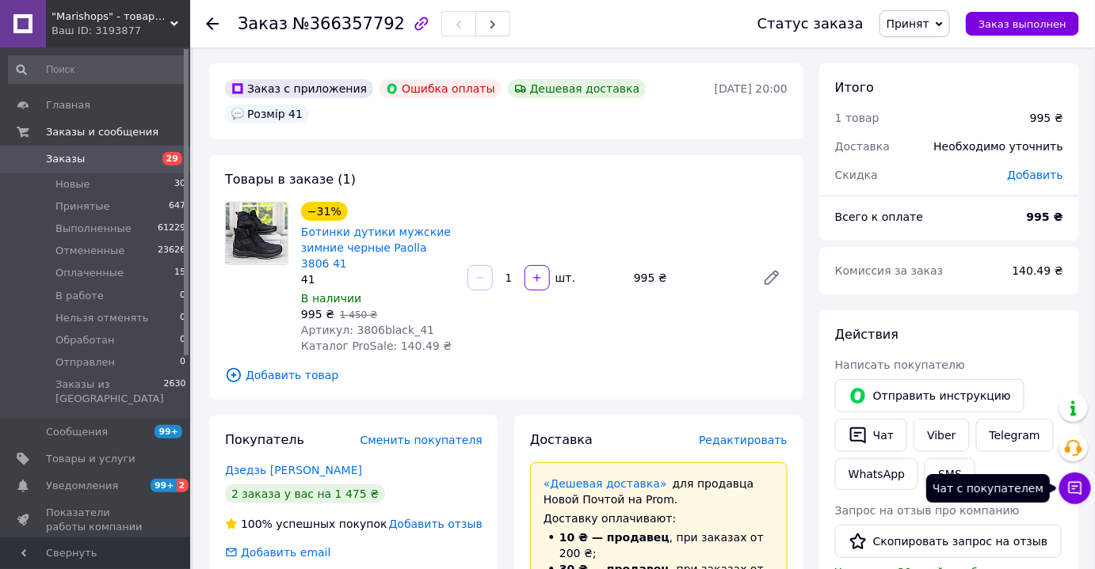
click at [1076, 487] on icon at bounding box center [1075, 489] width 16 height 16
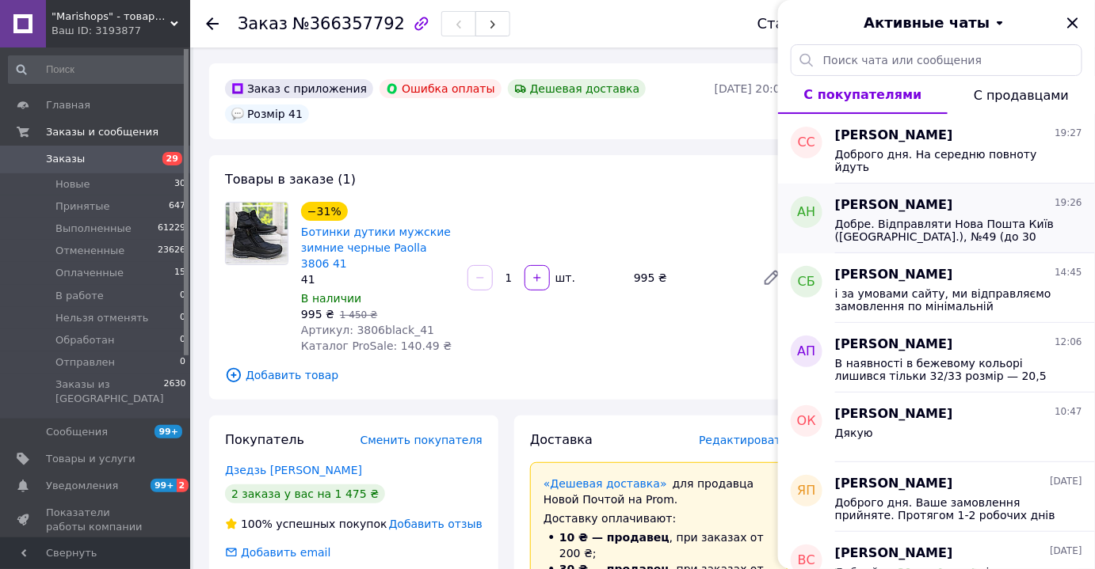
click at [958, 234] on span "Добре. Відправляти Нова Пошта Київ (Київська обл.), №49 (до 30 кг): вул. Йордан…" at bounding box center [947, 230] width 225 height 25
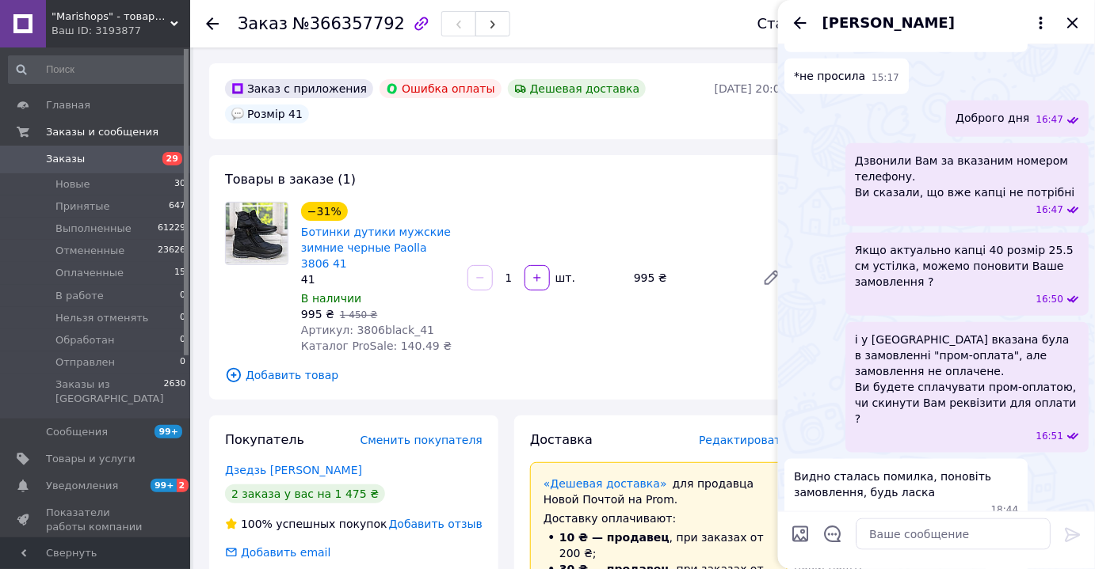
scroll to position [238, 0]
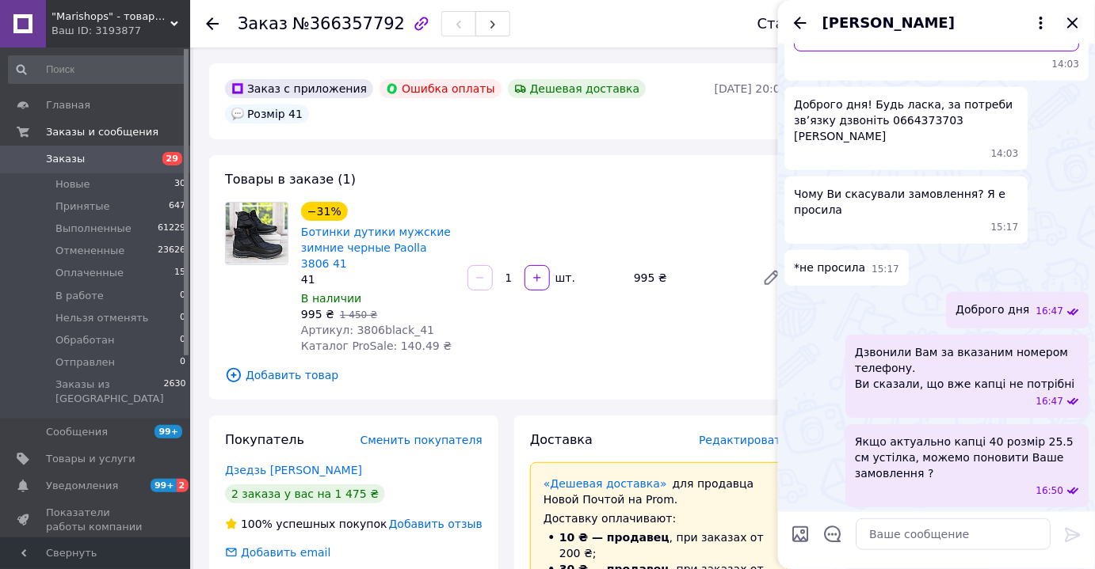
click at [1075, 19] on icon "Закрыть" at bounding box center [1072, 22] width 10 height 10
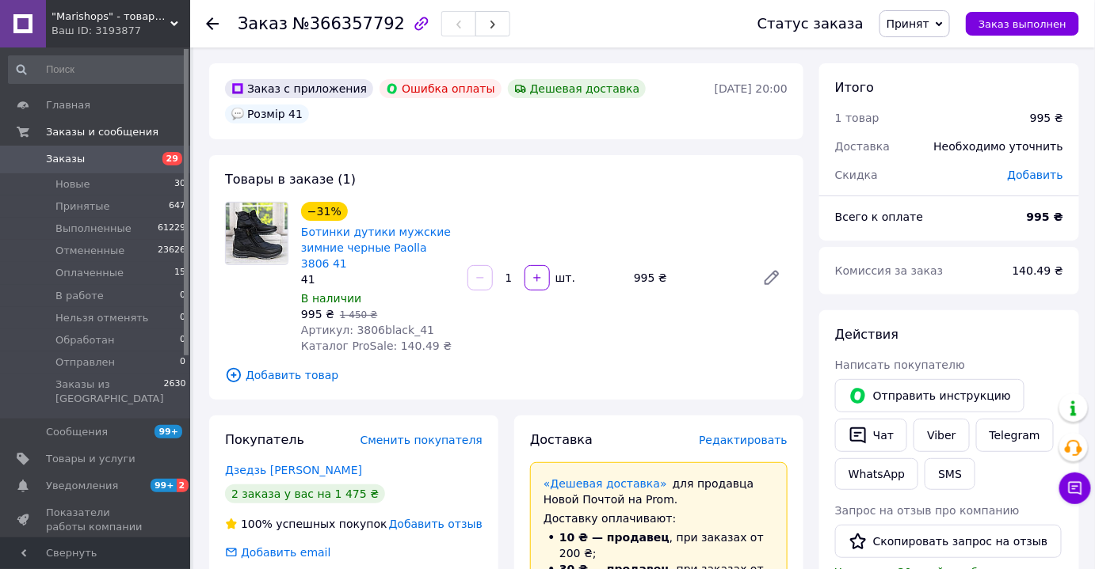
click at [80, 165] on span "Заказы" at bounding box center [96, 159] width 101 height 14
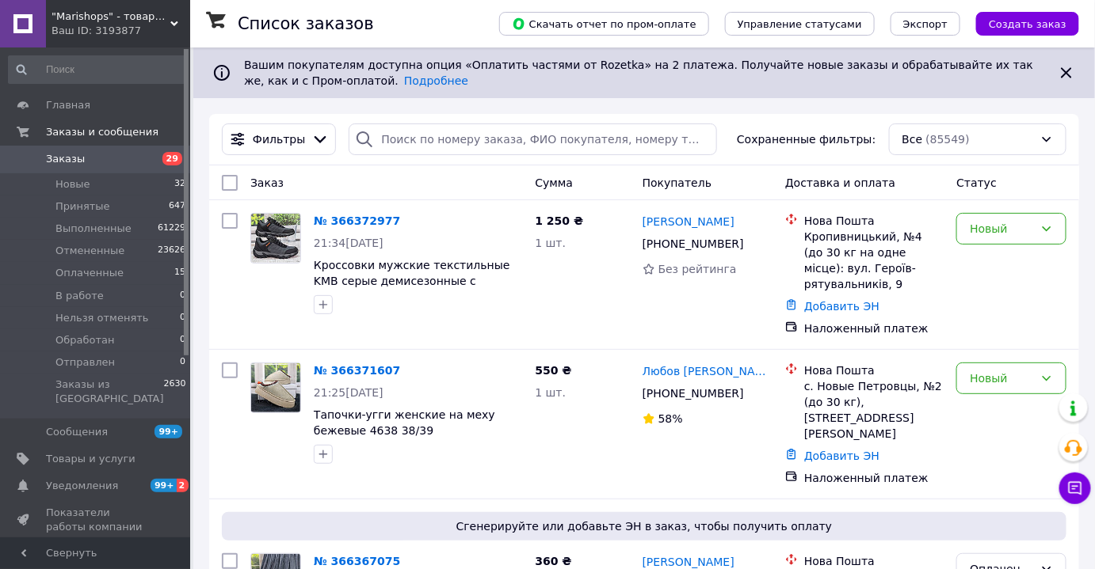
click at [90, 22] on span ""Marishops" - товары для всей семьи." at bounding box center [110, 17] width 119 height 14
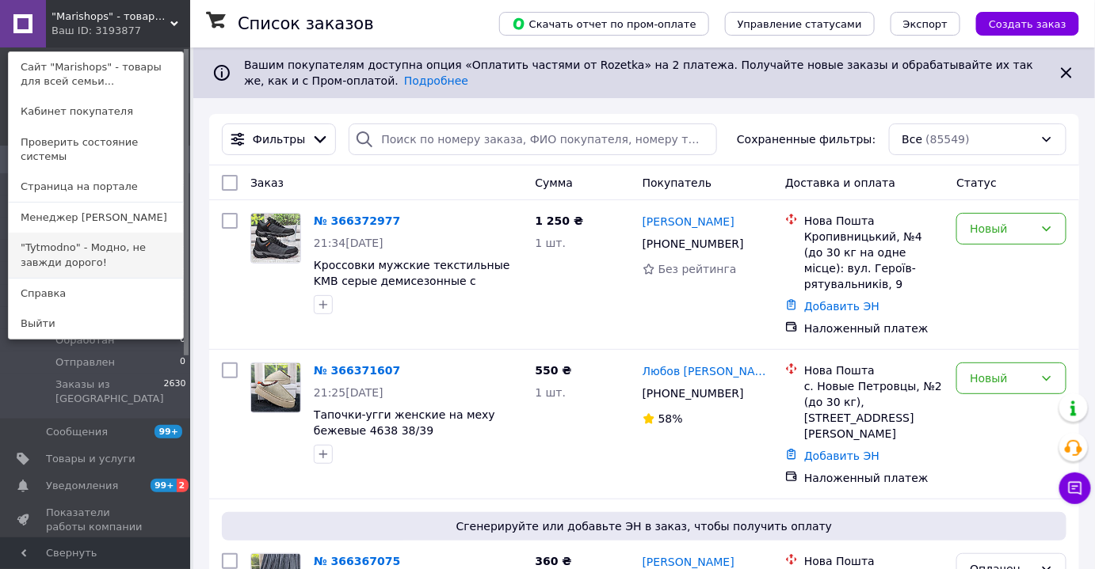
click at [116, 242] on link ""Tytmodno" - Модно, не завжди дорого!" at bounding box center [96, 255] width 174 height 44
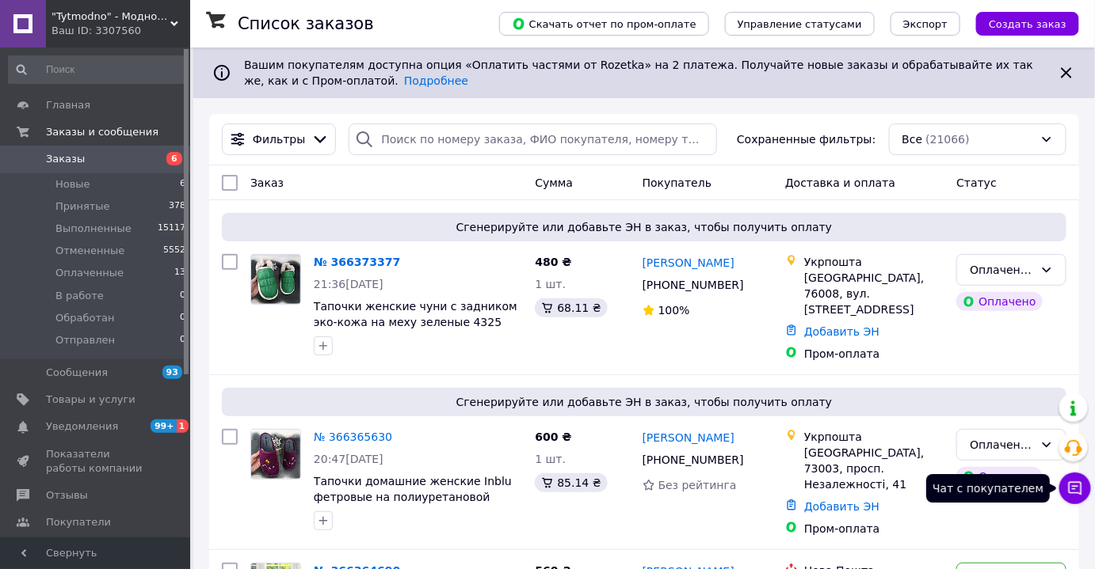
click at [1076, 489] on icon at bounding box center [1075, 489] width 16 height 16
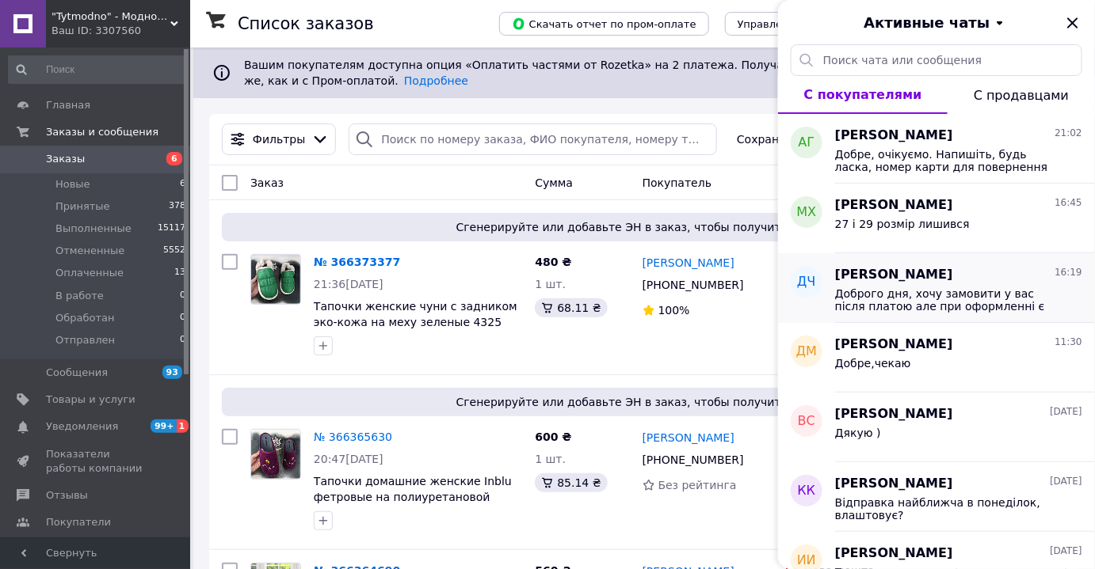
click at [878, 304] on span "Доброго дня, хочу замовити у вас після платою але при оформленні є тільки оплат…" at bounding box center [947, 300] width 225 height 25
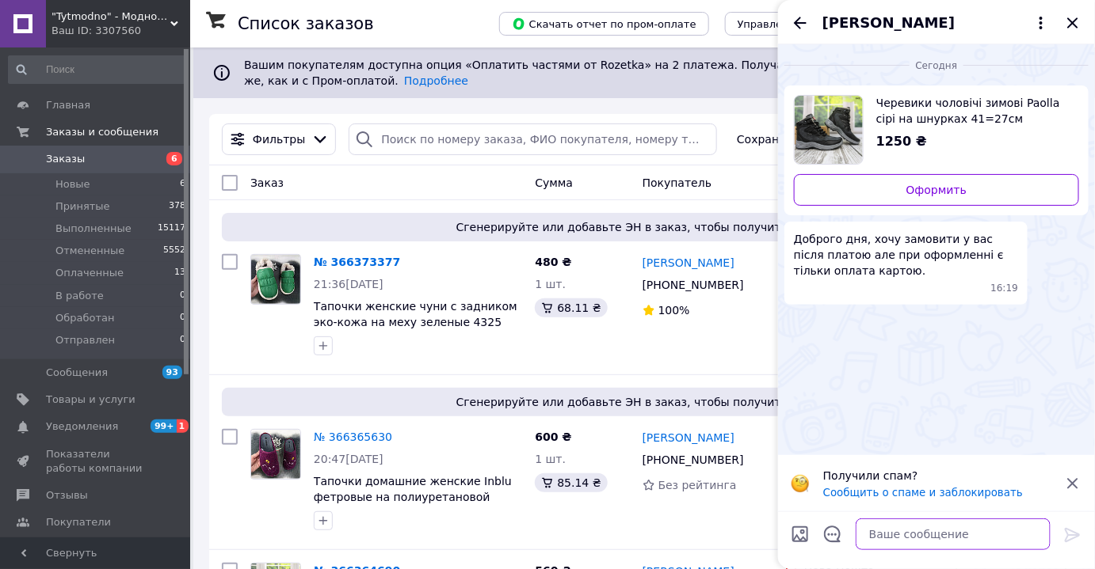
click at [862, 535] on textarea at bounding box center [952, 535] width 195 height 32
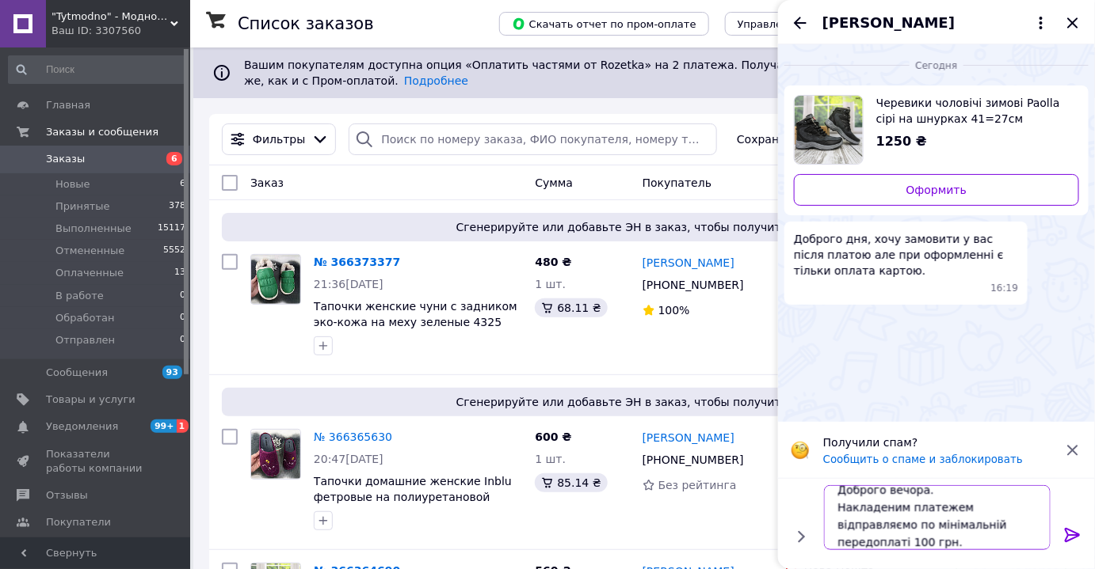
scroll to position [1, 0]
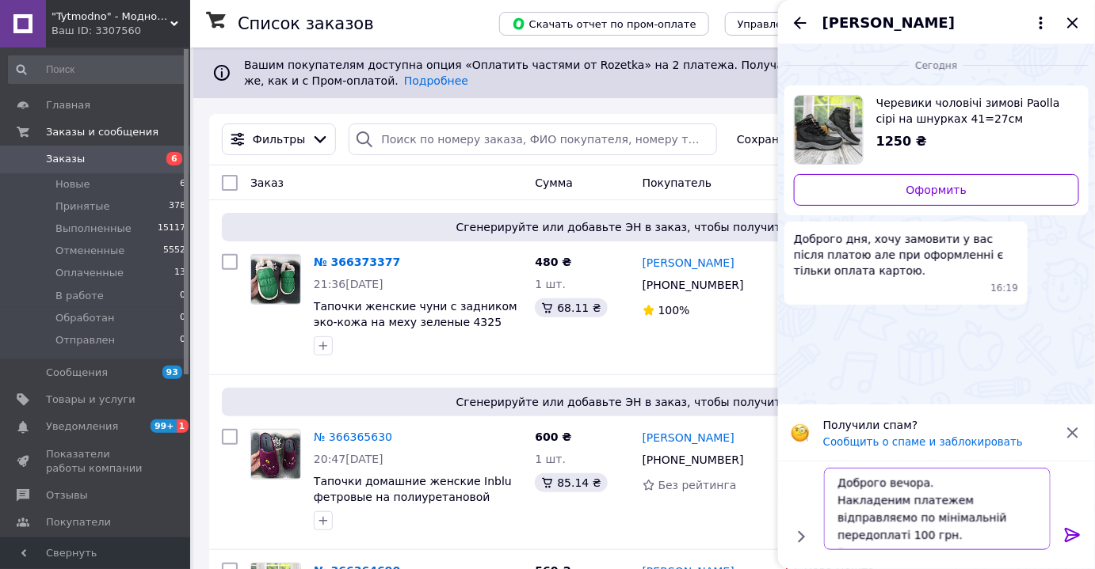
type textarea "Доброго вечора. Накладеним платежем відправляємо по мінімальній передоплаті 100…"
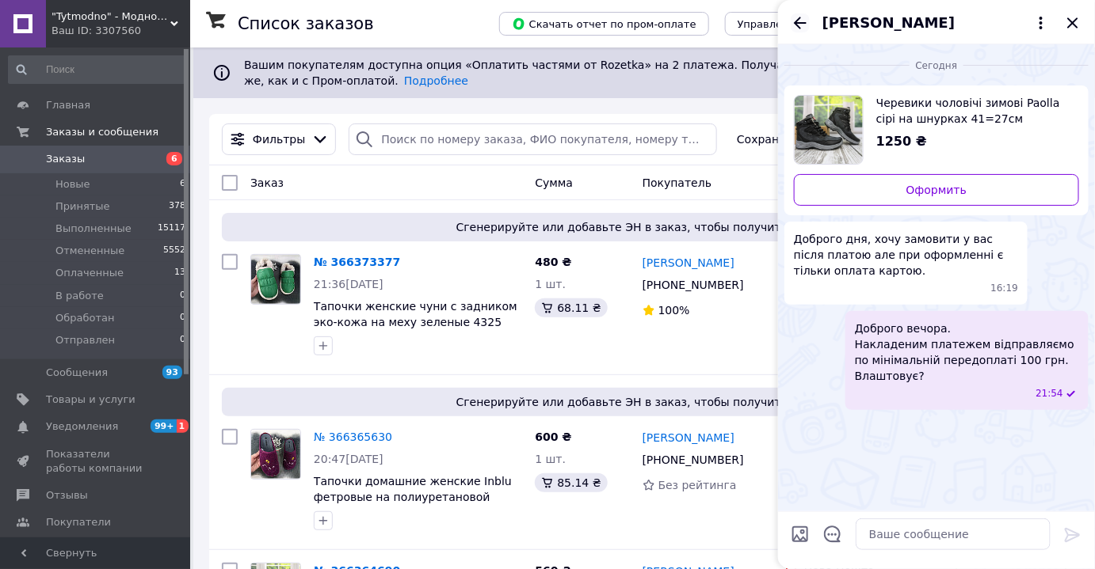
click at [794, 28] on icon "Назад" at bounding box center [799, 22] width 19 height 19
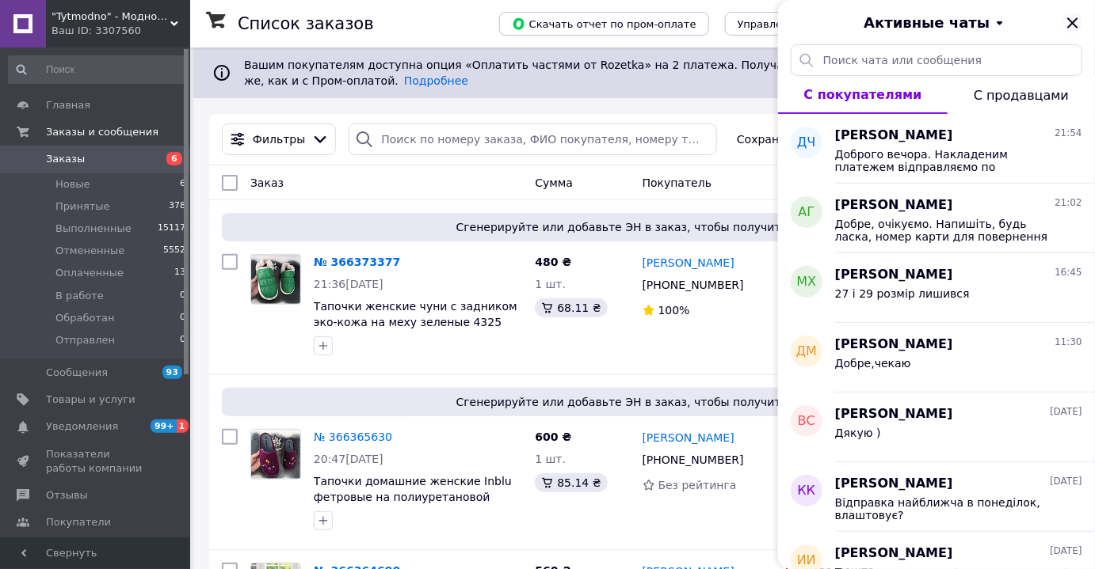
click at [1075, 22] on icon "Закрыть" at bounding box center [1072, 22] width 19 height 19
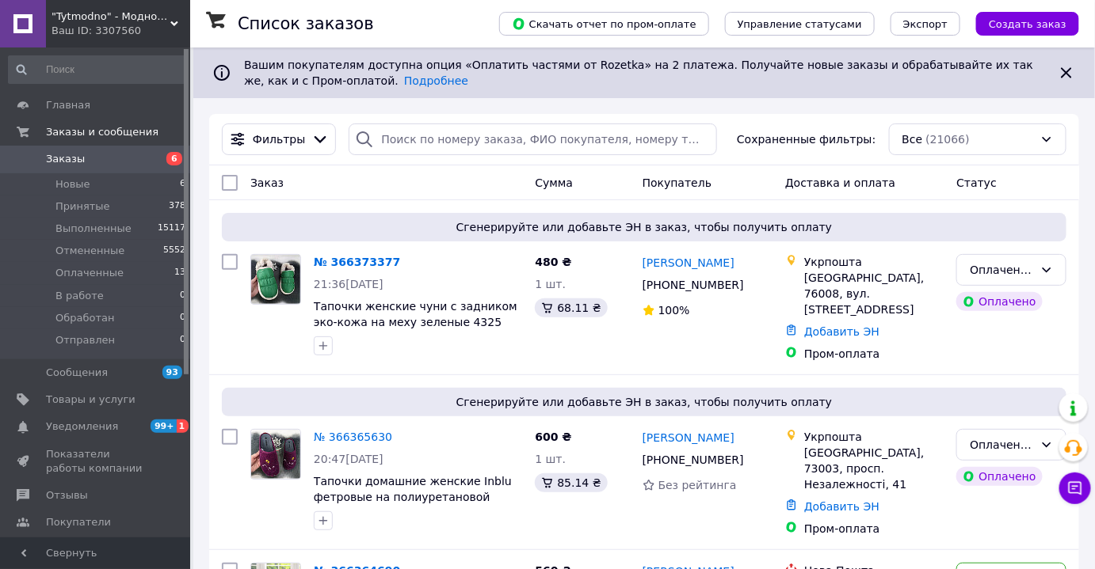
click at [133, 27] on div "Ваш ID: 3307560" at bounding box center [120, 31] width 139 height 14
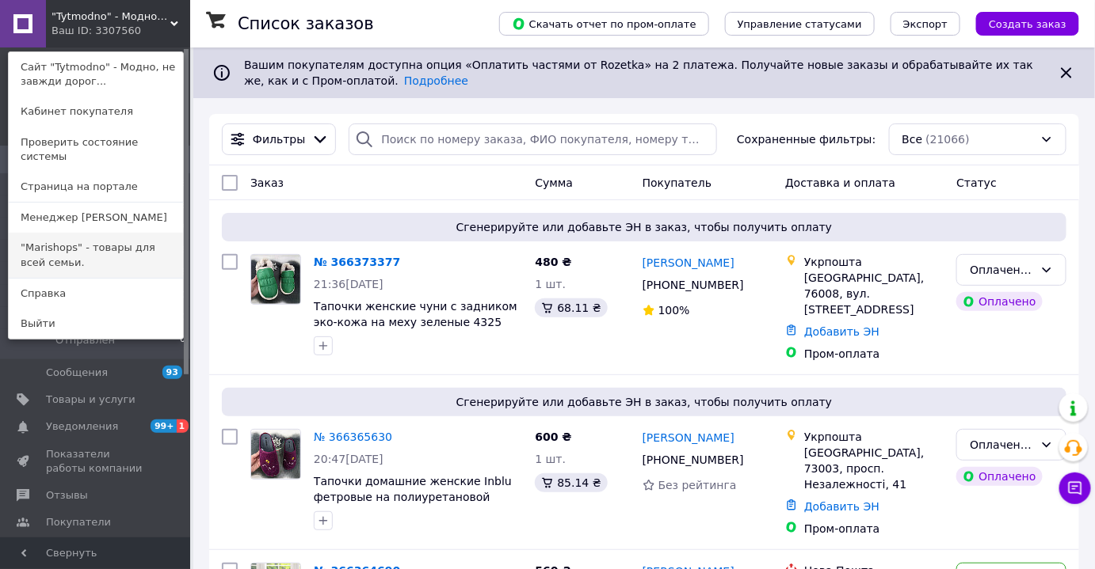
click at [77, 247] on link ""Marishops" - товары для всей семьи." at bounding box center [96, 255] width 174 height 44
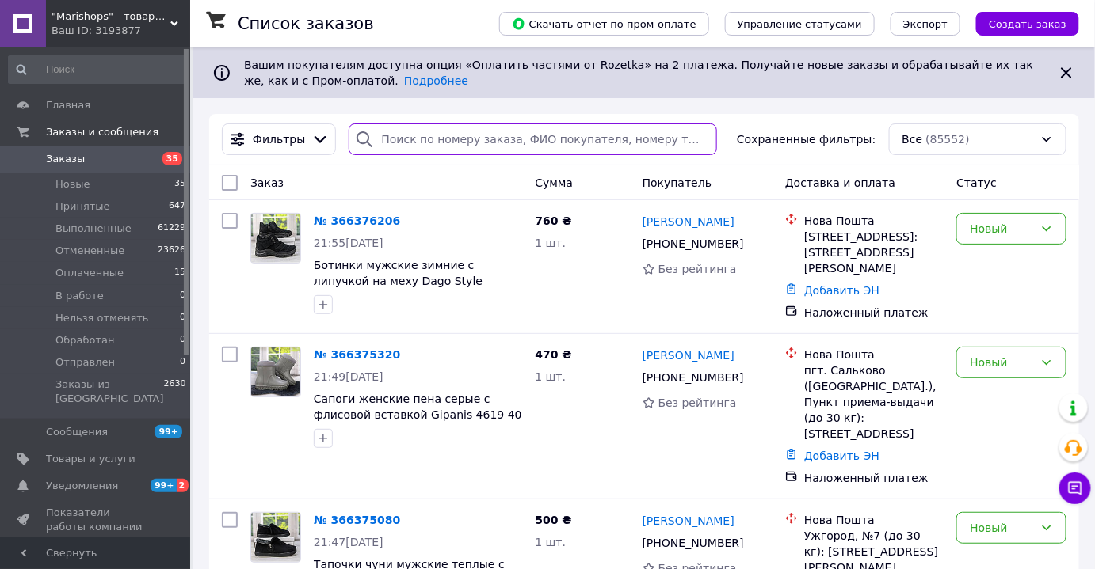
click at [422, 143] on input "search" at bounding box center [533, 140] width 368 height 32
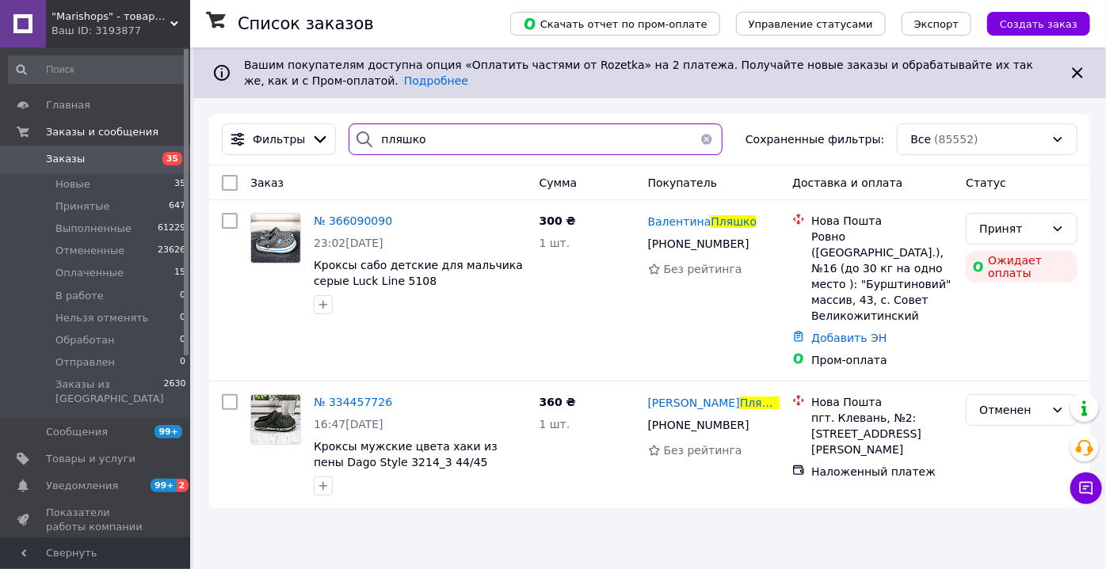
type input "пляшко"
